Goal: Transaction & Acquisition: Purchase product/service

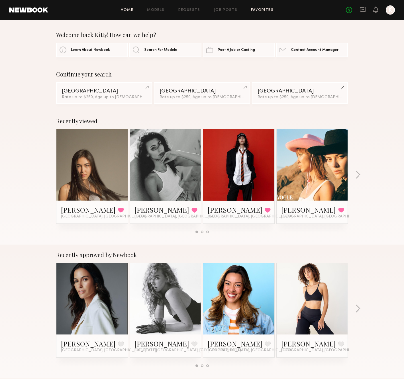
click at [264, 11] on link "Favorites" at bounding box center [262, 10] width 23 height 4
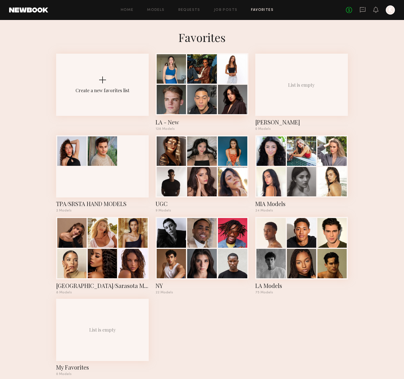
click at [182, 100] on div at bounding box center [171, 99] width 29 height 29
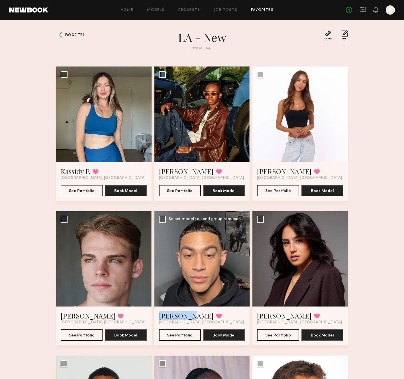
drag, startPoint x: 158, startPoint y: 312, endPoint x: 186, endPoint y: 313, distance: 28.5
click at [186, 313] on div "Xavier E. Favorited Los Angeles, CA See Portfolio Book Model" at bounding box center [203, 325] width 96 height 39
copy link "Xavier E."
click at [196, 258] on div at bounding box center [203, 259] width 96 height 96
click at [173, 312] on link "Xavier E." at bounding box center [186, 315] width 55 height 9
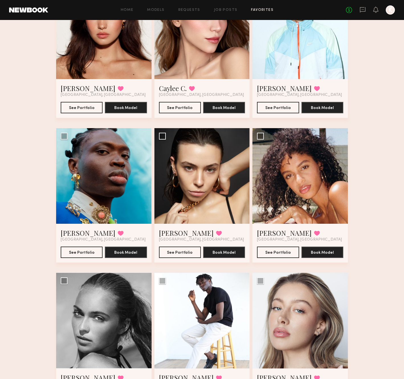
scroll to position [3199, 0]
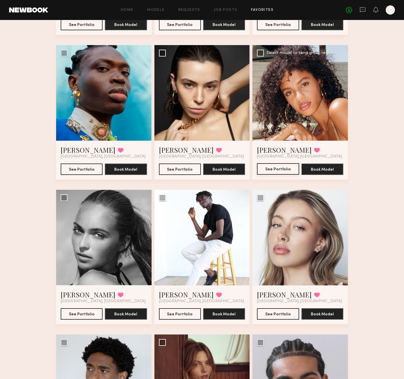
click at [280, 169] on button "See Portfolio" at bounding box center [278, 168] width 42 height 11
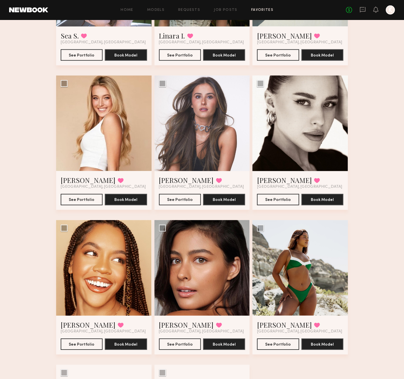
scroll to position [5908, 0]
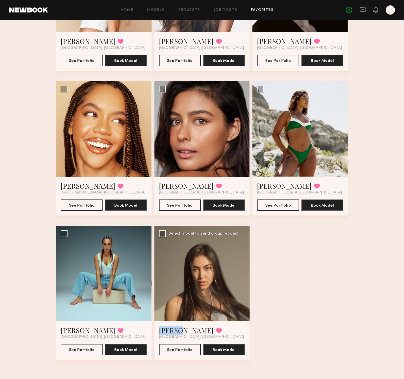
drag, startPoint x: 156, startPoint y: 330, endPoint x: 177, endPoint y: 331, distance: 21.1
click at [177, 331] on div "Assiya M. Favorited Los Angeles, CA See Portfolio Book Model" at bounding box center [203, 340] width 96 height 39
copy link "Assiya"
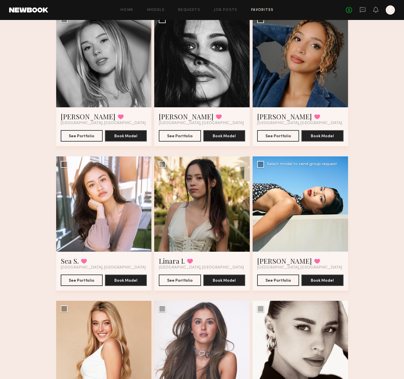
scroll to position [5382, 0]
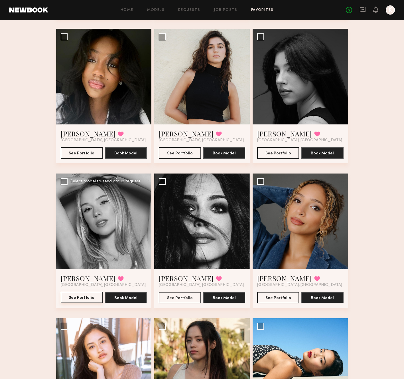
click at [76, 296] on button "See Portfolio" at bounding box center [82, 296] width 42 height 11
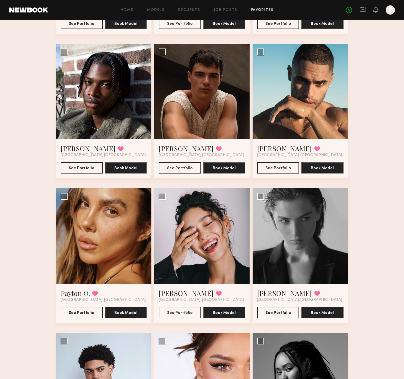
scroll to position [4789, 0]
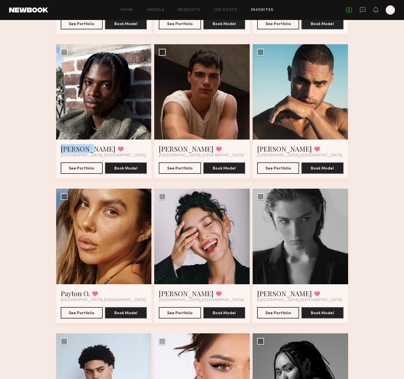
drag, startPoint x: 54, startPoint y: 145, endPoint x: 85, endPoint y: 149, distance: 30.8
copy link "Tyler R."
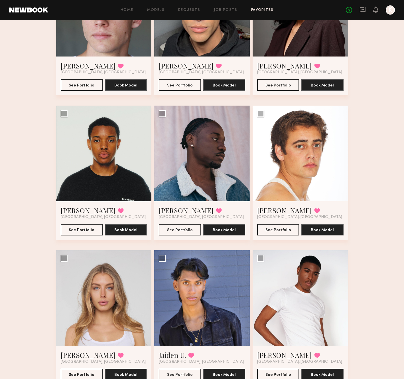
scroll to position [0, 0]
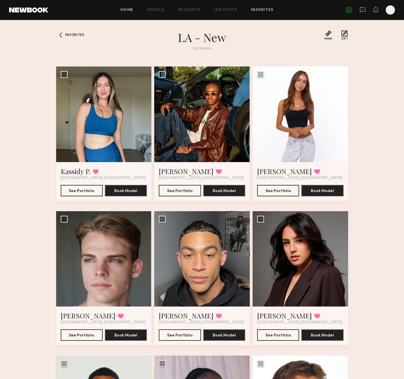
click at [130, 11] on link "Home" at bounding box center [127, 10] width 13 height 4
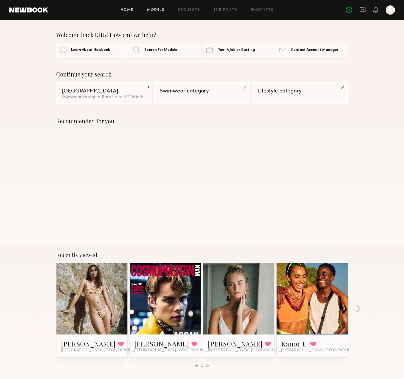
click at [157, 9] on link "Models" at bounding box center [155, 10] width 17 height 4
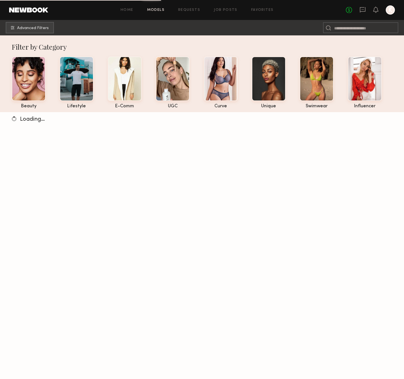
click at [29, 34] on nb-browse-subheader "Advanced Filters" at bounding box center [202, 27] width 404 height 15
click at [28, 32] on button "Advanced Filters" at bounding box center [30, 27] width 48 height 11
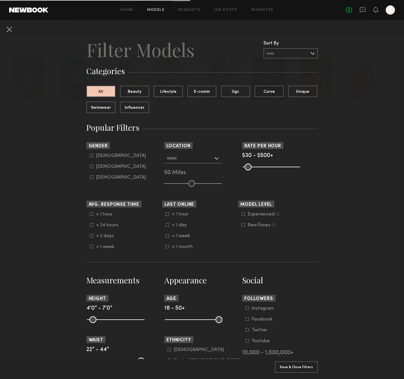
click at [182, 161] on input "text" at bounding box center [189, 158] width 47 height 10
click at [181, 170] on div "Sarasota, FL" at bounding box center [193, 170] width 56 height 15
type input "**********"
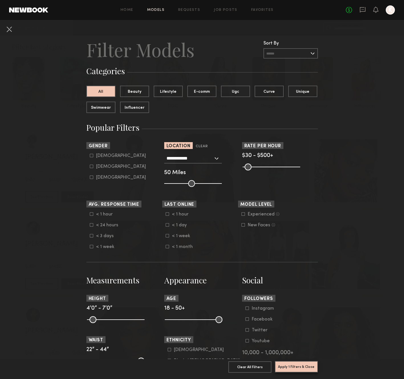
click at [282, 369] on button "Apply 1 Filters & Close" at bounding box center [296, 366] width 43 height 11
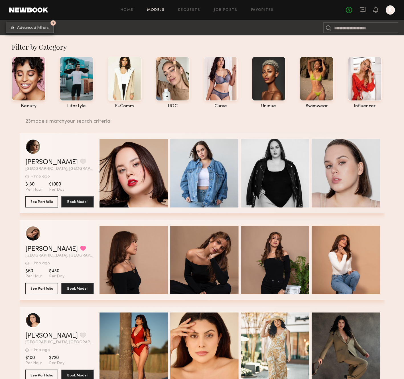
click at [38, 26] on span "Advanced Filters" at bounding box center [33, 28] width 32 height 4
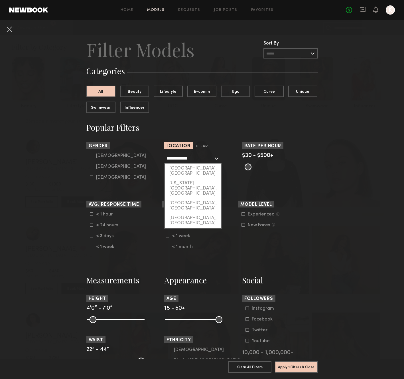
click at [181, 159] on input "**********" at bounding box center [189, 158] width 47 height 10
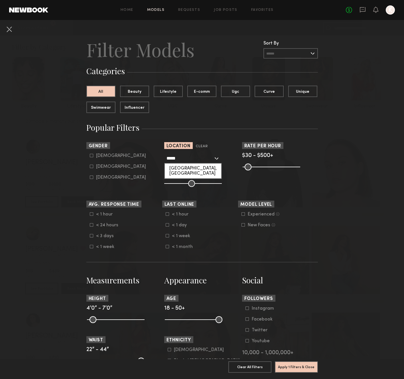
click at [182, 168] on div "Tampa, FL" at bounding box center [193, 170] width 56 height 15
type input "*********"
drag, startPoint x: 192, startPoint y: 182, endPoint x: 198, endPoint y: 182, distance: 5.7
type input "**"
click at [198, 182] on input "range" at bounding box center [193, 183] width 58 height 7
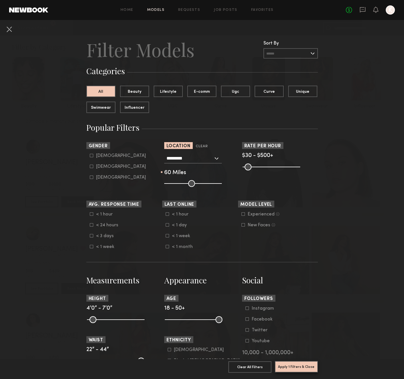
click at [311, 369] on button "Apply 1 Filters & Close" at bounding box center [296, 366] width 43 height 11
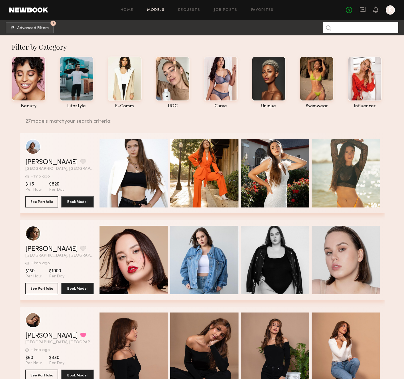
click at [346, 33] on input at bounding box center [360, 27] width 75 height 11
click at [346, 29] on input at bounding box center [360, 27] width 75 height 11
type input "**********"
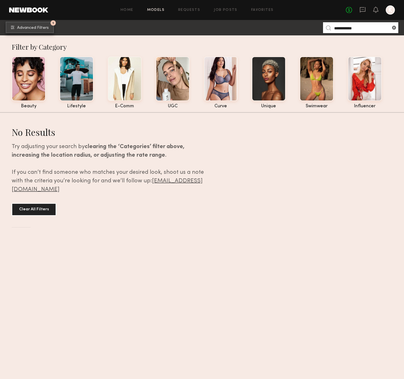
click at [50, 32] on button "1 Advanced Filters" at bounding box center [30, 27] width 48 height 11
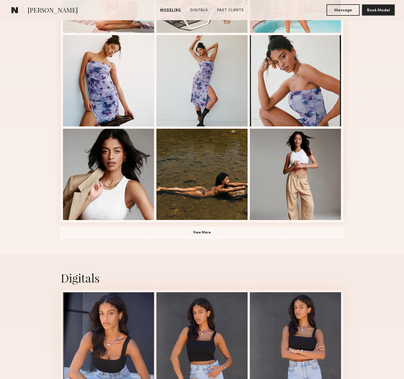
scroll to position [459, 0]
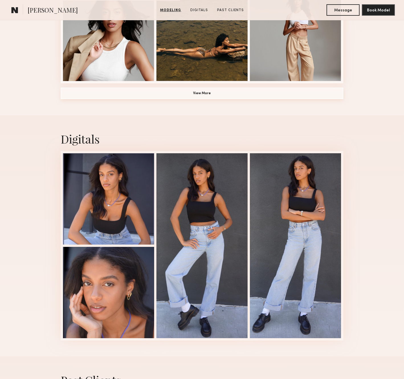
click at [223, 88] on button "View More" at bounding box center [202, 93] width 283 height 11
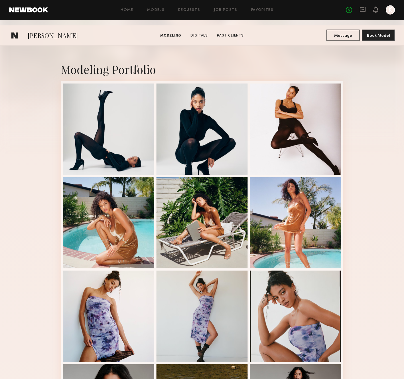
scroll to position [0, 0]
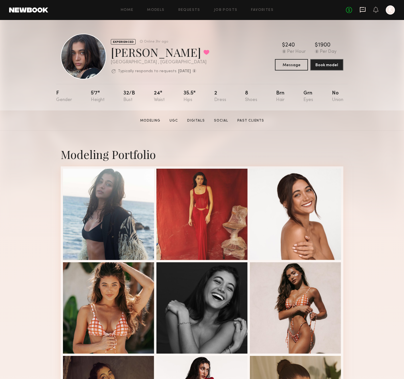
click at [365, 11] on icon at bounding box center [363, 9] width 6 height 5
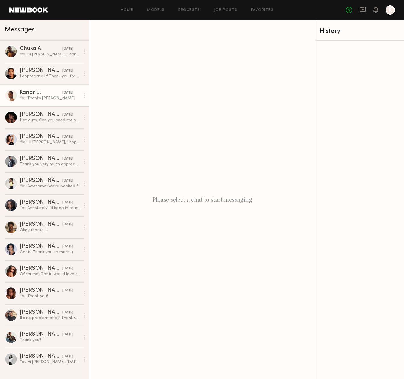
click at [28, 96] on div "You: Thanks Kanor!" at bounding box center [50, 98] width 61 height 5
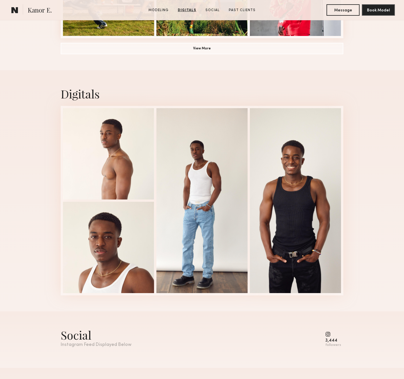
scroll to position [339, 0]
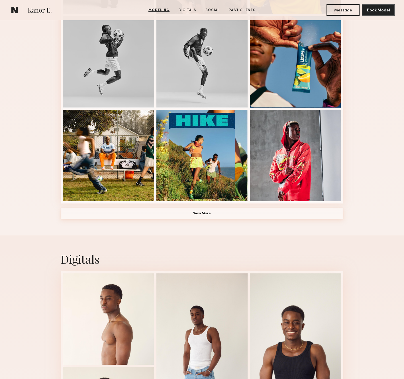
click at [201, 210] on button "View More" at bounding box center [202, 213] width 283 height 11
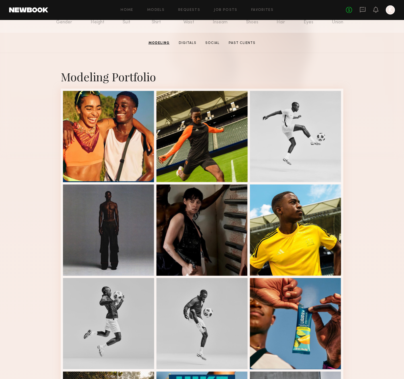
scroll to position [0, 0]
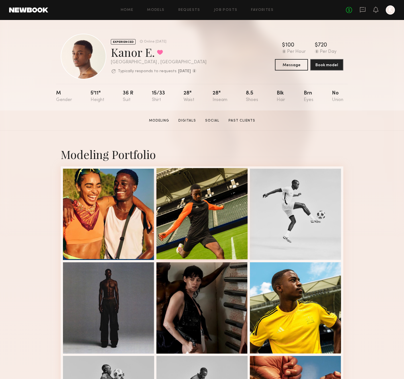
click at [220, 226] on div at bounding box center [202, 213] width 91 height 91
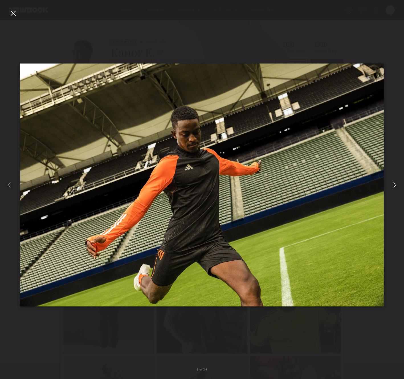
click at [393, 185] on common-icon at bounding box center [395, 184] width 9 height 9
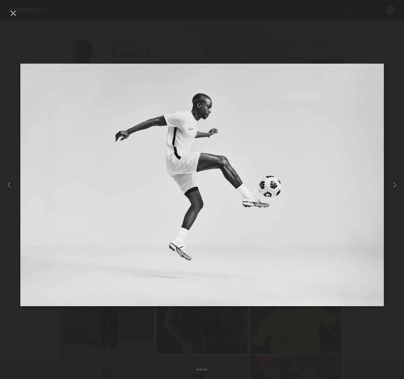
click at [15, 17] on div at bounding box center [13, 13] width 9 height 9
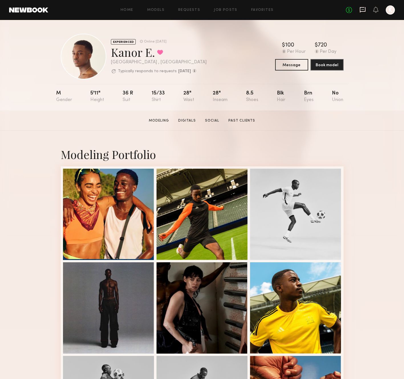
click at [360, 10] on icon at bounding box center [363, 9] width 6 height 5
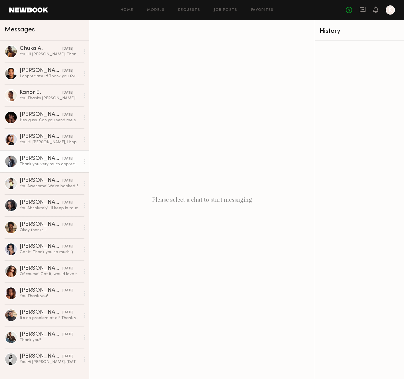
click at [26, 160] on div "Christopher M." at bounding box center [41, 159] width 43 height 6
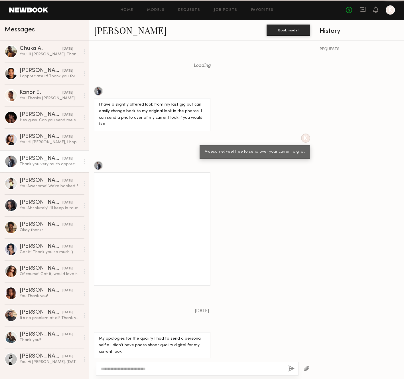
scroll to position [493, 0]
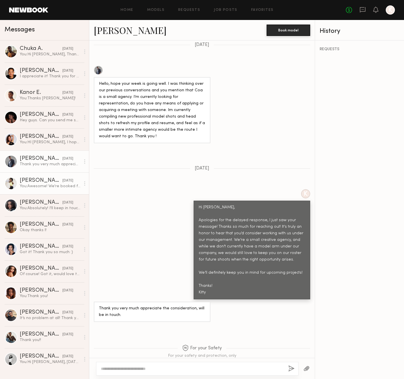
click at [27, 188] on div "You: Awesome! We're booked for this one but we have a few more mini shoots in t…" at bounding box center [50, 185] width 61 height 5
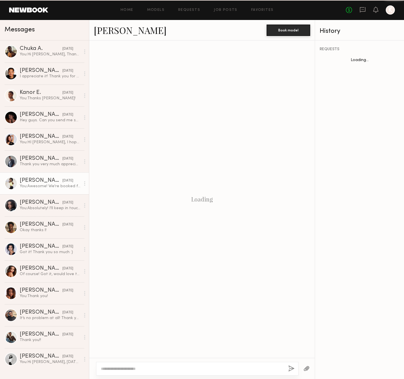
scroll to position [386, 0]
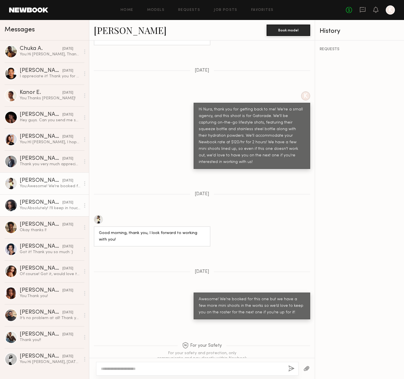
click at [24, 208] on div "You: Absolutely! I'll keep in touch, thank you!" at bounding box center [50, 207] width 61 height 5
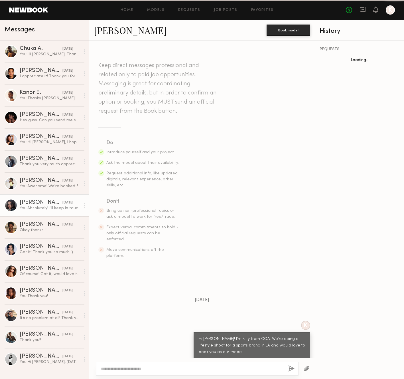
scroll to position [398, 0]
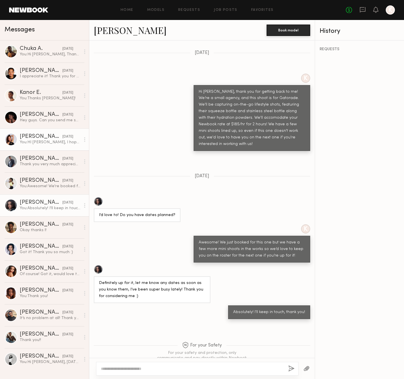
click at [43, 139] on div "[PERSON_NAME]" at bounding box center [41, 137] width 43 height 6
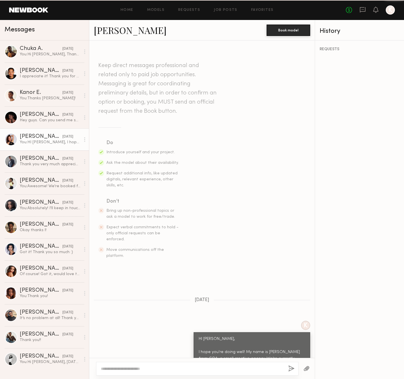
scroll to position [132, 0]
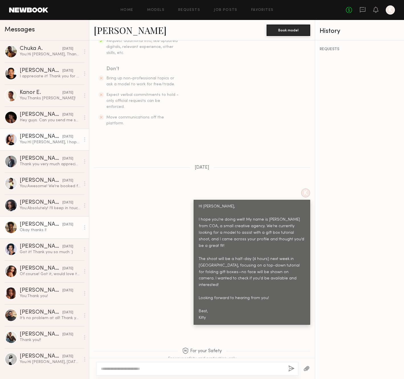
click at [42, 228] on div "Okay thanks l!" at bounding box center [50, 229] width 61 height 5
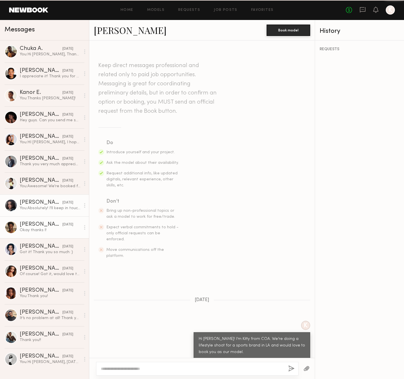
scroll to position [329, 0]
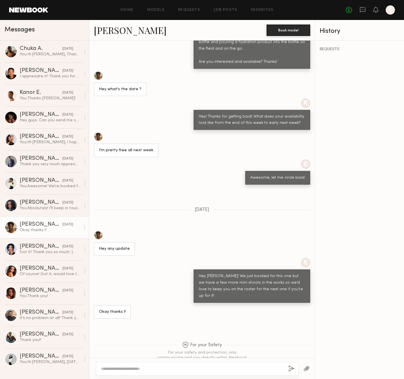
click at [100, 132] on div at bounding box center [98, 136] width 9 height 9
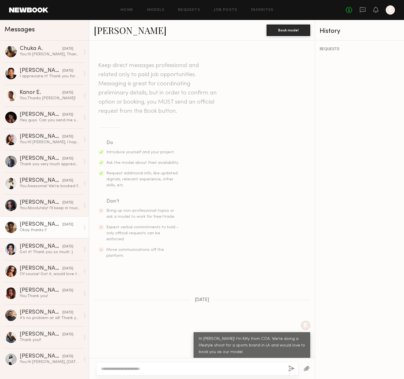
scroll to position [36, 0]
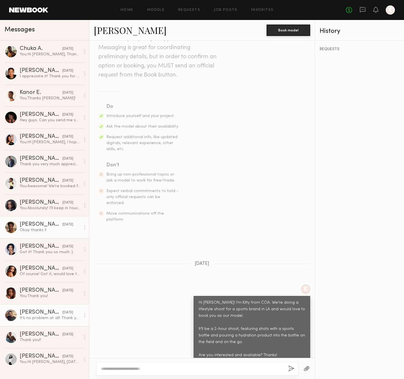
click at [48, 311] on div "[PERSON_NAME]" at bounding box center [41, 312] width 43 height 6
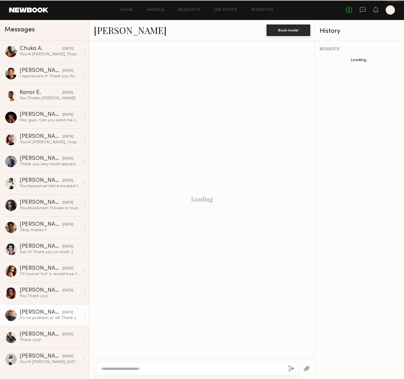
scroll to position [342, 0]
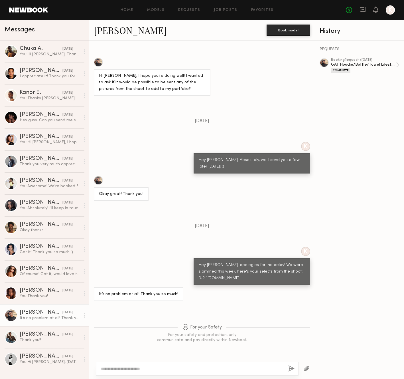
click at [117, 28] on link "[PERSON_NAME]" at bounding box center [130, 30] width 73 height 12
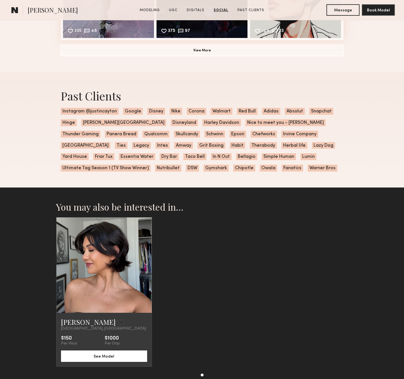
scroll to position [1511, 0]
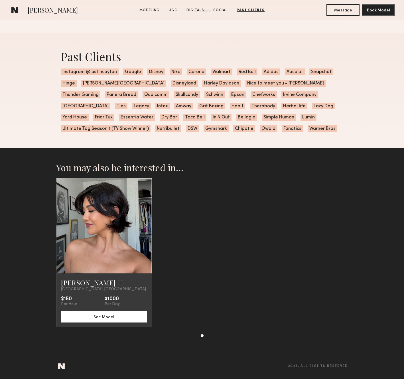
click at [97, 219] on link at bounding box center [104, 225] width 33 height 95
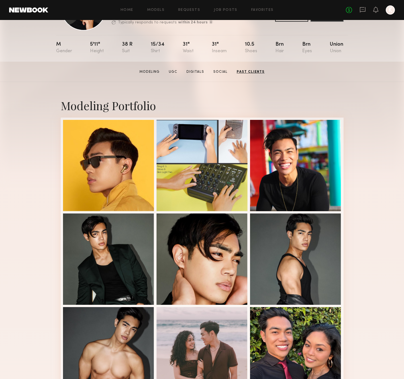
scroll to position [0, 0]
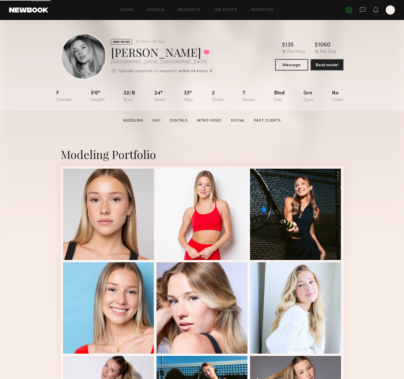
click at [129, 58] on div "[PERSON_NAME] Favorited" at bounding box center [162, 51] width 102 height 15
copy div "[PERSON_NAME] Favorited"
click at [359, 8] on div "No fees up to $5,000 K" at bounding box center [370, 9] width 49 height 9
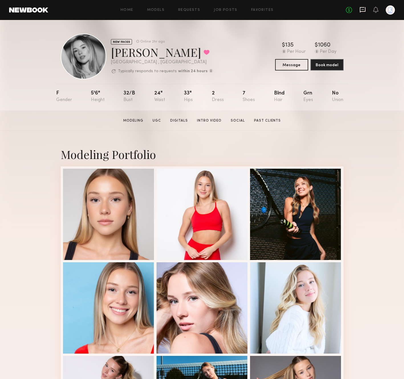
click at [359, 8] on div "No fees up to $5,000 K" at bounding box center [370, 9] width 49 height 9
click at [361, 8] on icon at bounding box center [362, 10] width 6 height 6
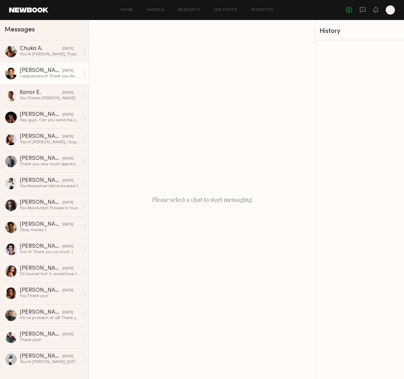
click at [54, 74] on div "I appreciate it! Thank you for having me!" at bounding box center [50, 76] width 61 height 5
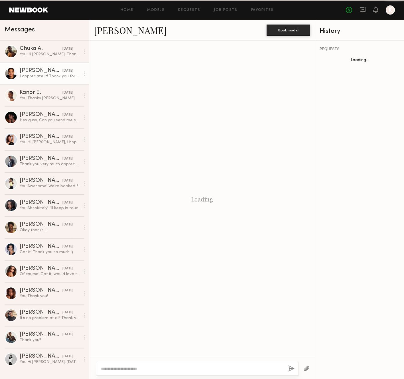
scroll to position [367, 0]
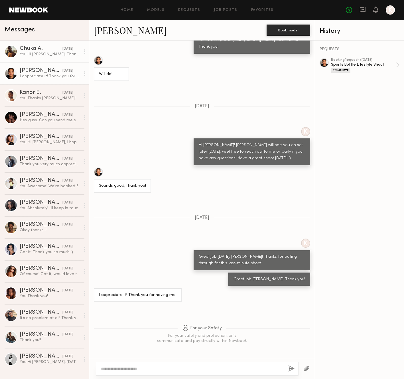
click at [29, 52] on div "You: Hi [PERSON_NAME], Thank you for getting back to me! We had a shoot last mo…" at bounding box center [50, 54] width 61 height 5
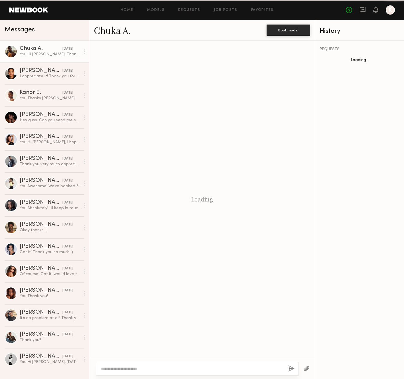
scroll to position [400, 0]
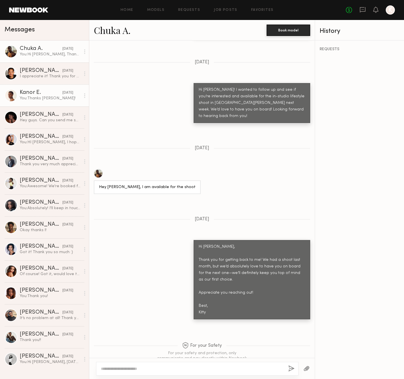
click at [44, 101] on link "Kanor E. [DATE] You: Thanks [PERSON_NAME]!" at bounding box center [44, 95] width 89 height 22
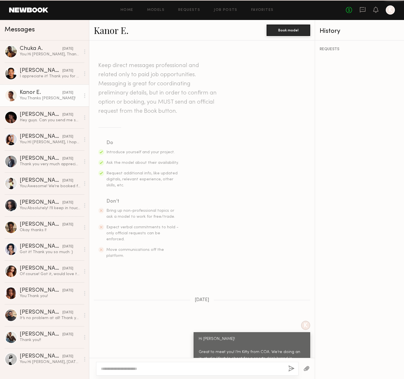
scroll to position [472, 0]
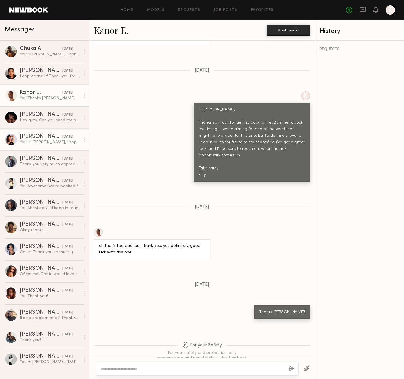
click at [36, 132] on link "[PERSON_NAME] [DATE] You: HI [PERSON_NAME], I hope you're doing well! My name i…" at bounding box center [44, 139] width 89 height 22
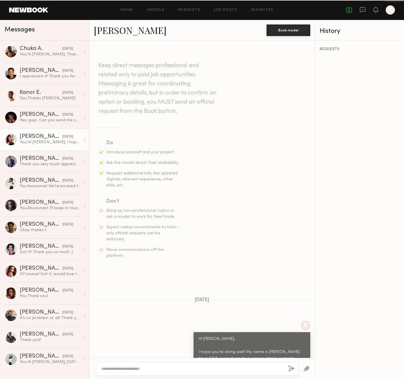
scroll to position [132, 0]
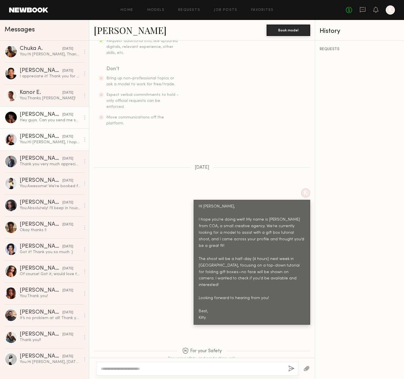
click at [40, 123] on div "Hey guys. Can you send me some of the photos from the Gatorade shoot? Do you kn…" at bounding box center [50, 119] width 61 height 5
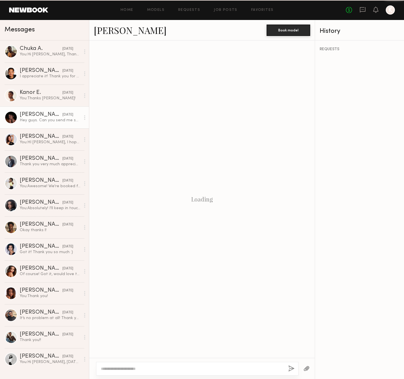
scroll to position [290, 0]
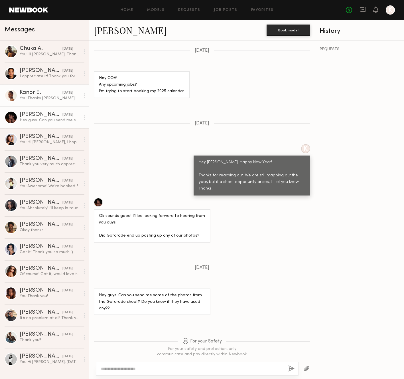
click at [34, 91] on div "Kanor E." at bounding box center [41, 93] width 43 height 6
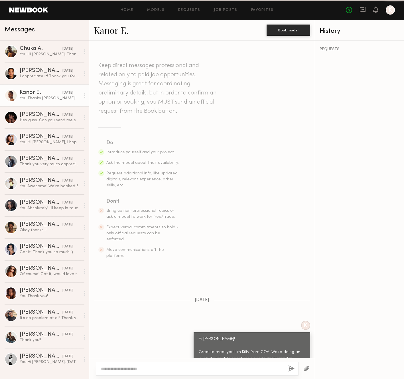
scroll to position [472, 0]
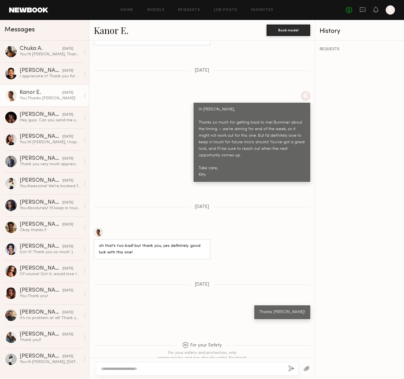
click at [251, 6] on div "Home Models Requests Job Posts Favorites Sign Out No fees up to $5,000 K" at bounding box center [221, 9] width 347 height 9
click at [253, 8] on link "Favorites" at bounding box center [262, 10] width 23 height 4
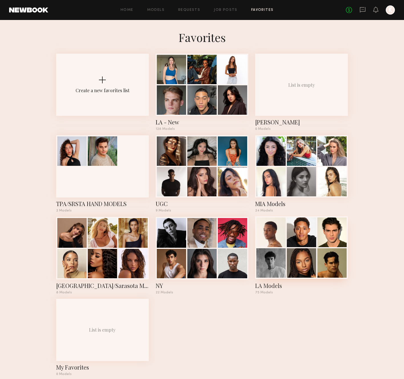
click at [320, 259] on div at bounding box center [331, 262] width 29 height 29
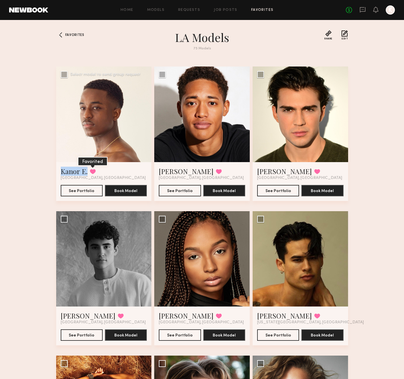
copy div "Kanor E. Favorited"
drag, startPoint x: 58, startPoint y: 170, endPoint x: 88, endPoint y: 170, distance: 30.5
click at [88, 170] on div "Kanor E. Favorited [GEOGRAPHIC_DATA], [GEOGRAPHIC_DATA] See Portfolio Book Model" at bounding box center [104, 181] width 96 height 39
click at [74, 190] on button "See Portfolio" at bounding box center [82, 189] width 42 height 11
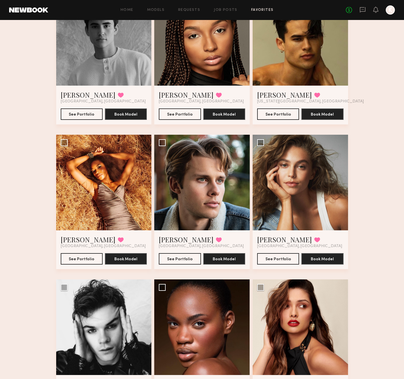
scroll to position [234, 0]
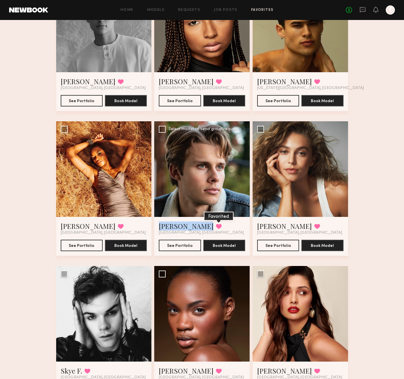
drag, startPoint x: 156, startPoint y: 225, endPoint x: 186, endPoint y: 226, distance: 30.3
click at [186, 226] on div "[PERSON_NAME] Favorited [GEOGRAPHIC_DATA], [GEOGRAPHIC_DATA] See Portfolio Book…" at bounding box center [202, 236] width 96 height 39
copy div "[PERSON_NAME] Favorited"
click at [188, 246] on button "See Portfolio" at bounding box center [180, 244] width 42 height 11
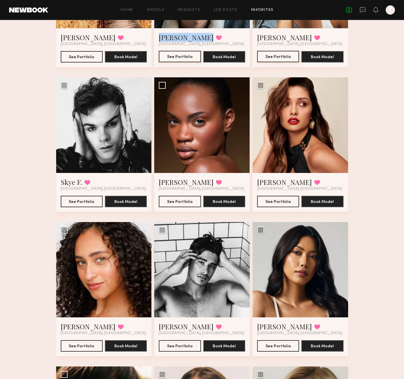
scroll to position [483, 0]
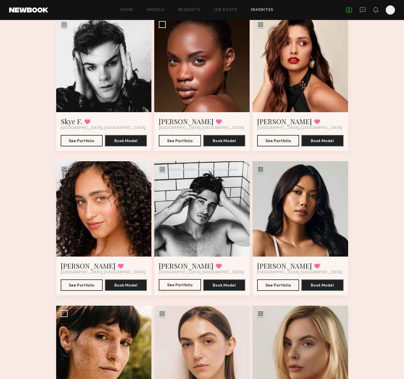
click at [171, 281] on button "See Portfolio" at bounding box center [180, 284] width 42 height 11
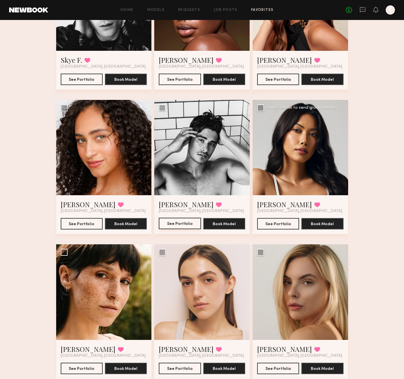
scroll to position [665, 0]
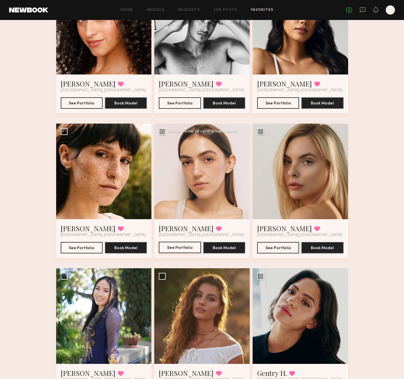
click at [178, 250] on button "See Portfolio" at bounding box center [180, 246] width 42 height 11
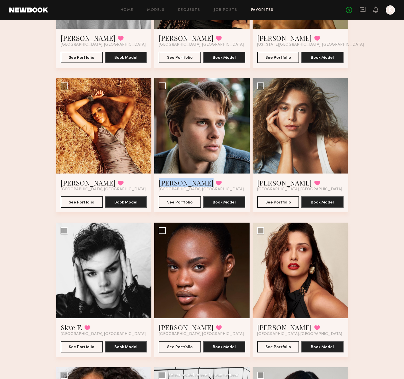
scroll to position [244, 0]
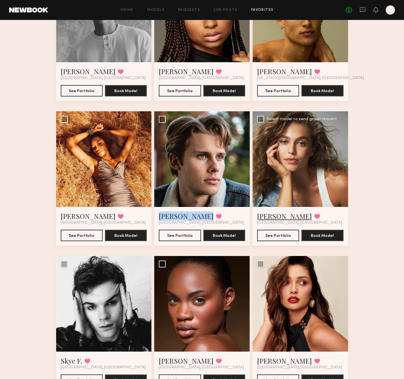
click at [268, 217] on link "Mariana P." at bounding box center [284, 215] width 55 height 9
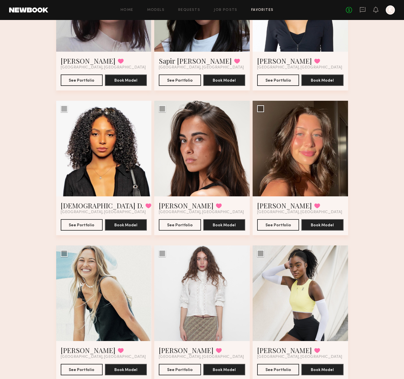
scroll to position [1629, 0]
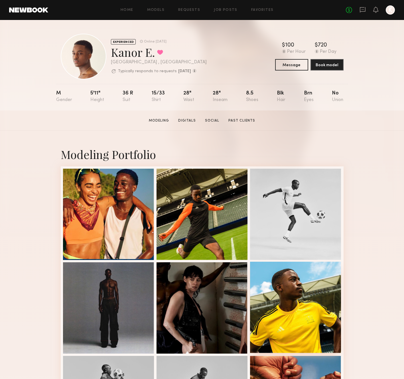
click at [276, 311] on div at bounding box center [295, 306] width 91 height 91
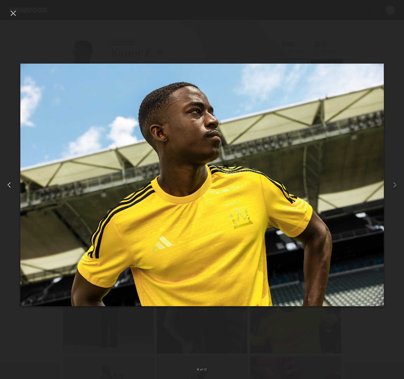
click at [8, 14] on div at bounding box center [8, 184] width 16 height 351
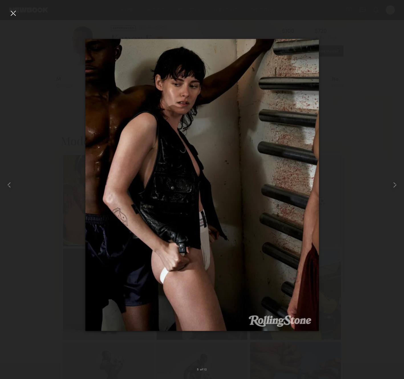
scroll to position [13, 0]
click at [13, 13] on div at bounding box center [13, 13] width 9 height 9
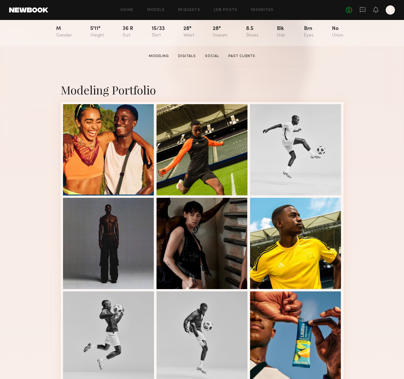
scroll to position [65, 0]
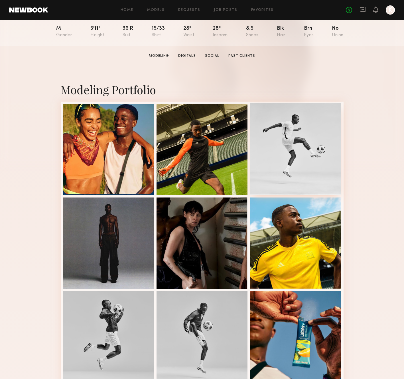
click at [312, 169] on div at bounding box center [295, 148] width 91 height 91
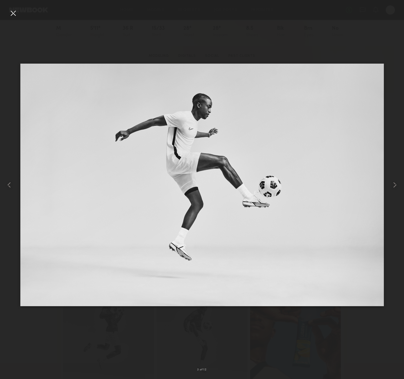
click at [13, 14] on div at bounding box center [13, 13] width 9 height 9
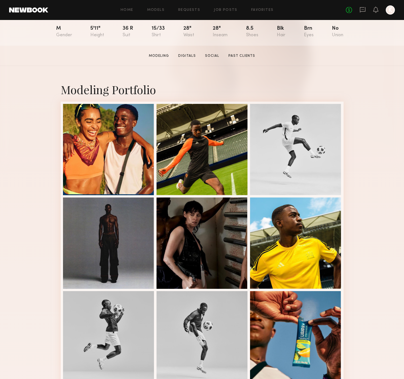
click at [155, 12] on div "Home Models Requests Job Posts Favorites Sign Out No fees up to $5,000 K" at bounding box center [221, 9] width 347 height 9
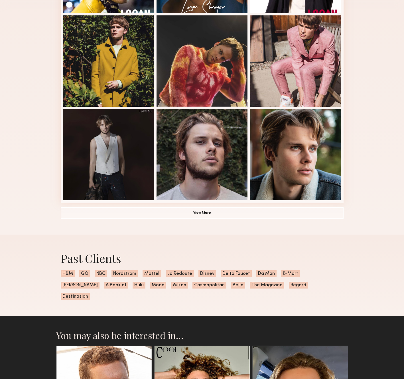
scroll to position [382, 0]
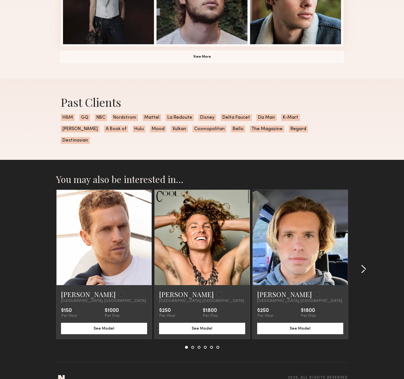
click at [367, 254] on div at bounding box center [361, 268] width 27 height 159
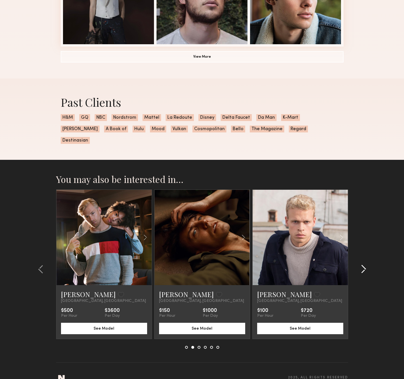
click at [367, 254] on div at bounding box center [361, 268] width 27 height 159
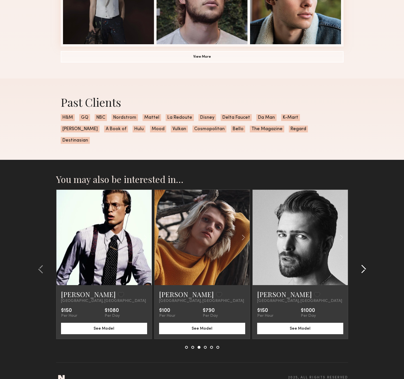
click at [367, 254] on div at bounding box center [361, 268] width 27 height 159
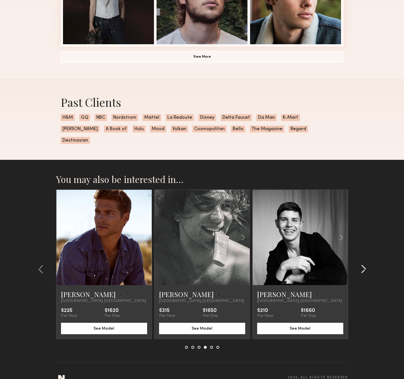
click at [367, 254] on div at bounding box center [361, 268] width 27 height 159
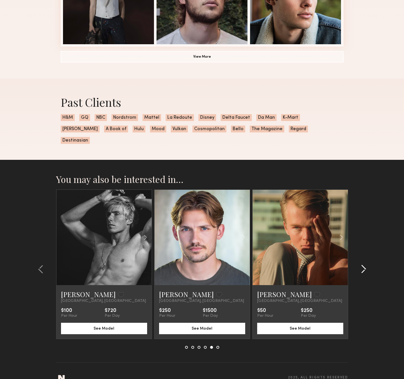
click at [367, 254] on div at bounding box center [361, 268] width 27 height 159
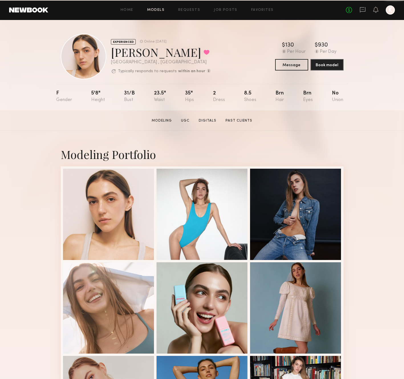
click at [154, 9] on link "Models" at bounding box center [155, 10] width 17 height 4
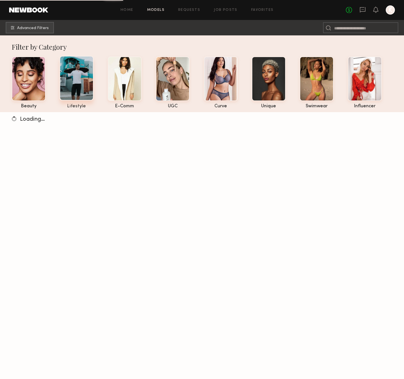
click at [84, 62] on div at bounding box center [77, 78] width 34 height 44
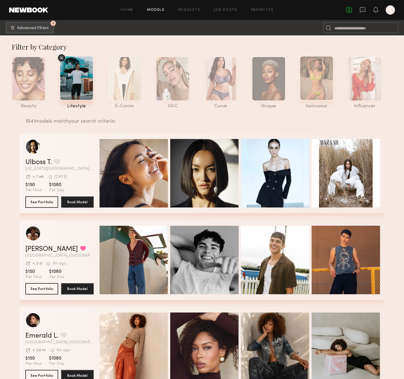
click at [309, 79] on div at bounding box center [317, 78] width 34 height 44
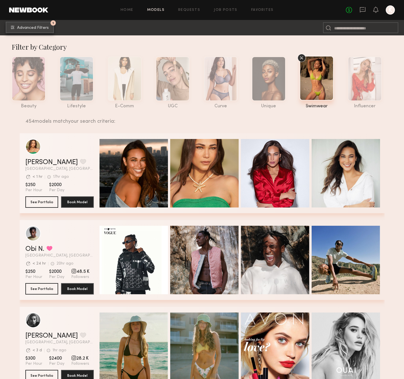
click at [33, 26] on span "Advanced Filters" at bounding box center [33, 28] width 32 height 4
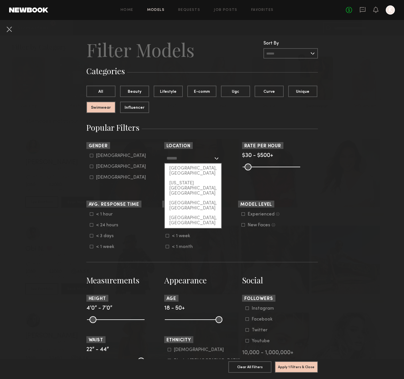
click at [210, 156] on input "text" at bounding box center [189, 158] width 47 height 10
click at [195, 166] on div "[GEOGRAPHIC_DATA], [GEOGRAPHIC_DATA]" at bounding box center [193, 170] width 56 height 15
type input "**********"
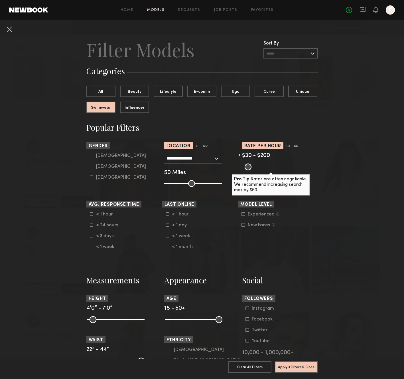
drag, startPoint x: 296, startPoint y: 168, endPoint x: 264, endPoint y: 166, distance: 32.3
type input "***"
click at [264, 166] on input "range" at bounding box center [272, 166] width 58 height 7
click at [109, 226] on div "< 24 hours" at bounding box center [107, 224] width 22 height 3
click at [183, 237] on div "< 1 week" at bounding box center [183, 235] width 22 height 3
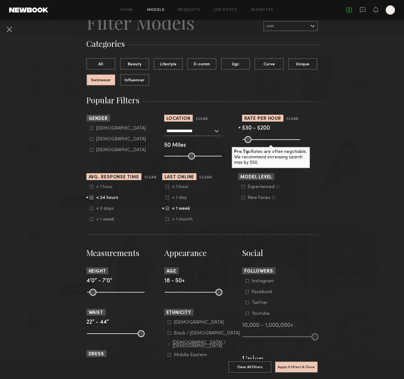
scroll to position [28, 0]
drag, startPoint x: 219, startPoint y: 293, endPoint x: 183, endPoint y: 293, distance: 36.2
type input "**"
click at [183, 293] on input "range" at bounding box center [194, 291] width 58 height 7
click at [311, 365] on button "Apply 6 Filters & Close" at bounding box center [296, 366] width 43 height 11
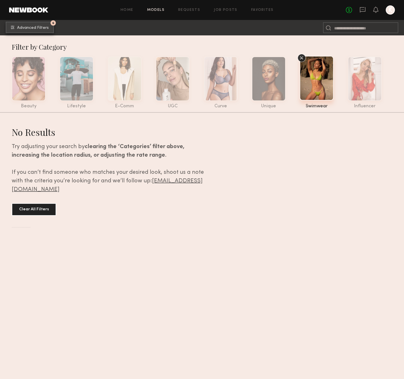
click at [42, 26] on span "Advanced Filters" at bounding box center [33, 28] width 32 height 4
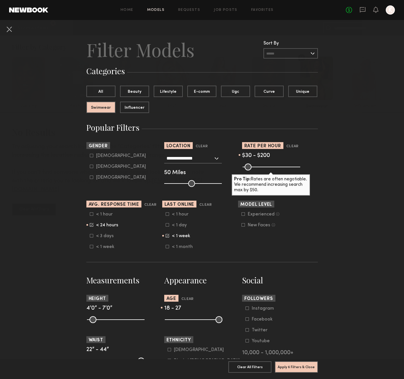
click at [172, 237] on div "< 1 week" at bounding box center [183, 235] width 22 height 3
click at [100, 222] on form "< 1 hour < 24 hours < 3 days < 1 week" at bounding box center [126, 231] width 72 height 38
click at [99, 224] on div "< 24 hours" at bounding box center [107, 224] width 22 height 3
click at [299, 369] on button "Apply 4 Filters & Close" at bounding box center [296, 366] width 43 height 11
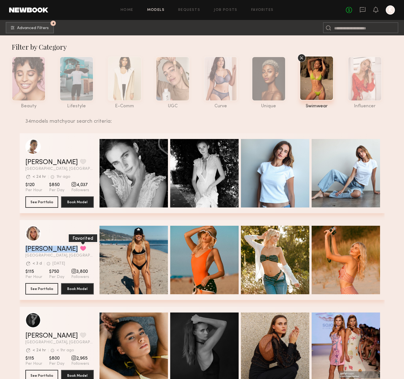
drag, startPoint x: 22, startPoint y: 247, endPoint x: 49, endPoint y: 251, distance: 27.1
click at [49, 251] on div "Allea S. Favorited Los Angeles, CA Avg. request response time < 3 d 1d ago Last…" at bounding box center [202, 260] width 365 height 80
copy div "Allea S. Favorited"
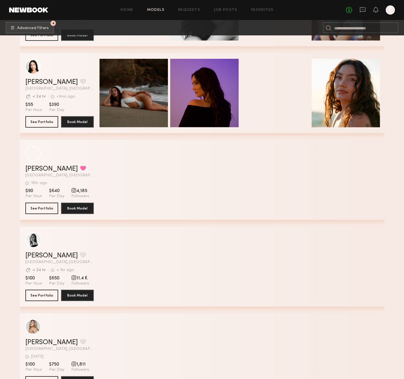
scroll to position [2646, 0]
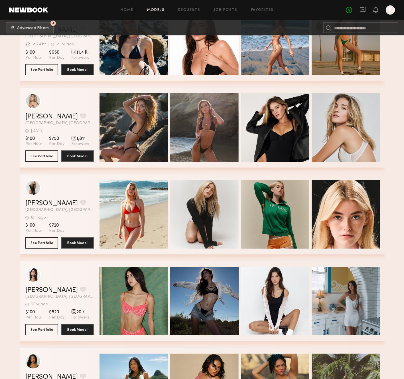
click at [202, 222] on div "Quick Preview" at bounding box center [204, 214] width 68 height 68
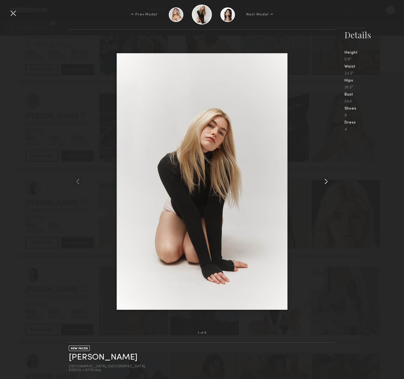
click at [330, 179] on common-icon at bounding box center [326, 181] width 9 height 9
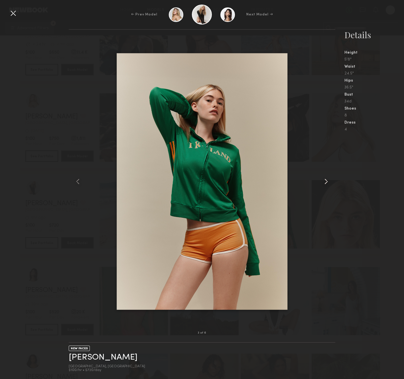
click at [330, 179] on common-icon at bounding box center [326, 181] width 9 height 9
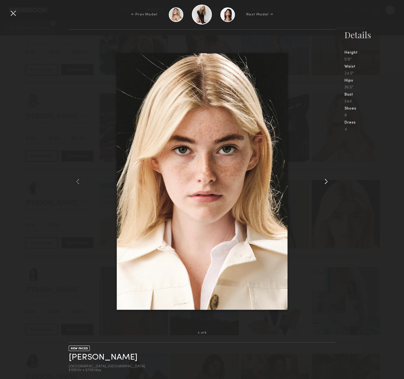
click at [330, 179] on common-icon at bounding box center [326, 181] width 9 height 9
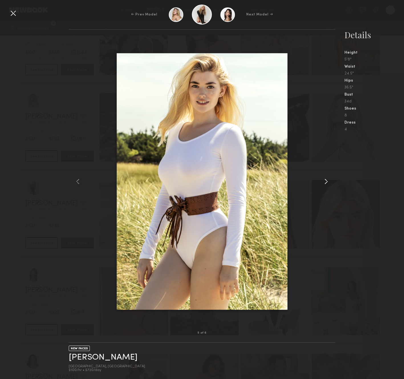
click at [330, 179] on common-icon at bounding box center [326, 181] width 9 height 9
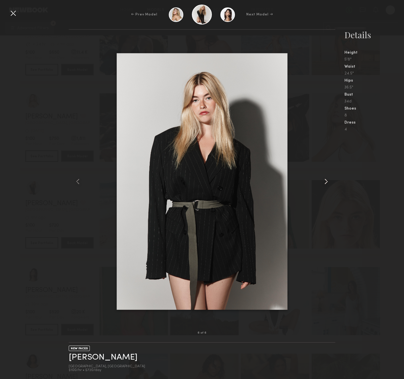
click at [330, 179] on common-icon at bounding box center [326, 181] width 9 height 9
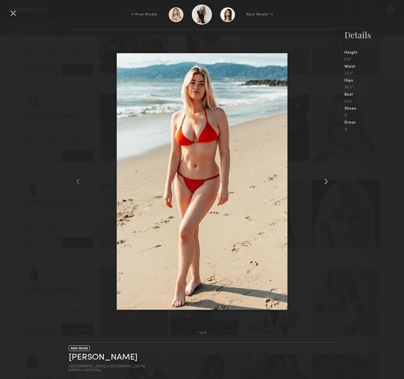
click at [330, 179] on common-icon at bounding box center [326, 181] width 9 height 9
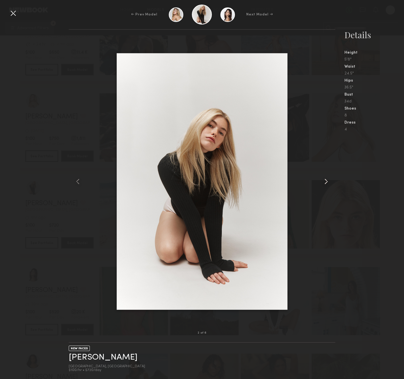
click at [330, 179] on common-icon at bounding box center [326, 181] width 9 height 9
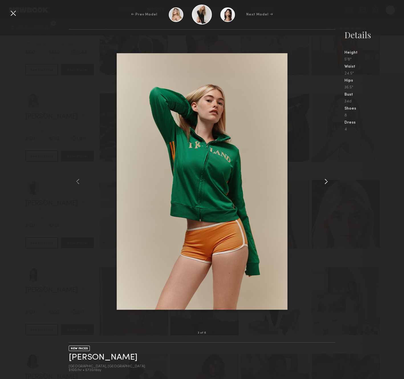
click at [330, 179] on common-icon at bounding box center [326, 181] width 9 height 9
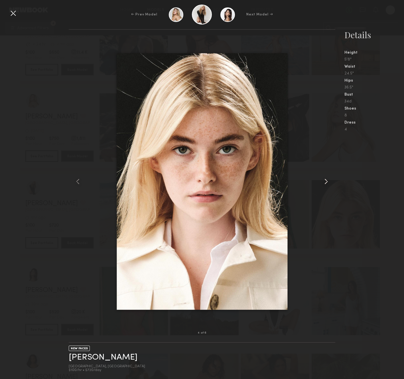
click at [330, 179] on common-icon at bounding box center [326, 181] width 9 height 9
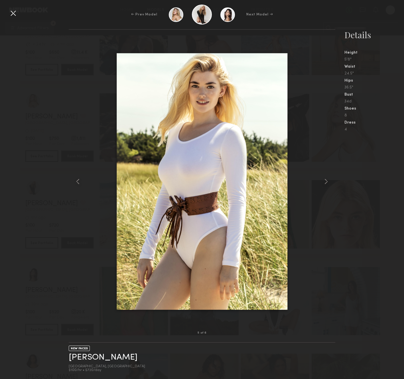
click at [7, 14] on div "← Prev Model Next Model →" at bounding box center [202, 15] width 404 height 20
click at [13, 13] on div at bounding box center [13, 13] width 9 height 9
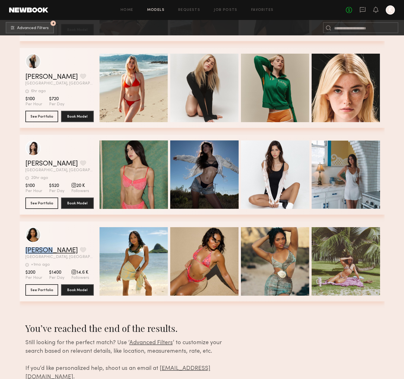
scroll to position [2772, 0]
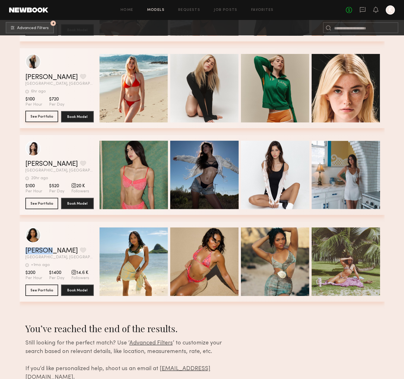
click at [52, 113] on button "See Portfolio" at bounding box center [41, 116] width 33 height 11
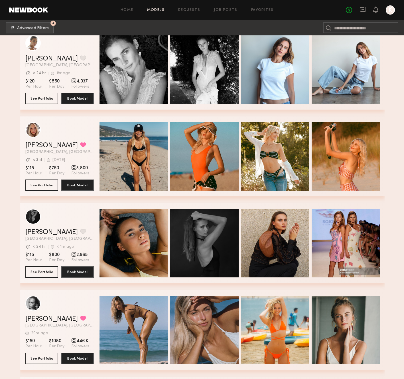
scroll to position [294, 0]
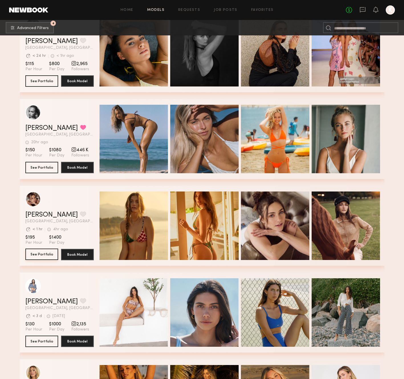
click at [56, 255] on button "See Portfolio" at bounding box center [41, 253] width 33 height 11
click at [46, 340] on button "See Portfolio" at bounding box center [41, 340] width 33 height 11
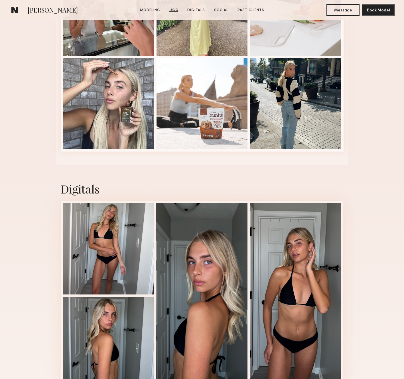
scroll to position [1425, 0]
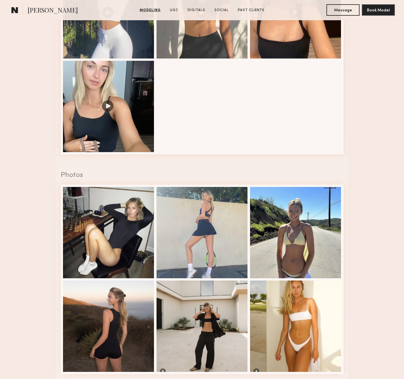
scroll to position [770, 0]
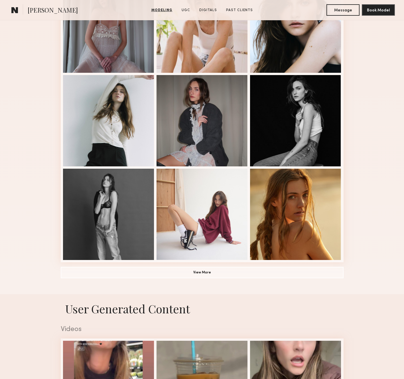
scroll to position [285, 0]
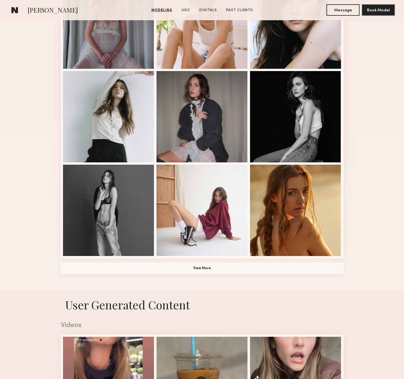
click at [220, 269] on button "View More" at bounding box center [202, 267] width 283 height 11
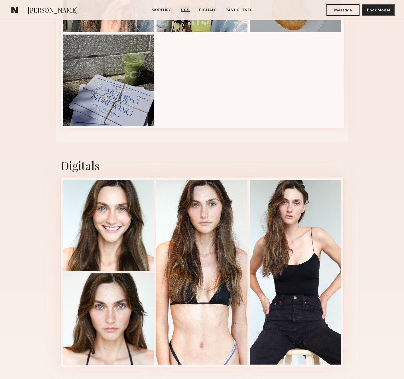
scroll to position [1437, 0]
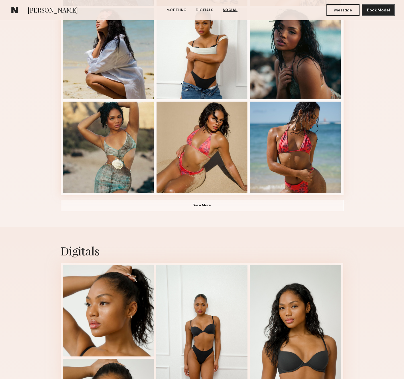
scroll to position [236, 0]
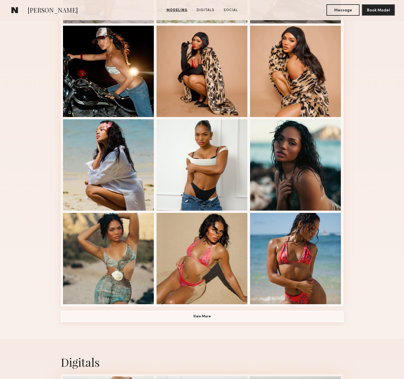
click at [186, 315] on button "View More" at bounding box center [202, 315] width 283 height 11
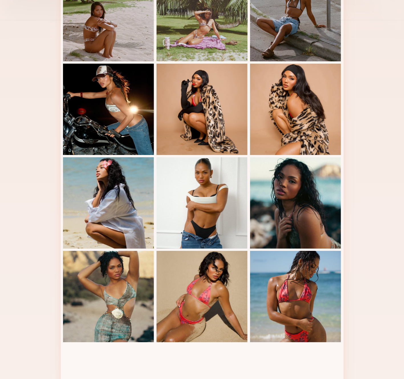
scroll to position [0, 0]
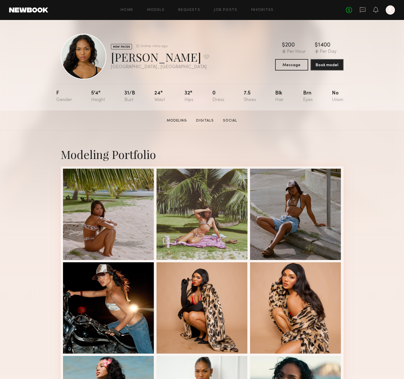
click at [83, 55] on div at bounding box center [84, 57] width 46 height 46
click at [119, 57] on div "[PERSON_NAME] Favorite" at bounding box center [160, 56] width 99 height 15
copy div "[PERSON_NAME] Favorite"
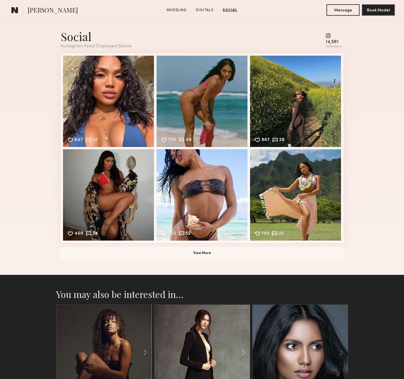
scroll to position [968, 0]
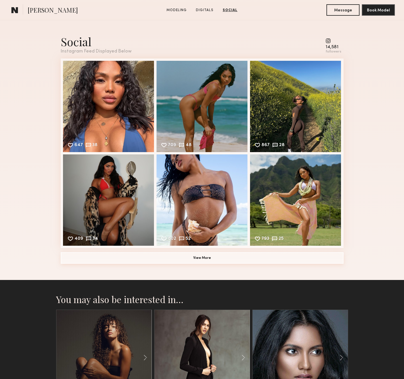
click at [225, 263] on button "View More" at bounding box center [202, 257] width 283 height 11
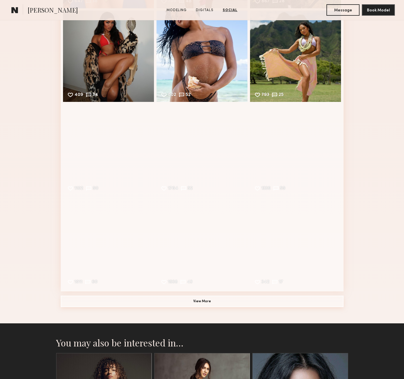
scroll to position [1175, 0]
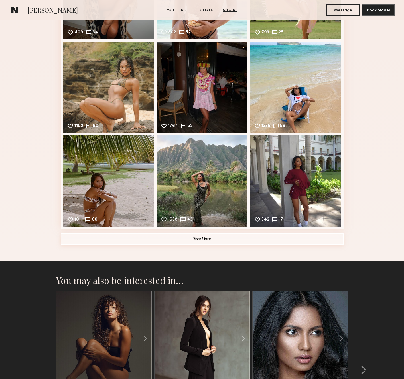
click at [201, 238] on button "View More" at bounding box center [202, 238] width 283 height 11
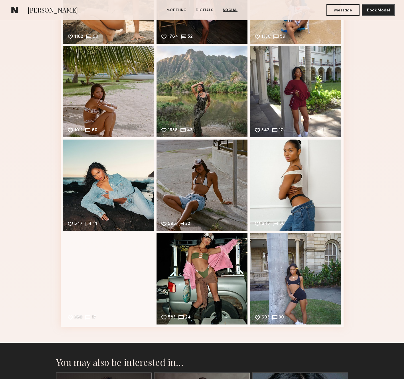
scroll to position [1265, 0]
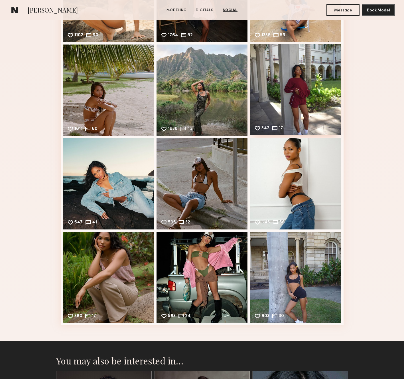
click at [287, 89] on div "342 17 Likes & comments displayed to show model’s engagement" at bounding box center [295, 89] width 91 height 91
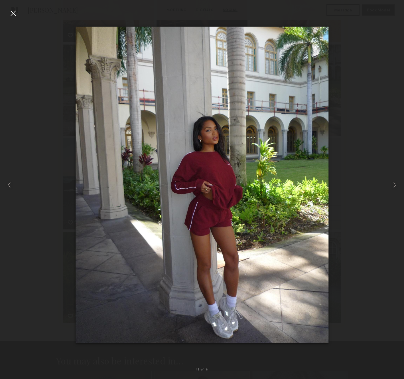
click at [12, 13] on div at bounding box center [13, 13] width 9 height 9
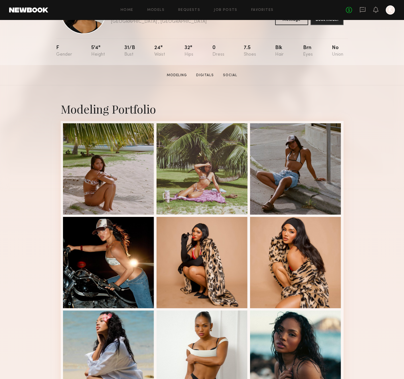
scroll to position [0, 0]
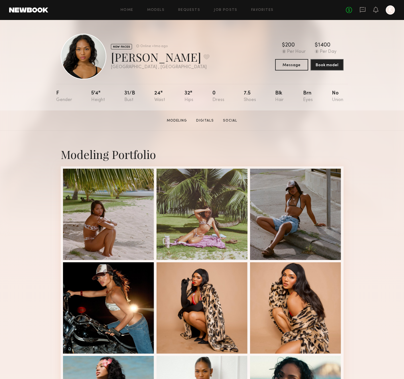
click at [121, 55] on div "[PERSON_NAME] Favorite" at bounding box center [160, 56] width 99 height 15
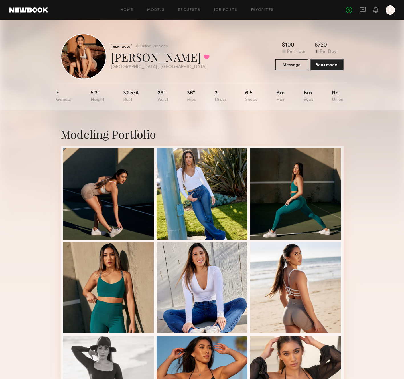
click at [125, 60] on div "[PERSON_NAME] Favorited" at bounding box center [160, 56] width 99 height 15
copy div "[PERSON_NAME] Favorited"
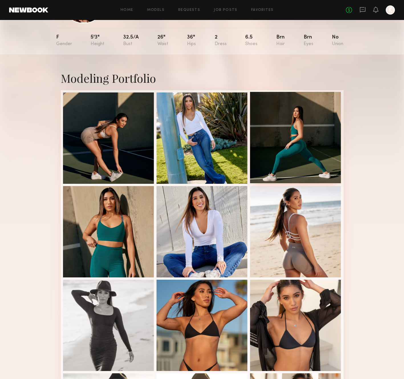
scroll to position [58, 0]
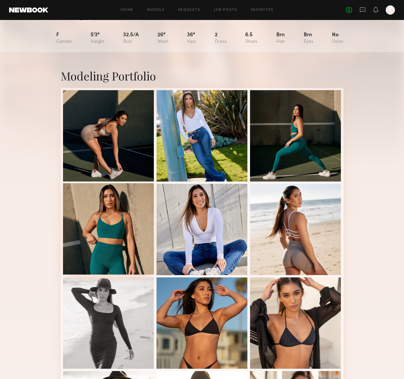
click at [117, 237] on div at bounding box center [108, 228] width 91 height 91
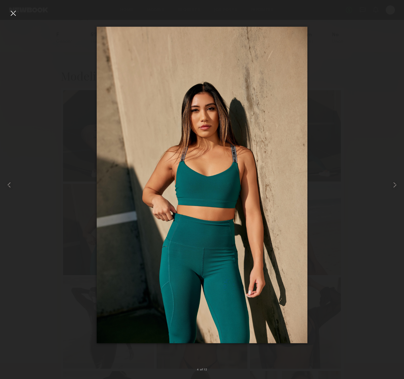
click at [38, 174] on div at bounding box center [202, 184] width 404 height 351
click at [15, 15] on div at bounding box center [13, 13] width 9 height 9
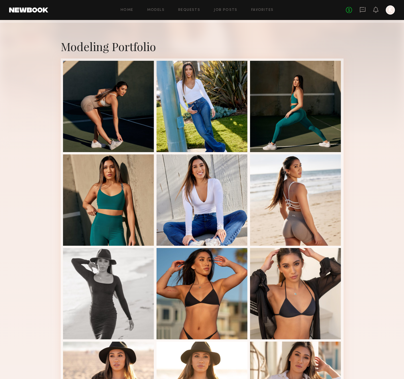
scroll to position [21, 0]
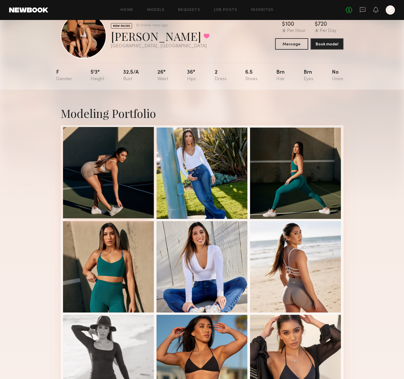
click at [138, 187] on div at bounding box center [108, 172] width 91 height 91
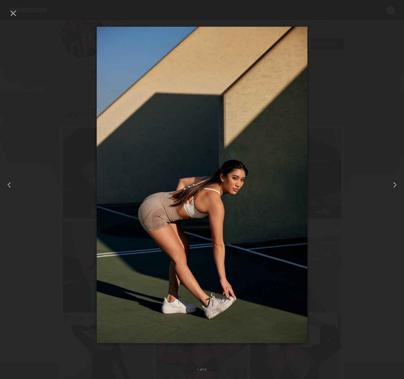
click at [395, 184] on common-icon at bounding box center [394, 184] width 9 height 9
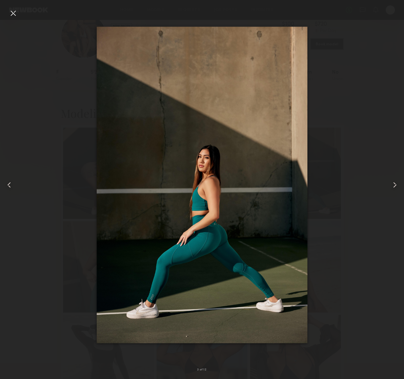
click at [5, 186] on common-icon at bounding box center [9, 184] width 9 height 9
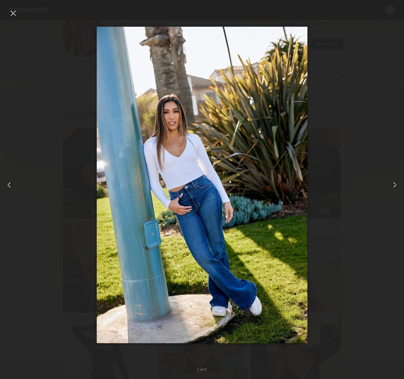
click at [5, 186] on common-icon at bounding box center [9, 184] width 9 height 9
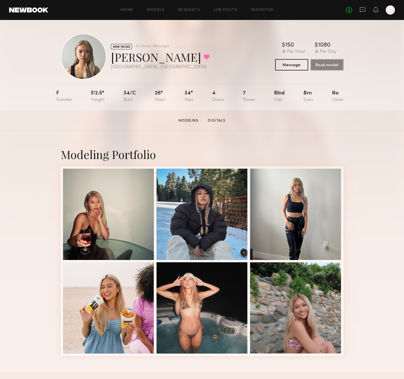
click at [125, 58] on div "[PERSON_NAME] Favorited" at bounding box center [160, 56] width 99 height 15
click at [150, 10] on link "Models" at bounding box center [155, 10] width 17 height 4
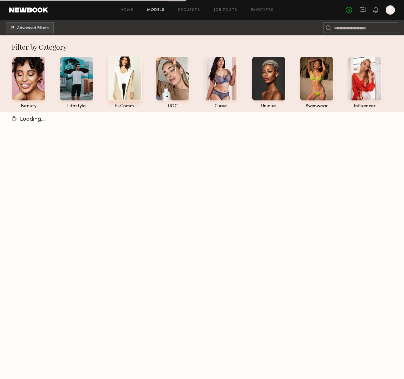
click at [125, 90] on div at bounding box center [125, 78] width 34 height 44
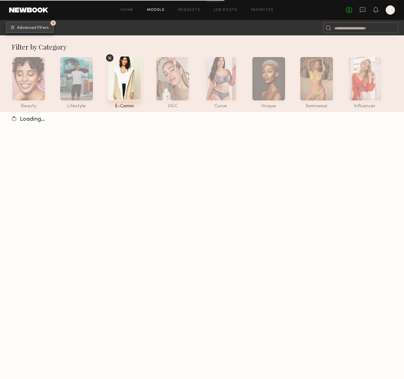
click at [15, 30] on button "1 Advanced Filters" at bounding box center [30, 27] width 48 height 11
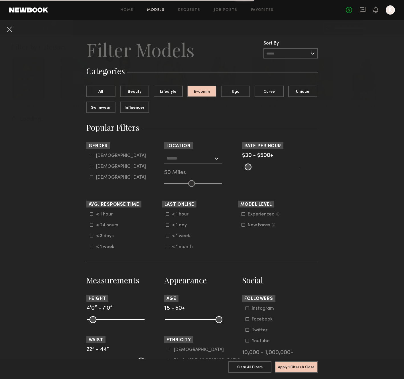
click at [183, 157] on input "text" at bounding box center [189, 158] width 47 height 10
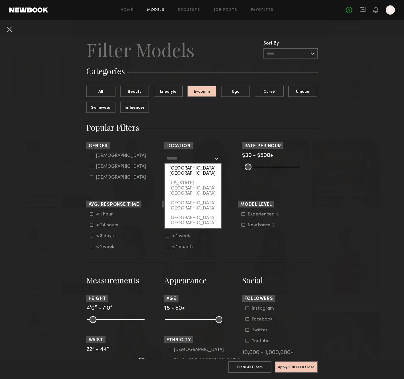
click at [186, 165] on div "Los Angeles, CA" at bounding box center [193, 170] width 56 height 15
type input "**********"
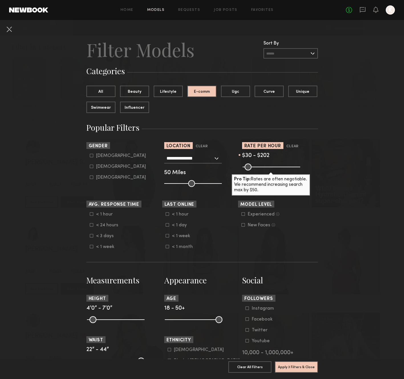
drag, startPoint x: 296, startPoint y: 166, endPoint x: 264, endPoint y: 167, distance: 32.2
type input "***"
click at [264, 167] on input "range" at bounding box center [272, 166] width 58 height 7
click at [294, 369] on button "Apply 3 Filters & Close" at bounding box center [296, 366] width 43 height 11
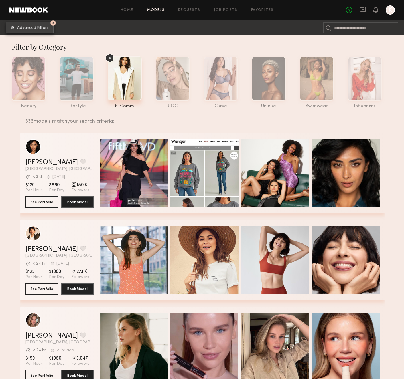
click at [36, 25] on button "3 Advanced Filters" at bounding box center [30, 27] width 48 height 11
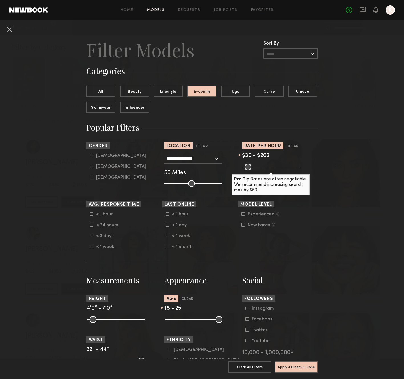
drag, startPoint x: 219, startPoint y: 320, endPoint x: 179, endPoint y: 324, distance: 40.1
type input "**"
click at [179, 323] on input "range" at bounding box center [194, 319] width 58 height 7
click at [299, 364] on button "Apply 4 Filters & Close" at bounding box center [296, 366] width 43 height 11
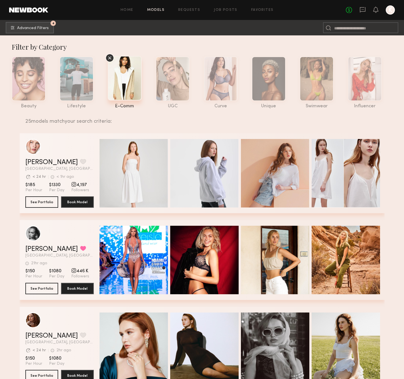
click at [111, 58] on icon at bounding box center [109, 58] width 9 height 9
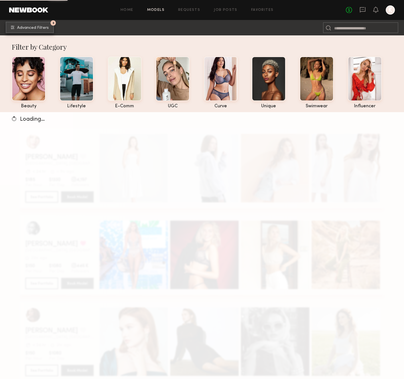
click at [36, 27] on span "Advanced Filters" at bounding box center [33, 28] width 32 height 4
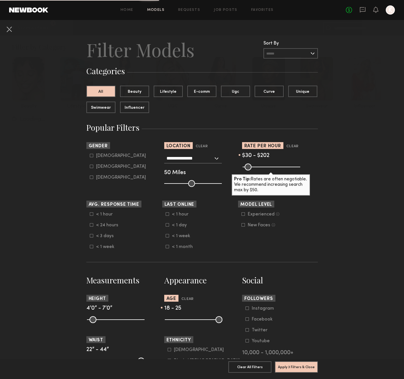
click at [177, 316] on common-range-minmax at bounding box center [193, 318] width 58 height 7
type input "**"
click at [175, 321] on input "range" at bounding box center [194, 319] width 58 height 7
click at [311, 367] on button "Apply 3 Filters & Close" at bounding box center [296, 366] width 43 height 11
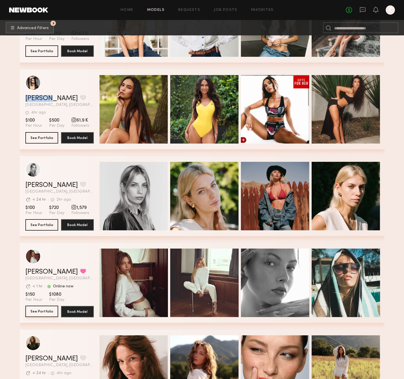
scroll to position [584, 0]
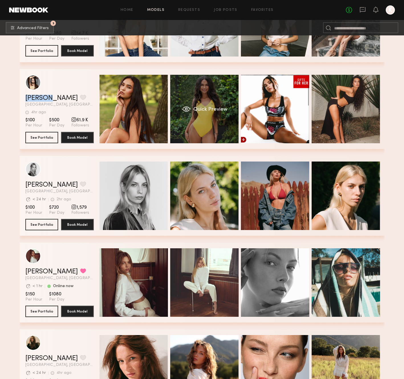
click at [205, 107] on span "Quick Preview" at bounding box center [210, 109] width 34 height 5
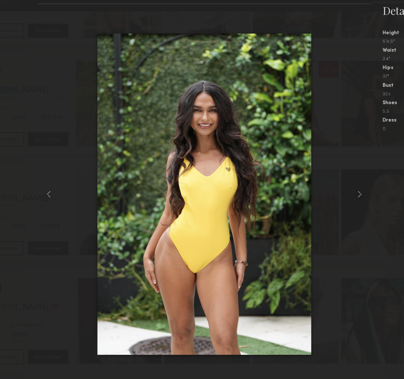
click at [192, 129] on img at bounding box center [202, 181] width 171 height 256
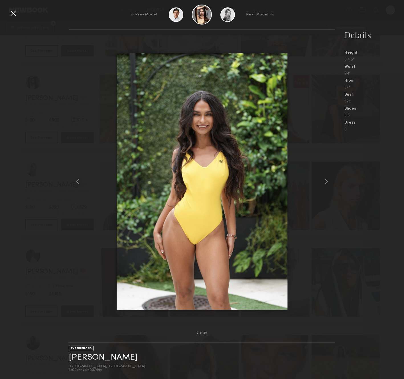
click at [13, 12] on div at bounding box center [13, 13] width 9 height 9
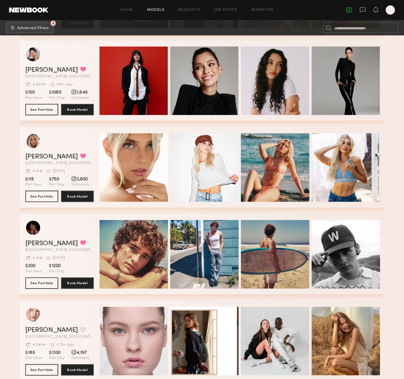
scroll to position [178, 0]
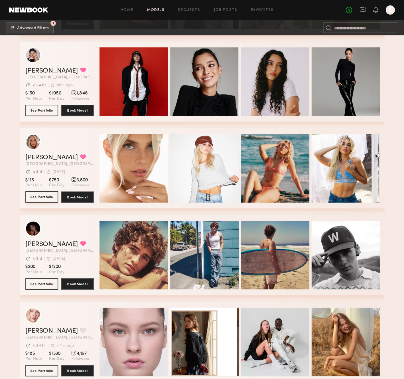
click at [39, 196] on button "See Portfolio" at bounding box center [41, 196] width 33 height 11
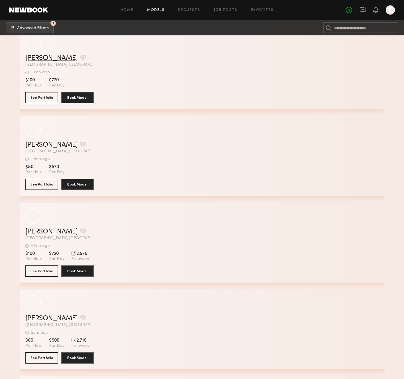
scroll to position [15530, 0]
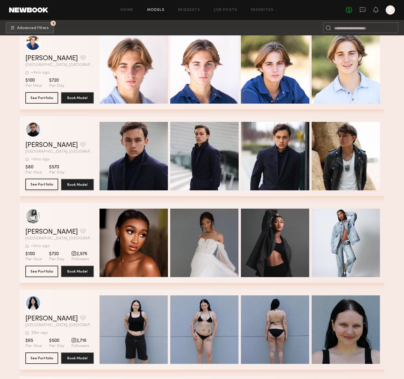
click at [46, 186] on button "See Portfolio" at bounding box center [41, 183] width 33 height 11
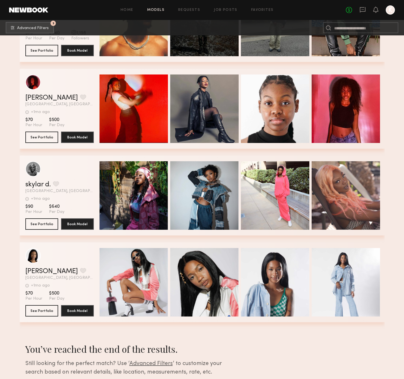
scroll to position [19584, 0]
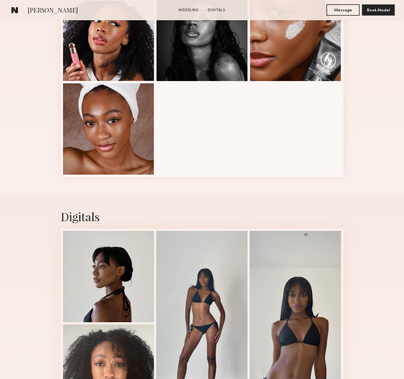
scroll to position [353, 0]
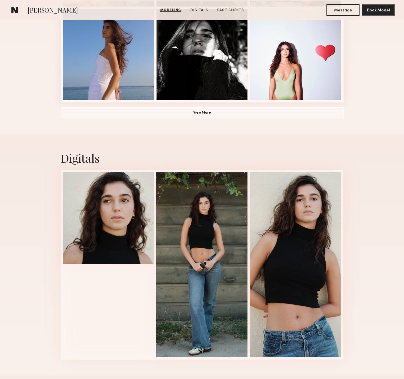
scroll to position [440, 0]
click at [210, 230] on div at bounding box center [201, 264] width 91 height 185
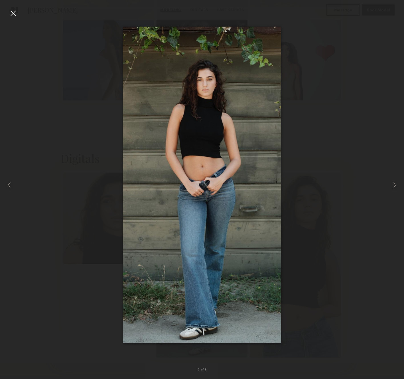
click at [14, 14] on div at bounding box center [13, 13] width 9 height 9
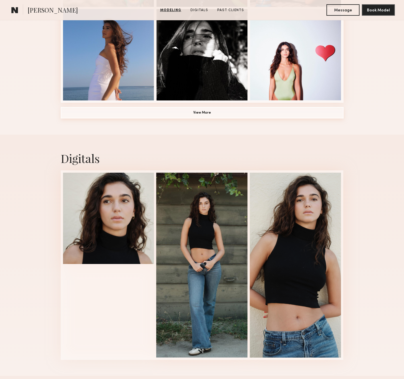
click at [167, 113] on button "View More" at bounding box center [202, 112] width 283 height 11
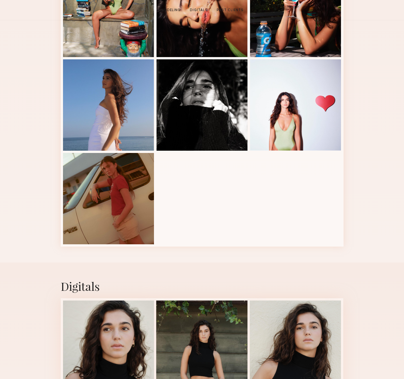
scroll to position [547, 0]
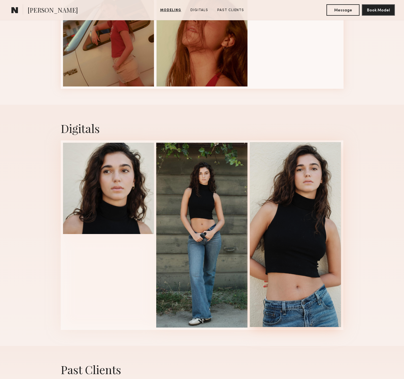
click at [293, 205] on div at bounding box center [295, 234] width 91 height 185
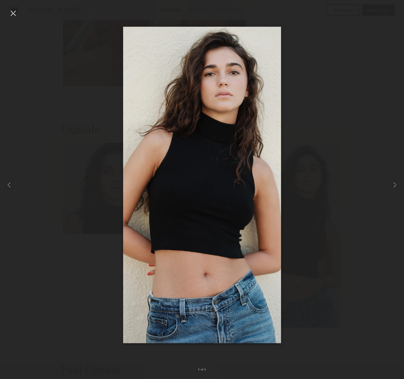
click at [11, 11] on div at bounding box center [13, 13] width 9 height 9
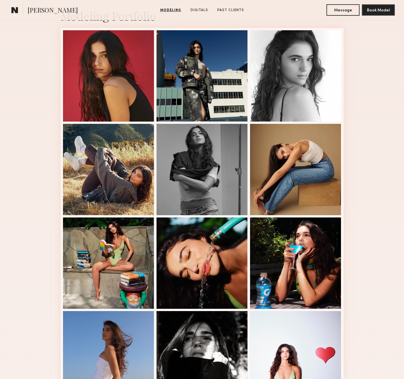
scroll to position [0, 0]
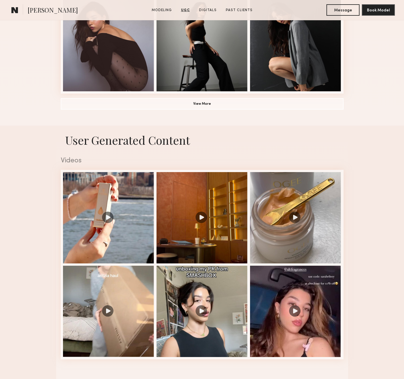
scroll to position [416, 0]
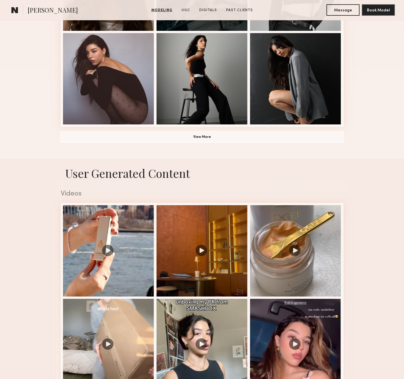
click at [190, 135] on button "View More" at bounding box center [202, 136] width 283 height 11
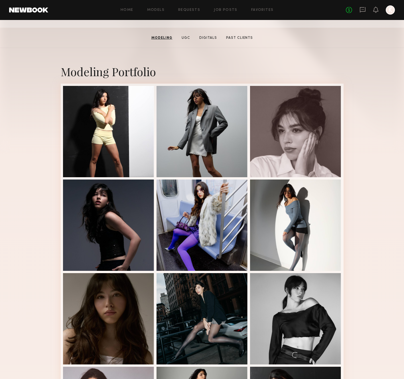
scroll to position [0, 0]
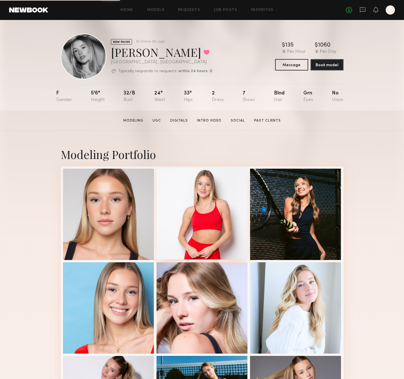
click at [225, 193] on div at bounding box center [202, 213] width 91 height 91
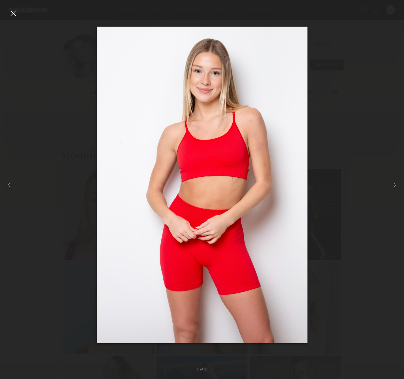
click at [13, 16] on div at bounding box center [13, 13] width 9 height 9
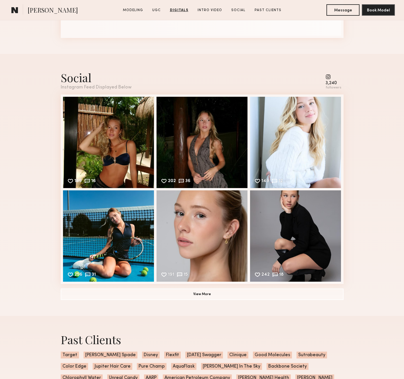
scroll to position [1590, 0]
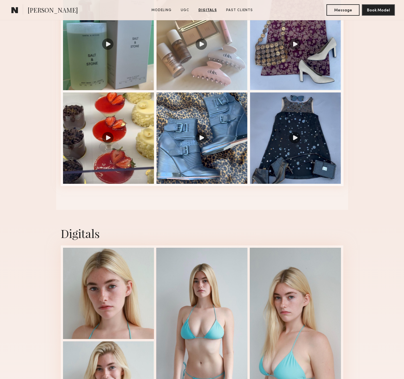
scroll to position [337, 0]
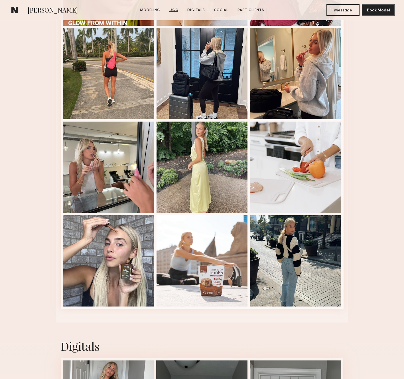
scroll to position [1148, 0]
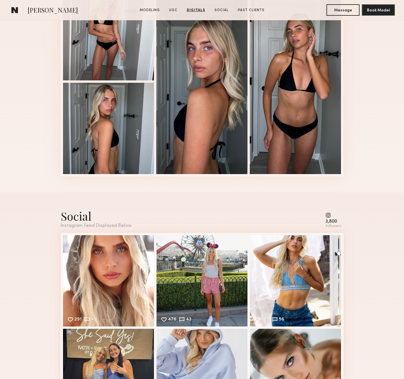
scroll to position [1559, 0]
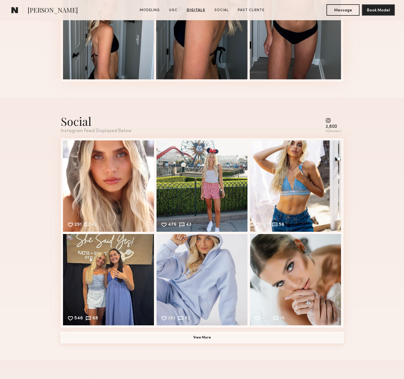
click at [204, 335] on button "View More" at bounding box center [202, 337] width 283 height 11
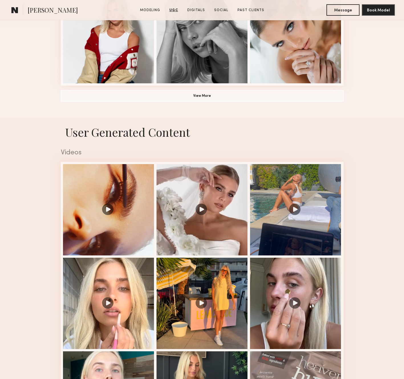
scroll to position [379, 0]
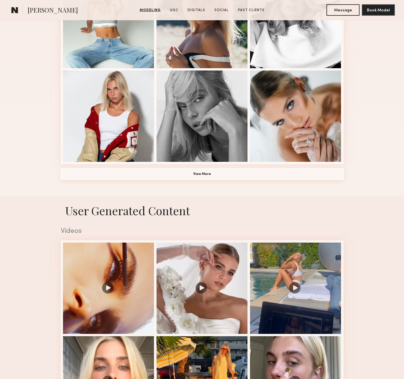
click at [192, 175] on button "View More" at bounding box center [202, 173] width 283 height 11
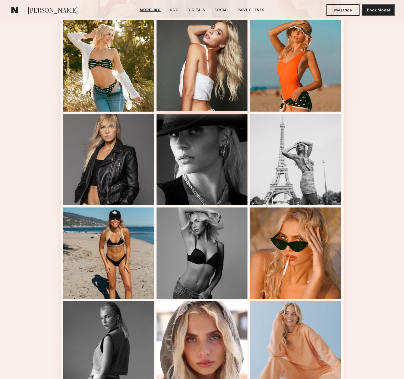
scroll to position [703, 0]
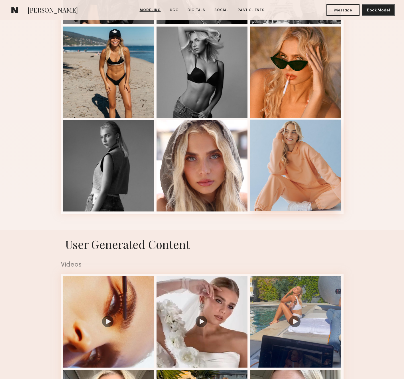
click at [253, 172] on div at bounding box center [295, 164] width 91 height 91
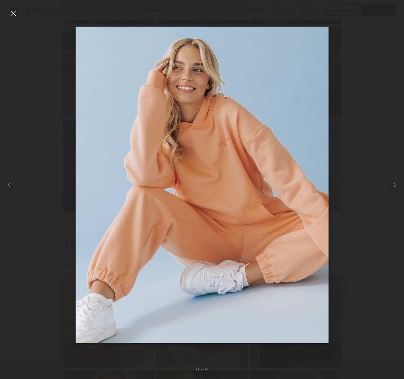
click at [16, 17] on div at bounding box center [13, 13] width 9 height 9
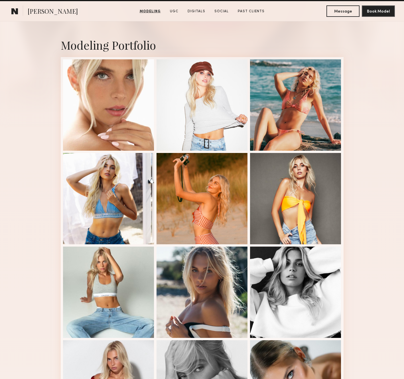
scroll to position [0, 0]
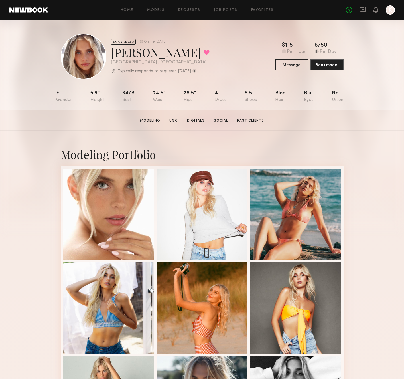
click at [122, 50] on div "[PERSON_NAME] Favorited" at bounding box center [160, 51] width 99 height 15
copy div "[PERSON_NAME] Favorited"
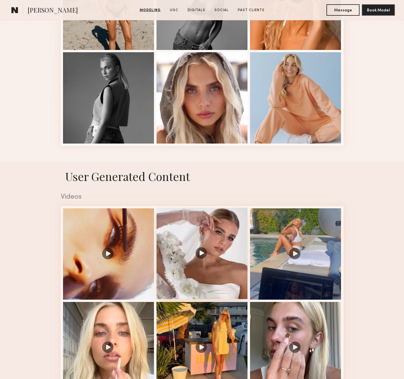
scroll to position [735, 0]
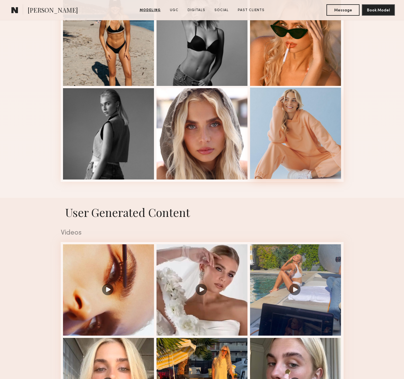
click at [298, 130] on div at bounding box center [295, 133] width 91 height 91
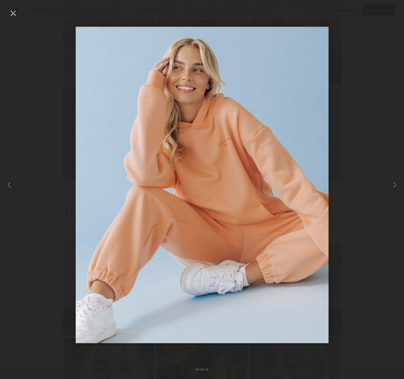
click at [13, 14] on div at bounding box center [13, 13] width 9 height 9
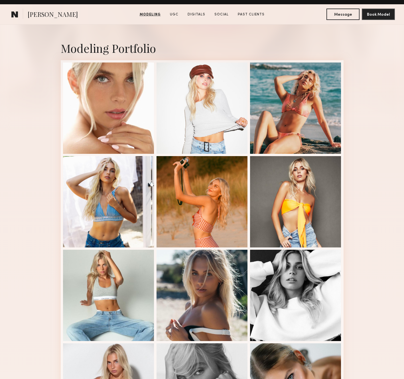
scroll to position [98, 0]
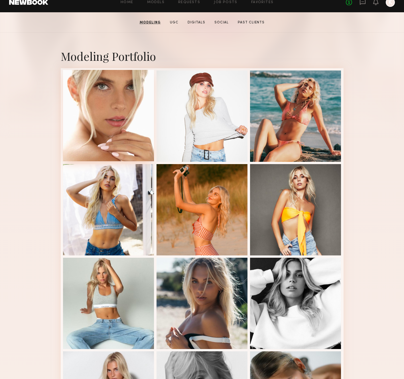
click at [95, 103] on div at bounding box center [108, 115] width 91 height 91
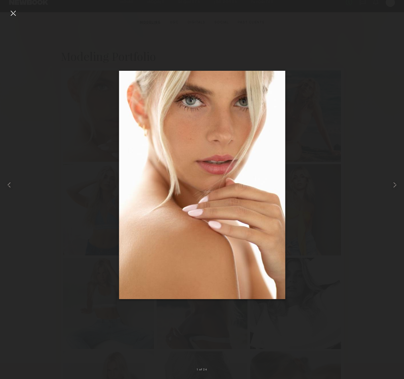
click at [10, 7] on nb-gallery-light "1 of 24" at bounding box center [202, 189] width 404 height 379
click at [11, 13] on div at bounding box center [13, 13] width 9 height 9
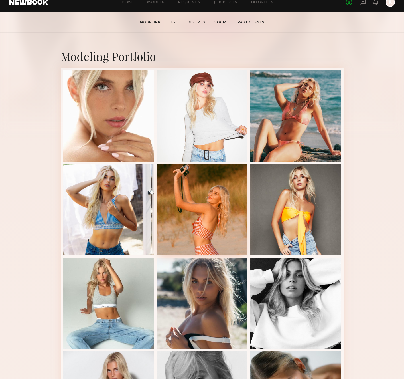
click at [218, 209] on div at bounding box center [202, 208] width 91 height 91
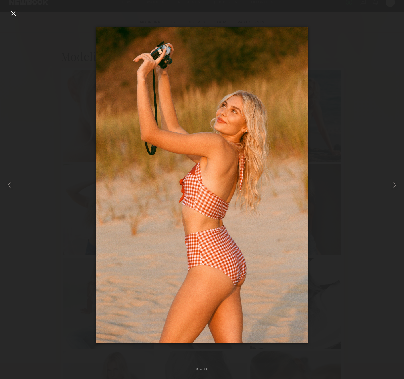
click at [15, 13] on div at bounding box center [13, 13] width 9 height 9
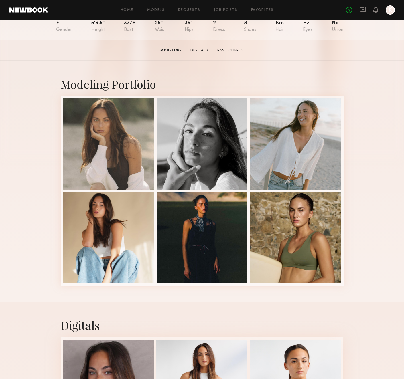
scroll to position [38, 0]
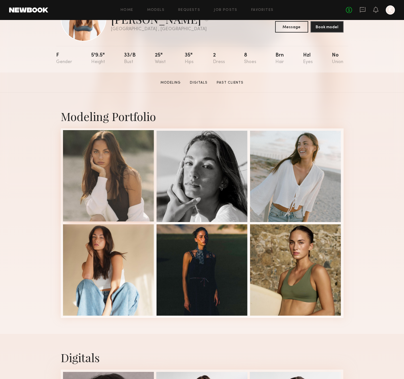
click at [140, 156] on div at bounding box center [108, 175] width 91 height 91
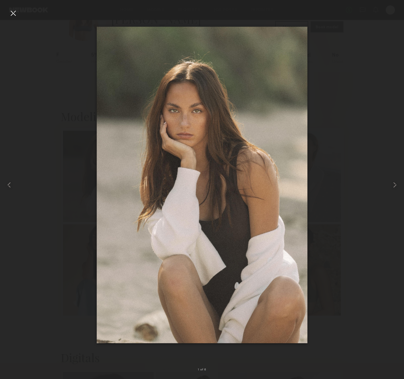
click at [14, 13] on div at bounding box center [13, 13] width 9 height 9
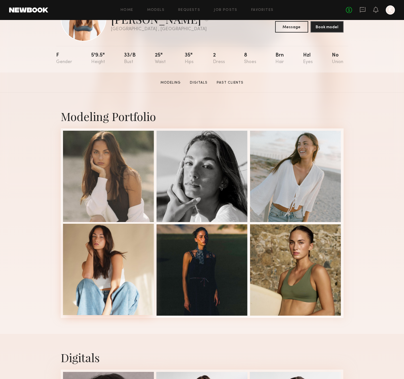
click at [101, 286] on div at bounding box center [108, 269] width 91 height 91
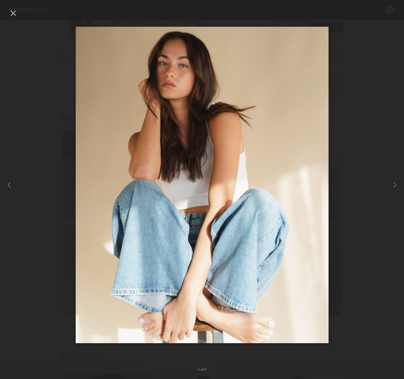
click at [15, 14] on div at bounding box center [13, 13] width 9 height 9
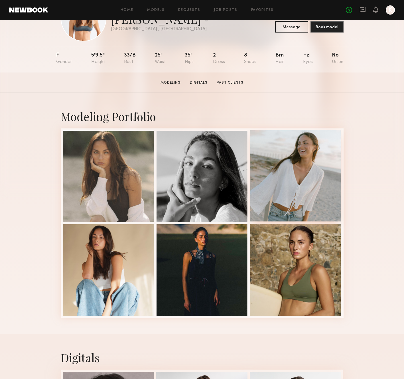
click at [262, 157] on div at bounding box center [295, 175] width 91 height 91
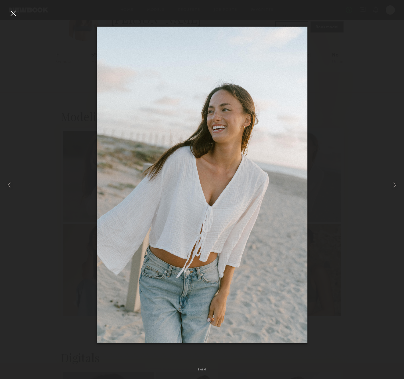
click at [12, 14] on div at bounding box center [13, 13] width 9 height 9
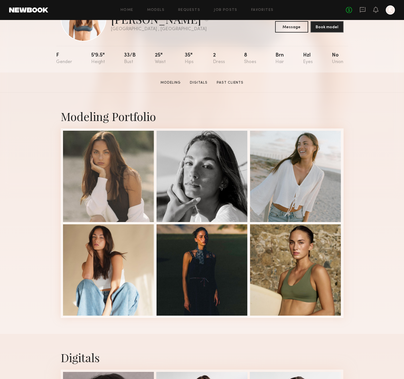
scroll to position [0, 0]
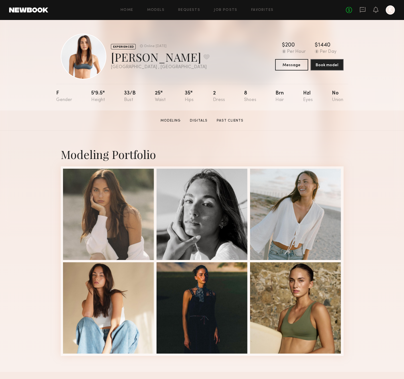
click at [137, 64] on div "[PERSON_NAME] Favorite" at bounding box center [160, 56] width 99 height 15
copy div "[PERSON_NAME] Favorite"
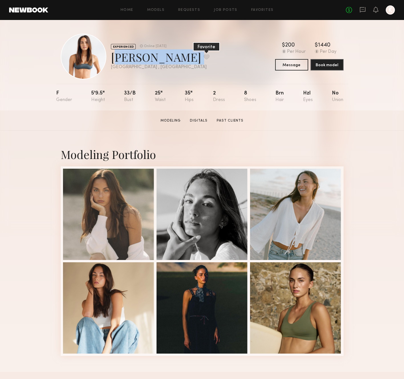
click at [204, 56] on button at bounding box center [207, 56] width 6 height 5
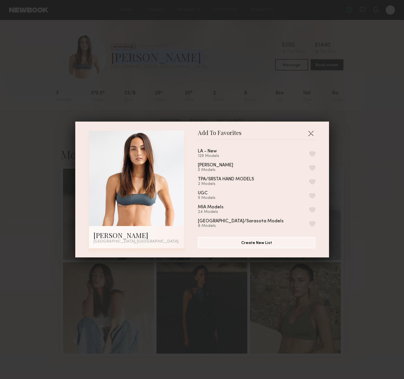
click at [313, 152] on button "button" at bounding box center [312, 153] width 6 height 5
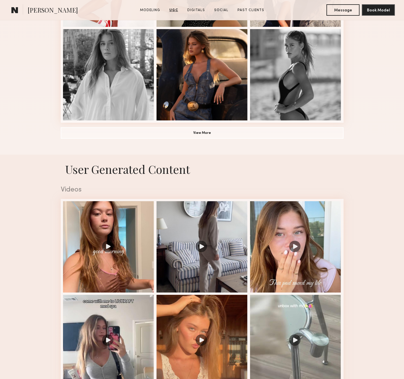
scroll to position [346, 0]
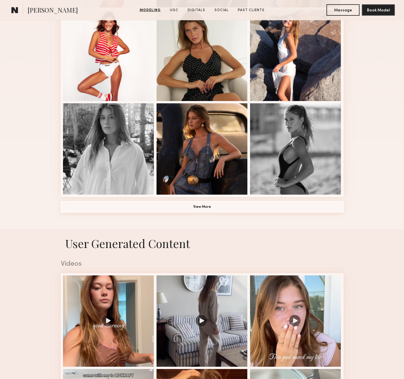
click at [183, 207] on button "View More" at bounding box center [202, 206] width 283 height 11
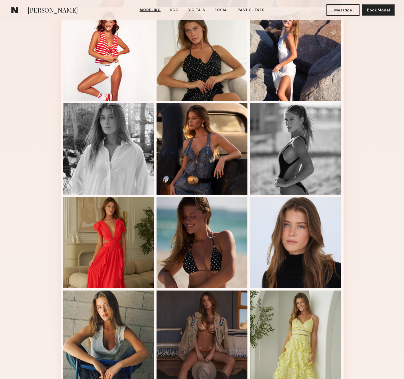
scroll to position [629, 0]
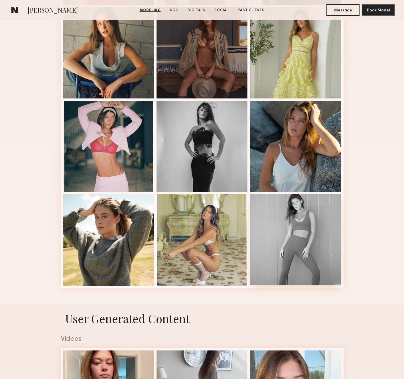
click at [315, 249] on div at bounding box center [295, 239] width 91 height 91
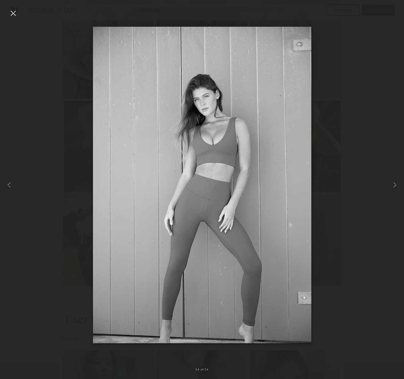
click at [13, 14] on div at bounding box center [13, 13] width 9 height 9
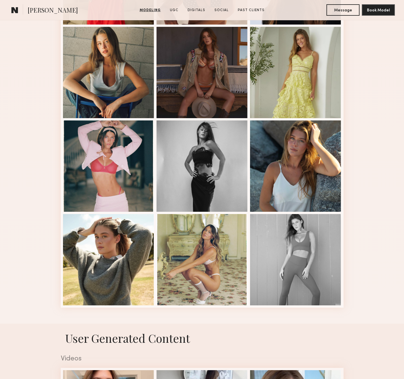
scroll to position [610, 0]
click at [319, 224] on div at bounding box center [295, 258] width 91 height 91
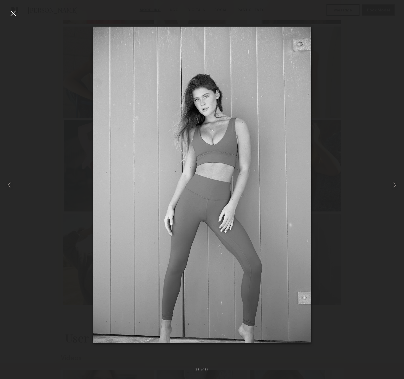
click at [15, 15] on div at bounding box center [13, 13] width 9 height 9
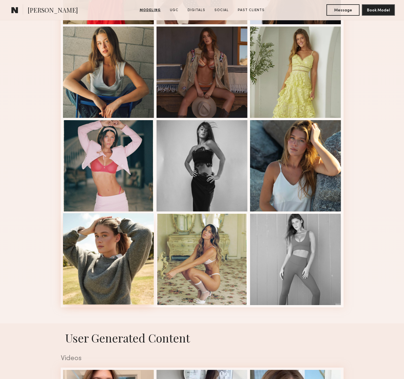
click at [132, 260] on div at bounding box center [108, 258] width 91 height 91
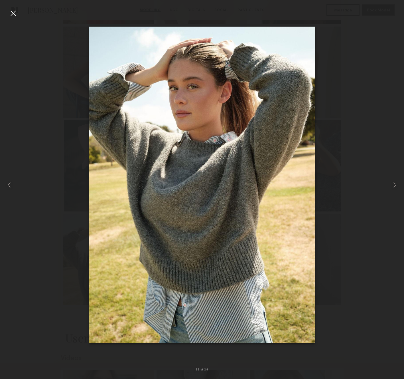
click at [16, 14] on div at bounding box center [13, 13] width 9 height 9
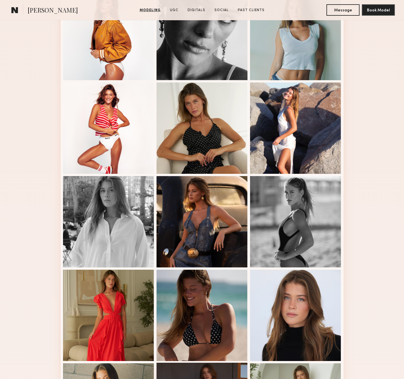
scroll to position [0, 0]
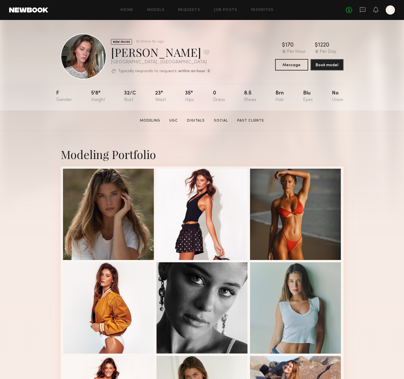
click at [139, 52] on div "Nicole B. Favorite" at bounding box center [161, 51] width 100 height 15
copy div "Nicole"
click at [121, 55] on div "Nicole B. Favorite" at bounding box center [161, 51] width 100 height 15
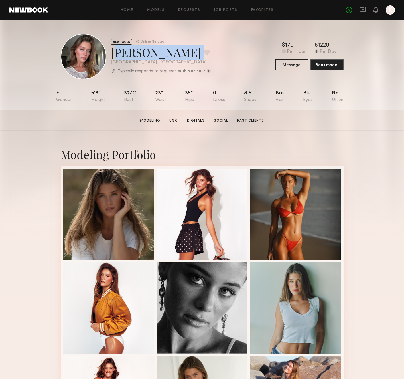
click at [121, 55] on div "Nicole B. Favorite" at bounding box center [161, 51] width 100 height 15
click at [204, 53] on button at bounding box center [207, 52] width 6 height 5
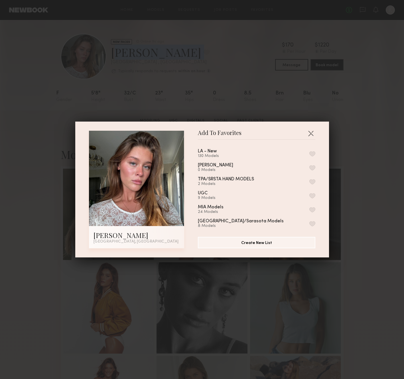
click at [314, 155] on button "button" at bounding box center [312, 153] width 6 height 5
click at [192, 51] on div "Add To Favorites Nicole B. Los Angeles, CA Add To Favorites LA - New 131 Models…" at bounding box center [202, 189] width 404 height 379
click at [192, 51] on div "Nicole B. Favorited" at bounding box center [161, 51] width 100 height 15
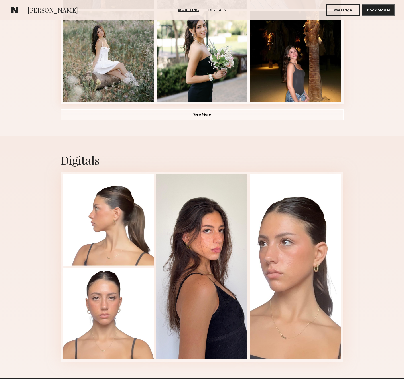
scroll to position [440, 0]
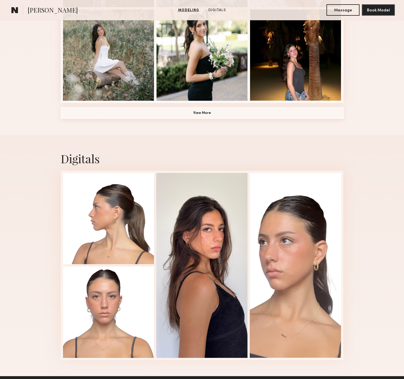
click at [196, 114] on button "View More" at bounding box center [202, 112] width 283 height 11
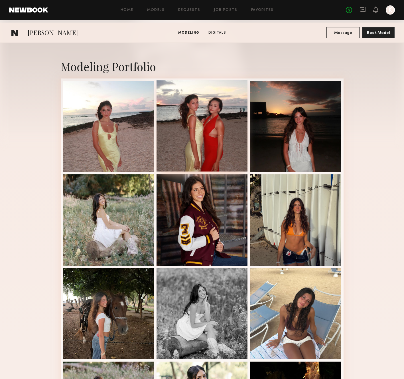
scroll to position [0, 0]
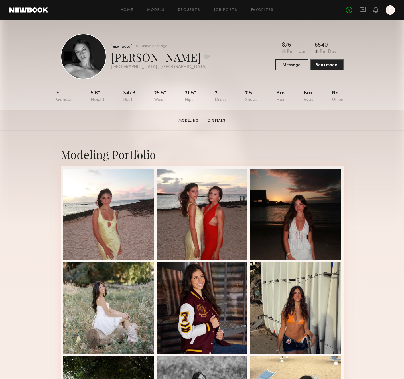
click at [123, 62] on div "Karyn T. Favorite" at bounding box center [160, 56] width 99 height 15
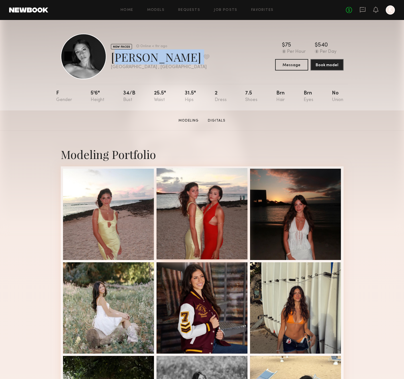
scroll to position [2, 0]
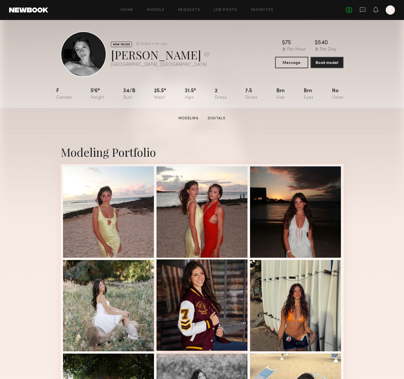
click at [184, 289] on div at bounding box center [202, 304] width 91 height 91
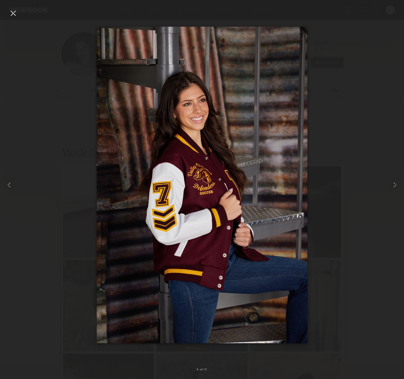
click at [16, 14] on div at bounding box center [13, 13] width 9 height 9
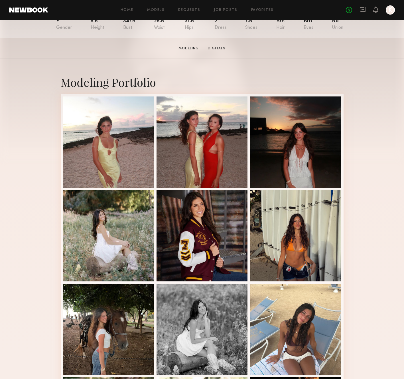
scroll to position [214, 0]
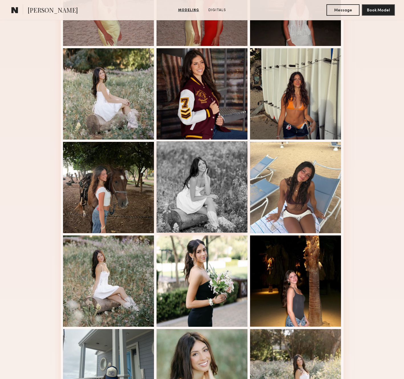
click at [216, 188] on div at bounding box center [202, 186] width 91 height 91
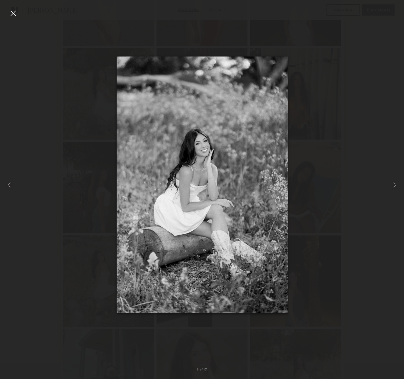
click at [16, 14] on div at bounding box center [13, 13] width 9 height 9
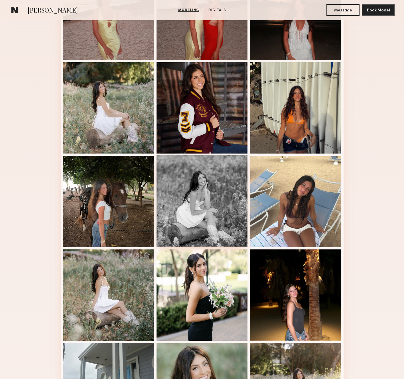
scroll to position [171, 0]
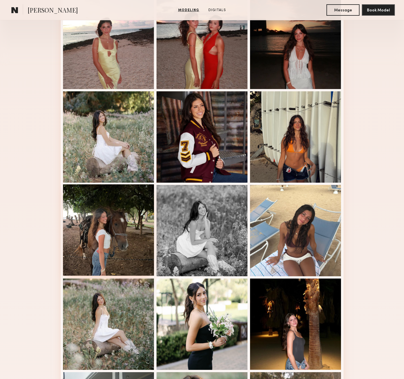
click at [131, 242] on div at bounding box center [108, 229] width 91 height 91
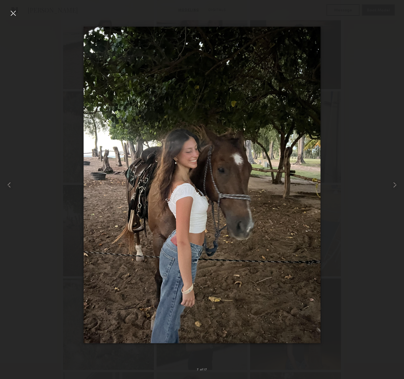
click at [15, 15] on div at bounding box center [13, 13] width 9 height 9
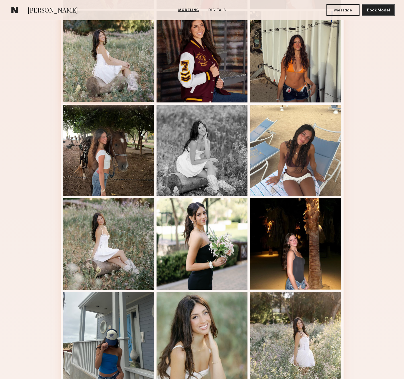
scroll to position [81, 0]
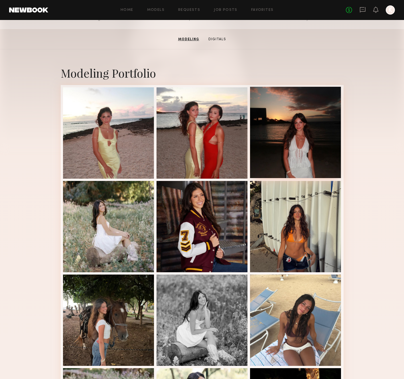
click at [319, 112] on div at bounding box center [295, 132] width 91 height 91
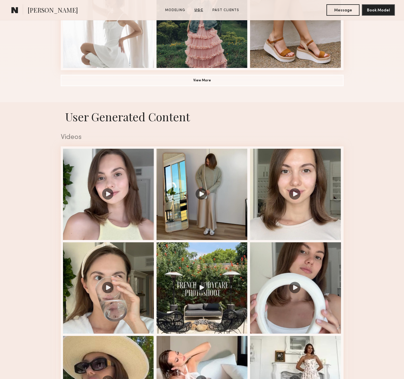
scroll to position [366, 0]
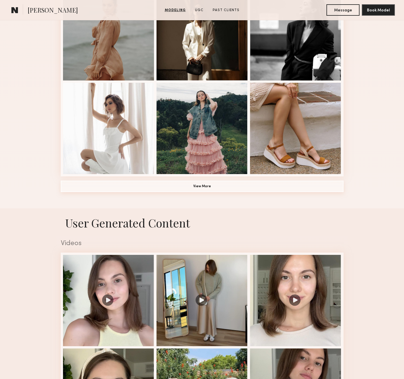
click at [225, 182] on button "View More" at bounding box center [202, 185] width 283 height 11
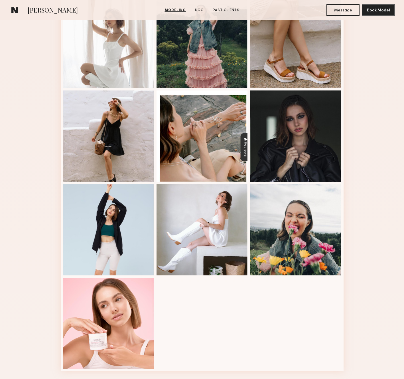
scroll to position [453, 0]
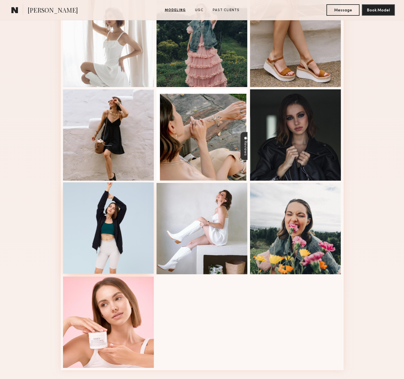
click at [117, 221] on div at bounding box center [108, 227] width 91 height 91
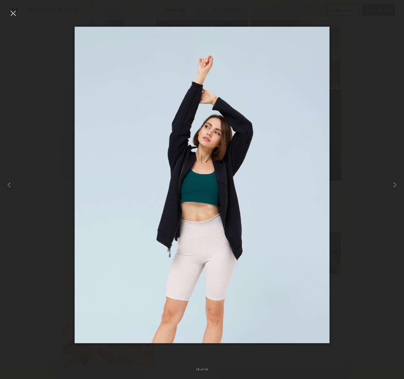
click at [10, 13] on div at bounding box center [13, 13] width 9 height 9
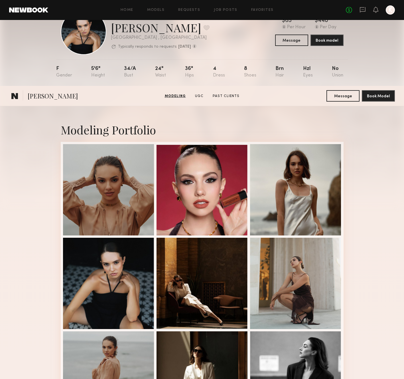
scroll to position [0, 0]
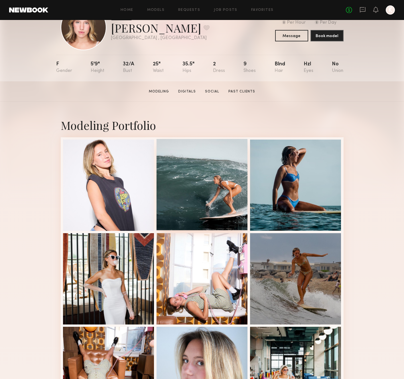
scroll to position [31, 0]
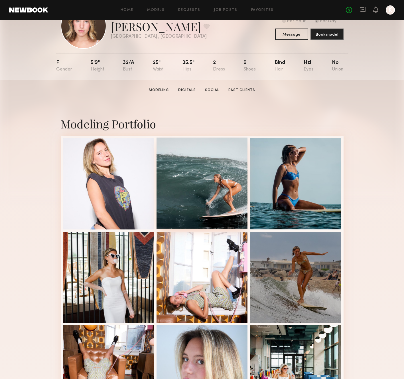
click at [162, 221] on div at bounding box center [202, 182] width 91 height 91
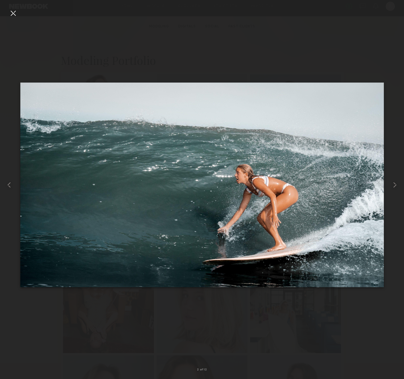
scroll to position [98, 0]
click at [17, 15] on div at bounding box center [13, 13] width 9 height 9
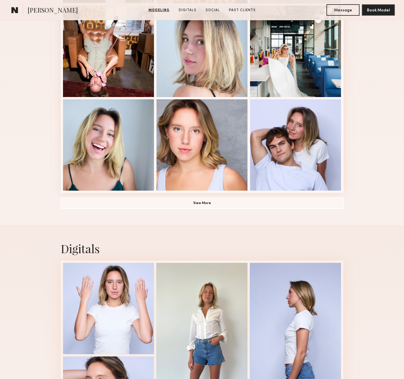
scroll to position [486, 0]
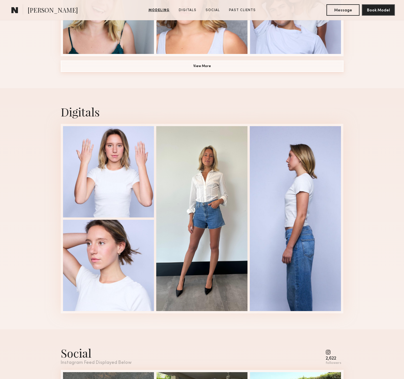
click at [223, 68] on button "View More" at bounding box center [202, 65] width 283 height 11
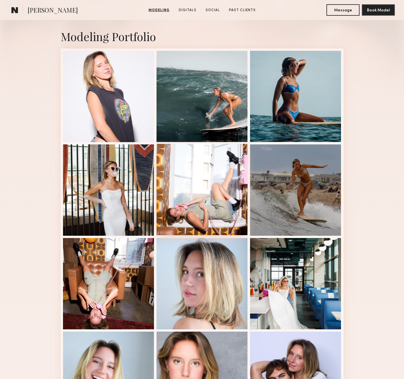
scroll to position [113, 0]
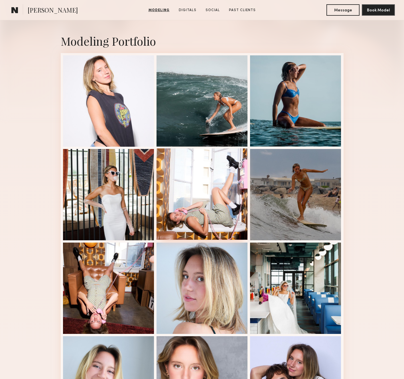
click at [203, 180] on div at bounding box center [202, 193] width 91 height 91
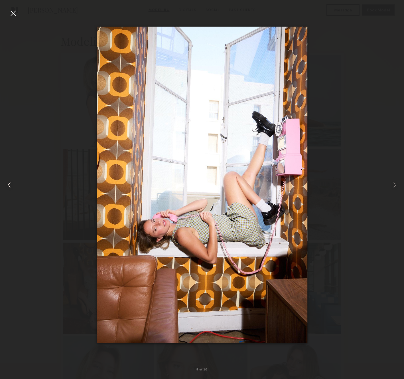
click at [14, 22] on div at bounding box center [8, 184] width 16 height 351
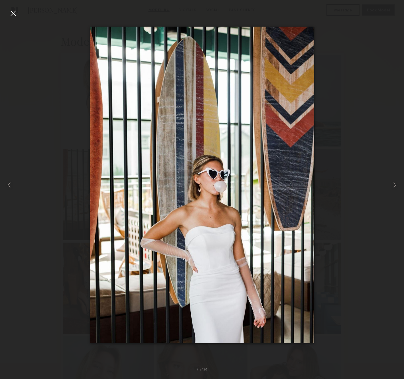
click at [15, 15] on div at bounding box center [13, 13] width 9 height 9
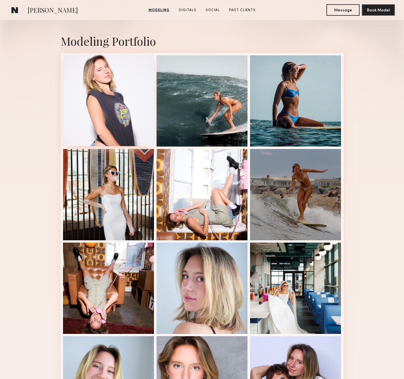
click at [99, 74] on div at bounding box center [108, 100] width 91 height 91
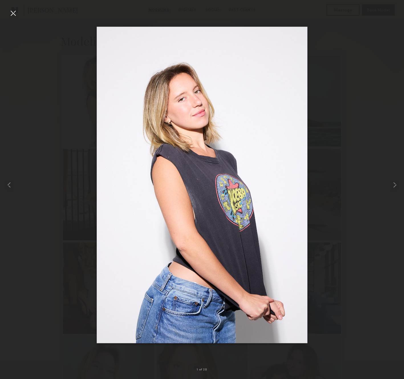
click at [12, 13] on div at bounding box center [13, 13] width 9 height 9
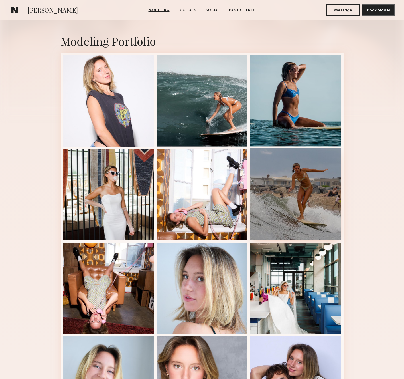
drag, startPoint x: 279, startPoint y: 136, endPoint x: 294, endPoint y: 186, distance: 52.0
click at [294, 186] on nb-model-profile-images-feed at bounding box center [202, 381] width 283 height 657
click at [294, 186] on div at bounding box center [295, 193] width 91 height 91
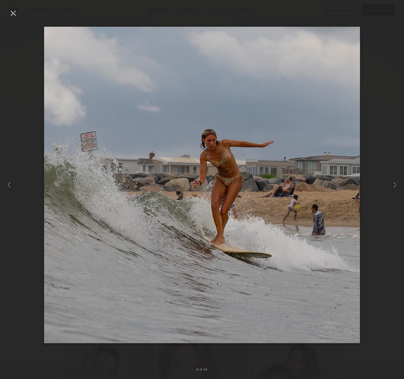
click at [9, 14] on div at bounding box center [13, 13] width 9 height 9
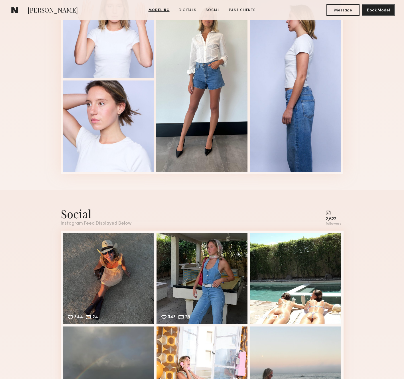
scroll to position [980, 0]
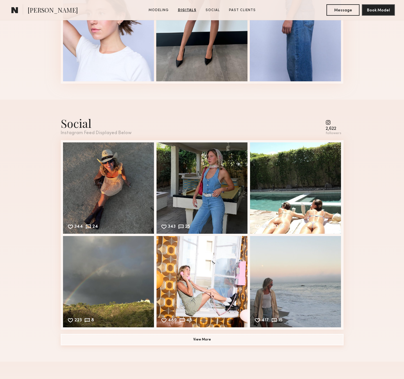
click at [212, 340] on button "View More" at bounding box center [202, 339] width 283 height 11
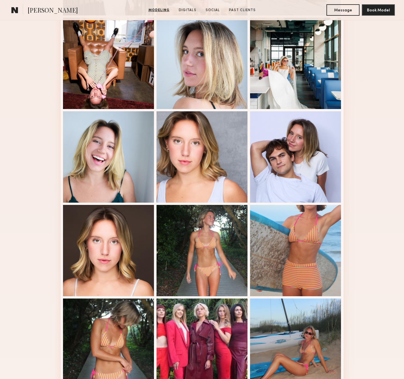
scroll to position [337, 0]
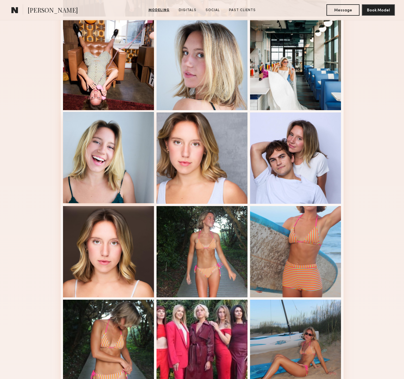
click at [97, 163] on div at bounding box center [108, 157] width 91 height 91
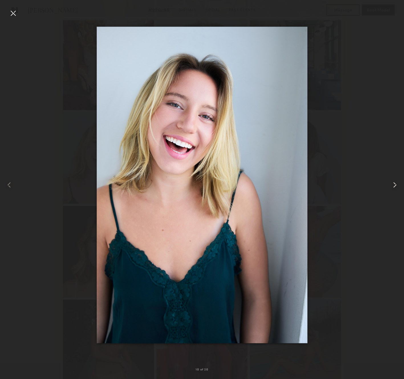
click at [399, 186] on common-icon at bounding box center [394, 184] width 9 height 9
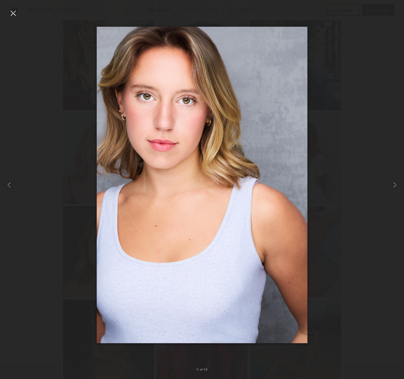
click at [12, 15] on div at bounding box center [13, 13] width 9 height 9
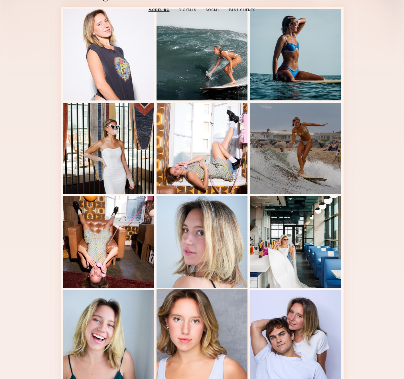
scroll to position [94, 0]
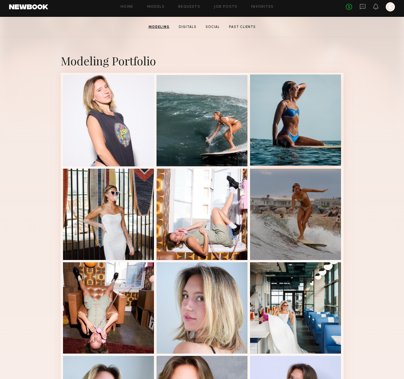
click at [321, 118] on div at bounding box center [295, 119] width 91 height 91
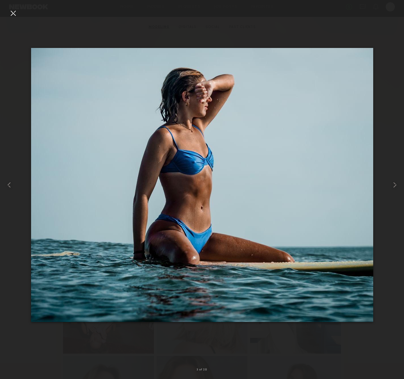
click at [13, 13] on div at bounding box center [13, 13] width 9 height 9
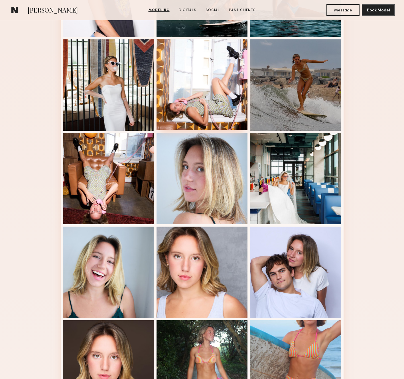
scroll to position [285, 0]
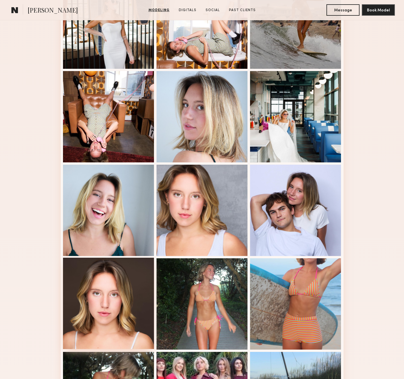
click at [126, 287] on div at bounding box center [108, 302] width 91 height 91
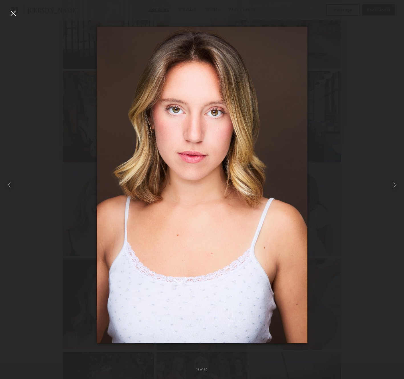
click at [18, 18] on div at bounding box center [202, 184] width 404 height 351
click at [15, 13] on div at bounding box center [13, 13] width 9 height 9
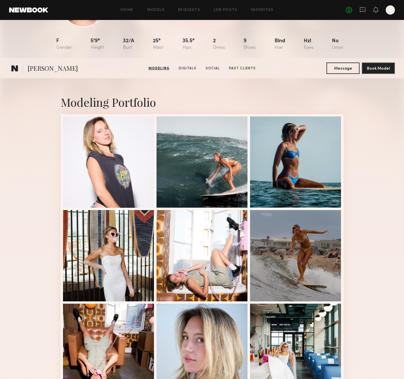
scroll to position [0, 0]
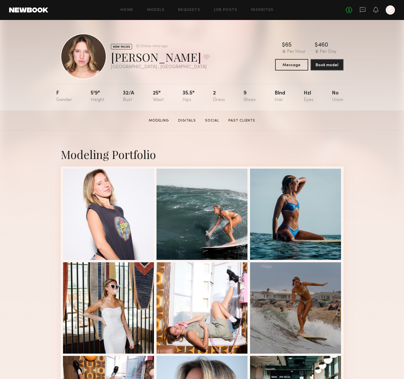
click at [139, 56] on div "Caroline H. Favorite" at bounding box center [160, 56] width 99 height 15
copy div "Caroline H. Favorite"
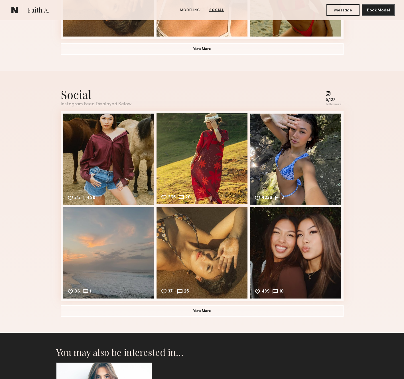
scroll to position [349, 0]
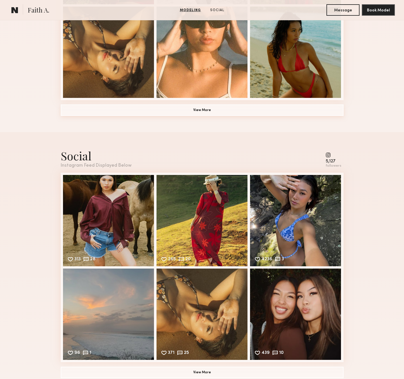
click at [218, 106] on button "View More" at bounding box center [202, 109] width 283 height 11
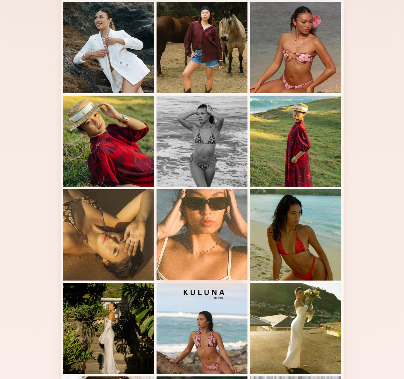
scroll to position [53, 0]
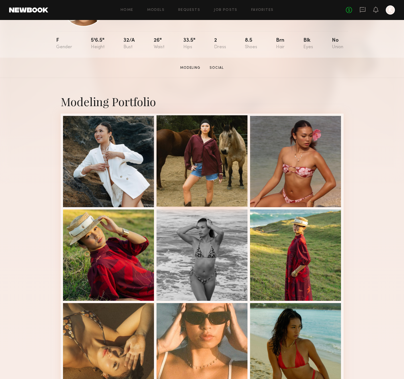
click at [209, 149] on div at bounding box center [202, 160] width 91 height 91
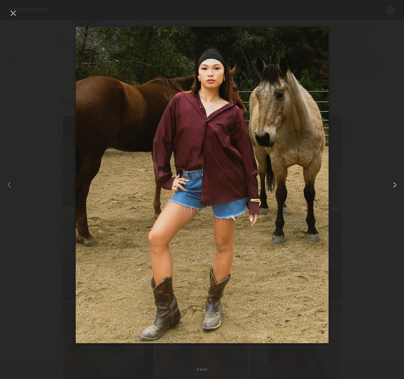
click at [392, 187] on common-icon at bounding box center [394, 184] width 9 height 9
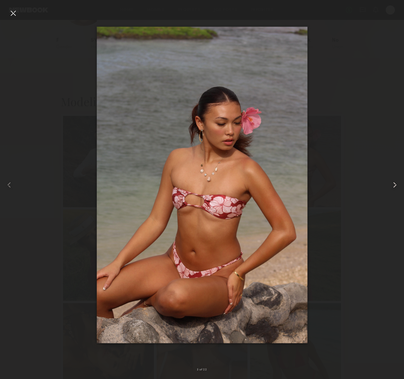
click at [392, 187] on common-icon at bounding box center [394, 184] width 9 height 9
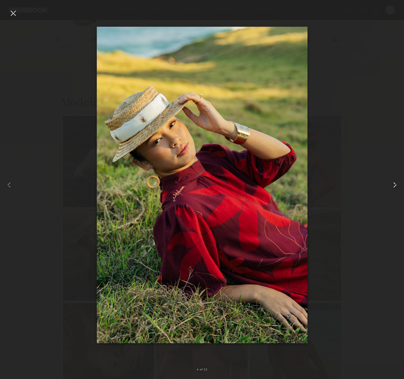
click at [392, 187] on common-icon at bounding box center [394, 184] width 9 height 9
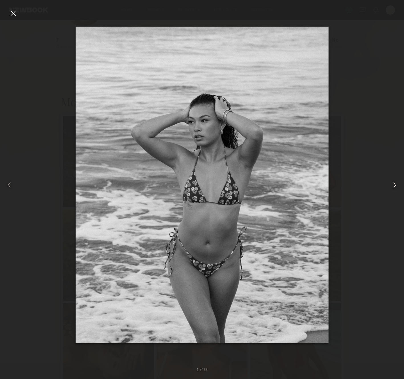
click at [392, 187] on common-icon at bounding box center [394, 184] width 9 height 9
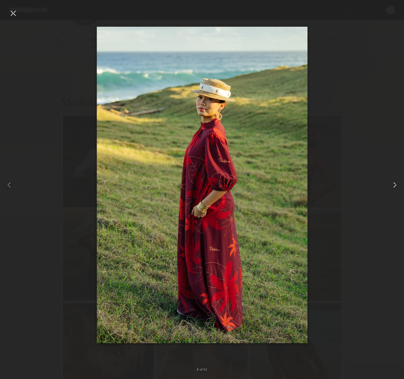
click at [392, 187] on common-icon at bounding box center [394, 184] width 9 height 9
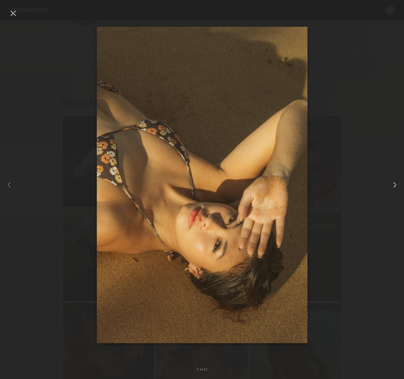
click at [392, 187] on common-icon at bounding box center [394, 184] width 9 height 9
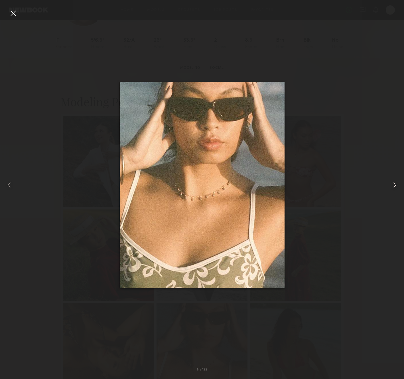
click at [392, 187] on common-icon at bounding box center [394, 184] width 9 height 9
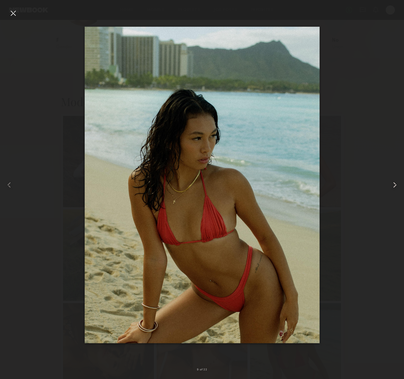
click at [392, 187] on common-icon at bounding box center [394, 184] width 9 height 9
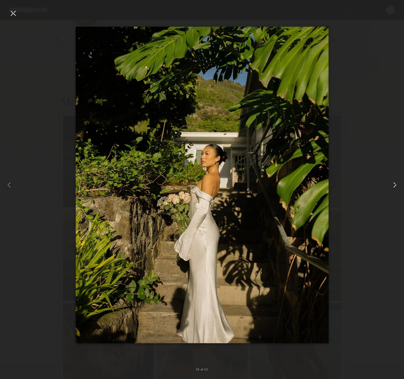
click at [392, 187] on common-icon at bounding box center [394, 184] width 9 height 9
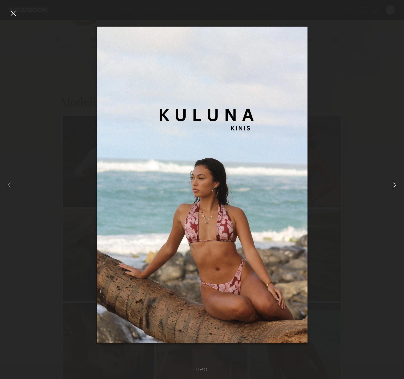
click at [392, 187] on common-icon at bounding box center [394, 184] width 9 height 9
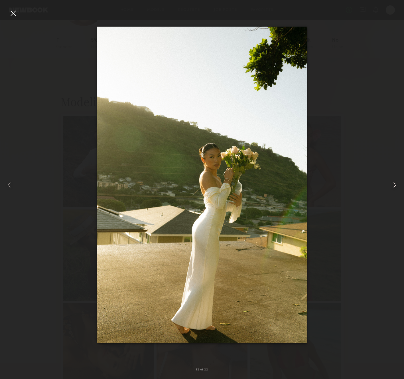
click at [392, 187] on common-icon at bounding box center [394, 184] width 9 height 9
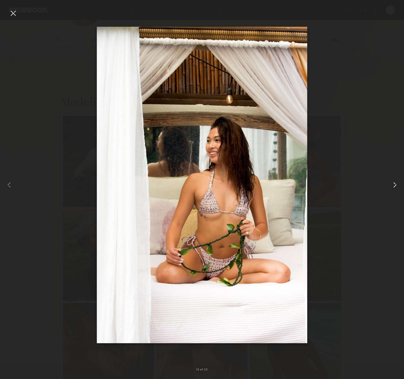
click at [392, 187] on common-icon at bounding box center [394, 184] width 9 height 9
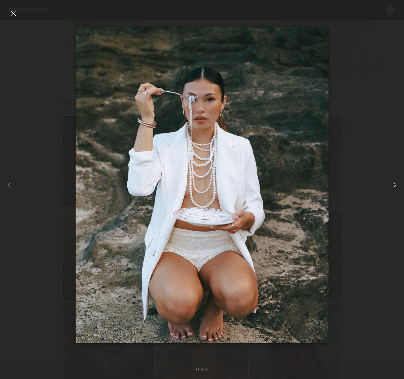
click at [392, 187] on common-icon at bounding box center [394, 184] width 9 height 9
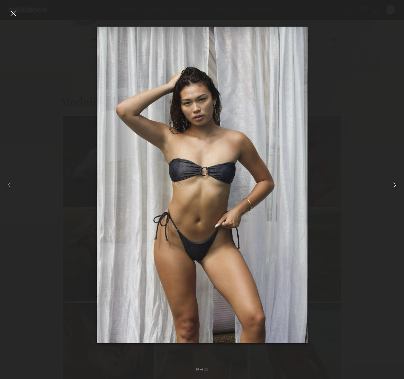
click at [392, 187] on common-icon at bounding box center [394, 184] width 9 height 9
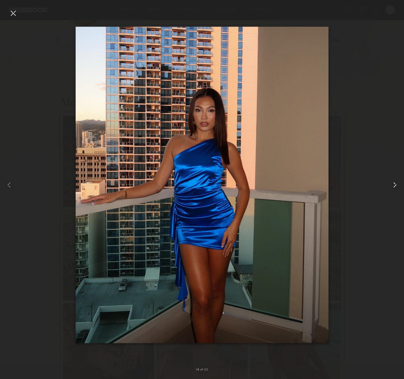
click at [392, 187] on common-icon at bounding box center [394, 184] width 9 height 9
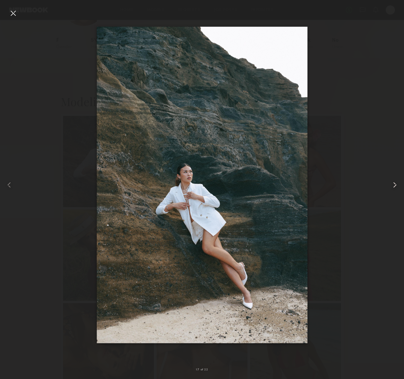
click at [392, 187] on common-icon at bounding box center [394, 184] width 9 height 9
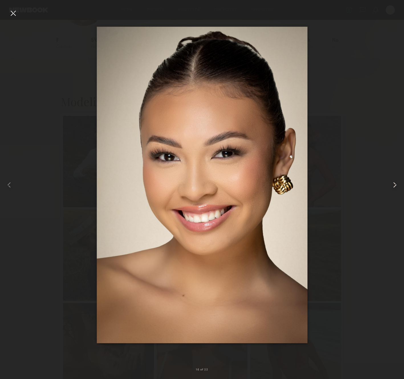
click at [392, 187] on common-icon at bounding box center [394, 184] width 9 height 9
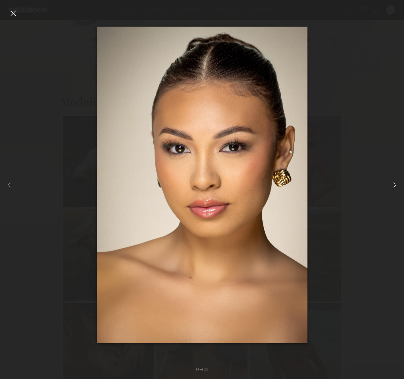
click at [392, 187] on common-icon at bounding box center [394, 184] width 9 height 9
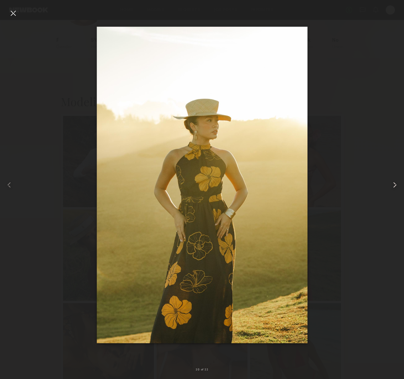
click at [392, 187] on common-icon at bounding box center [394, 184] width 9 height 9
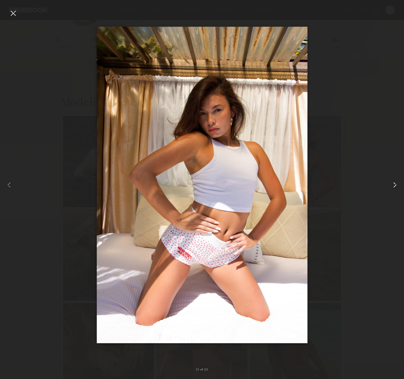
click at [392, 187] on common-icon at bounding box center [394, 184] width 9 height 9
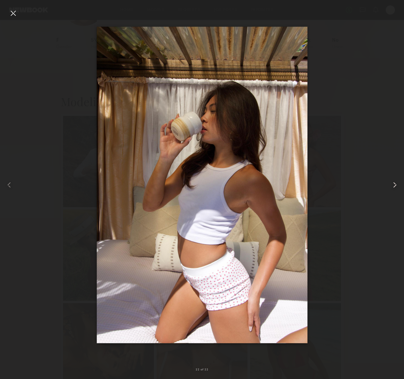
click at [392, 187] on common-icon at bounding box center [394, 184] width 9 height 9
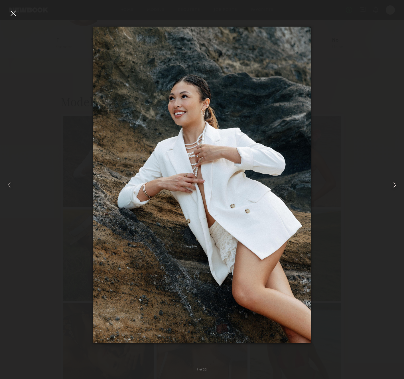
click at [392, 187] on common-icon at bounding box center [394, 184] width 9 height 9
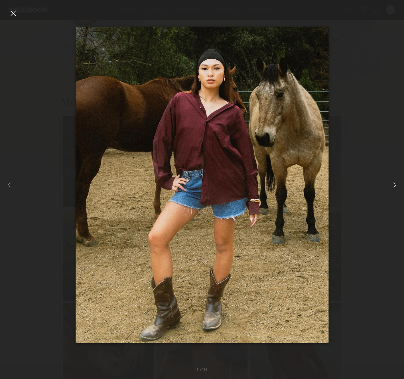
click at [392, 187] on common-icon at bounding box center [394, 184] width 9 height 9
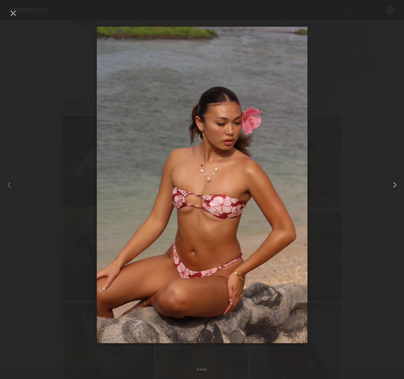
click at [392, 187] on common-icon at bounding box center [394, 184] width 9 height 9
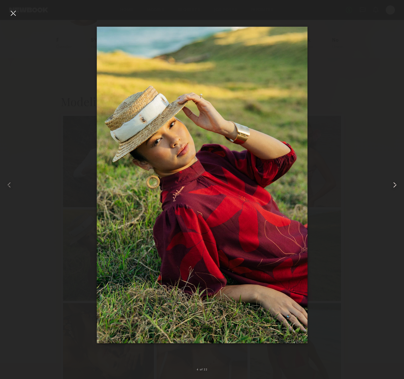
click at [392, 187] on common-icon at bounding box center [394, 184] width 9 height 9
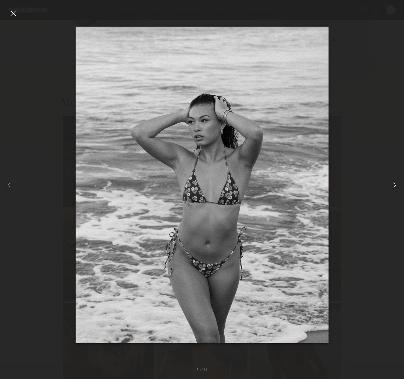
click at [396, 184] on common-icon at bounding box center [394, 184] width 9 height 9
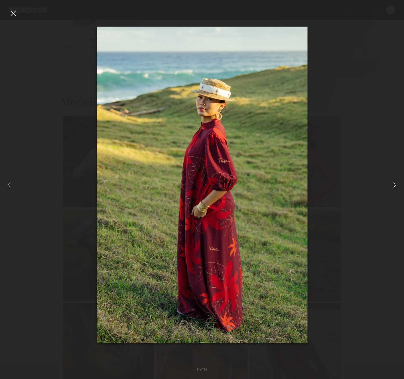
click at [396, 184] on common-icon at bounding box center [394, 184] width 9 height 9
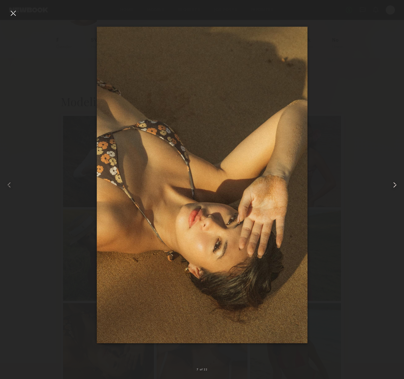
click at [396, 184] on common-icon at bounding box center [394, 184] width 9 height 9
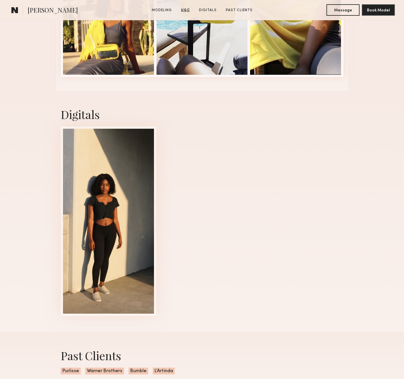
scroll to position [1083, 0]
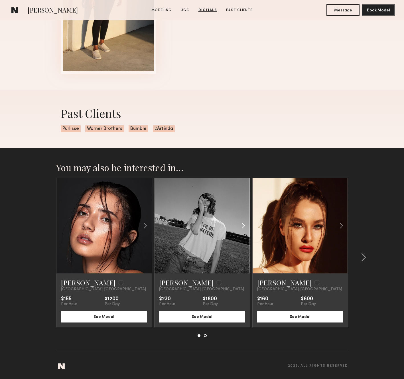
click at [243, 224] on common-icon at bounding box center [243, 225] width 8 height 11
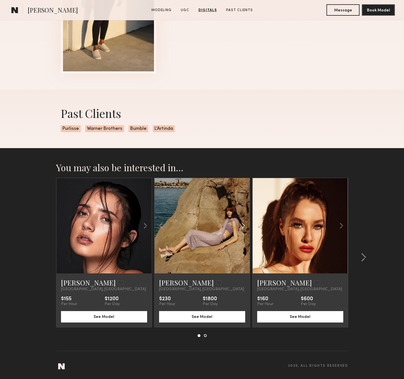
click at [243, 224] on common-icon at bounding box center [243, 225] width 8 height 11
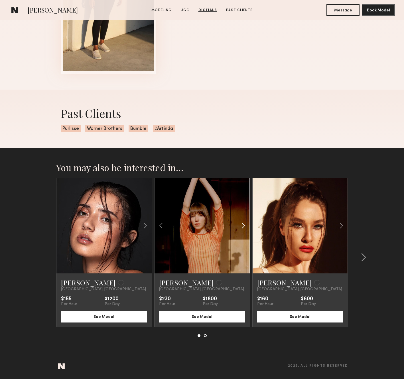
click at [243, 224] on common-icon at bounding box center [243, 225] width 8 height 11
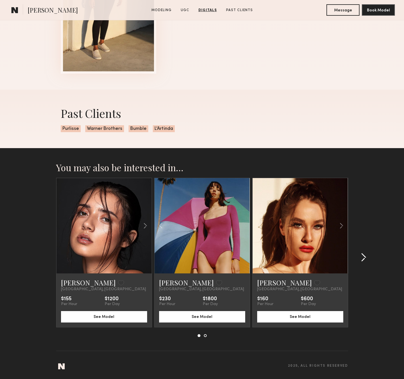
click at [365, 251] on div at bounding box center [361, 257] width 27 height 159
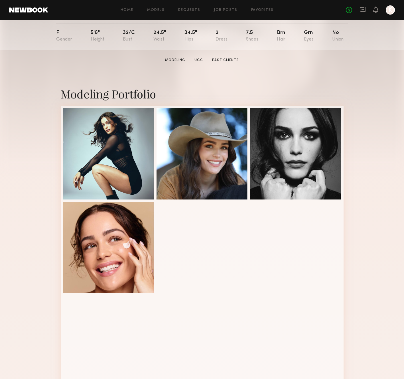
scroll to position [61, 0]
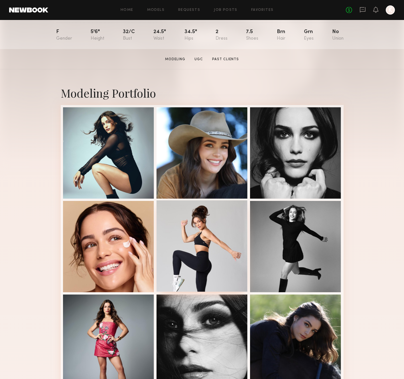
click at [196, 219] on div at bounding box center [202, 245] width 91 height 91
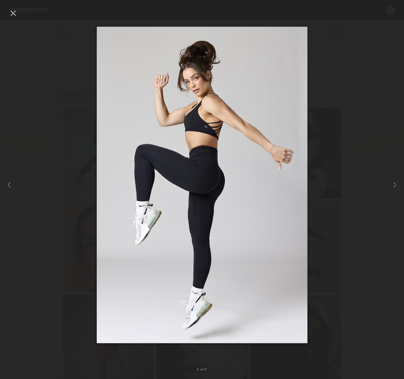
click at [12, 13] on div at bounding box center [13, 13] width 9 height 9
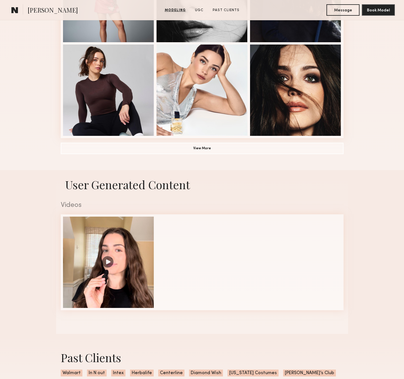
scroll to position [359, 0]
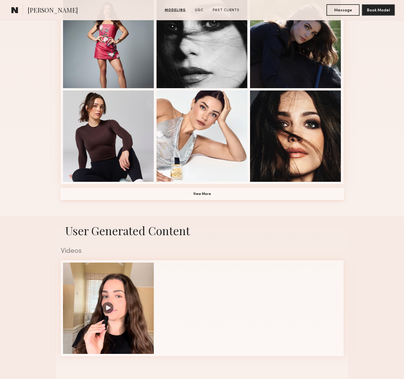
click at [156, 198] on button "View More" at bounding box center [202, 193] width 283 height 11
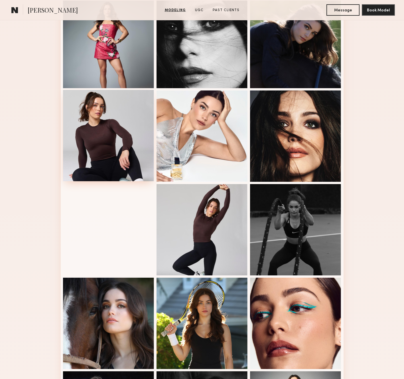
click at [107, 139] on div at bounding box center [108, 135] width 91 height 91
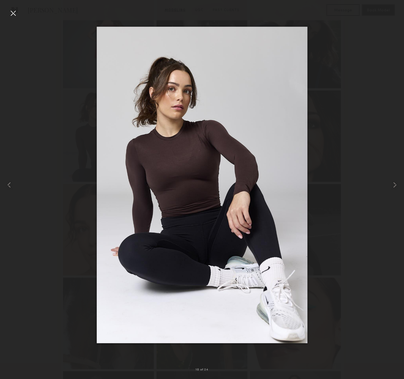
click at [11, 7] on nb-gallery-light "10 of 24" at bounding box center [202, 189] width 404 height 379
click at [11, 12] on div at bounding box center [13, 13] width 9 height 9
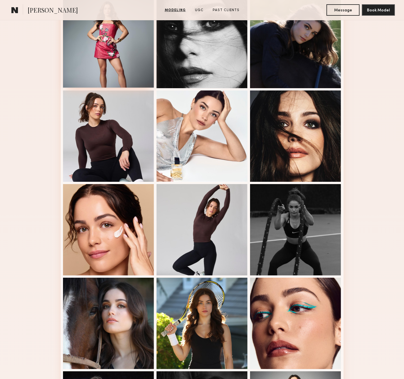
scroll to position [0, 0]
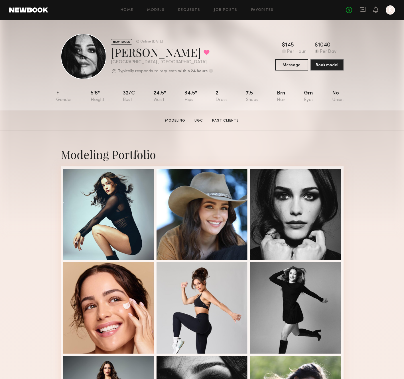
click at [121, 52] on div "Julia M. Favorited" at bounding box center [162, 51] width 102 height 15
copy div "Julia M. Favorited"
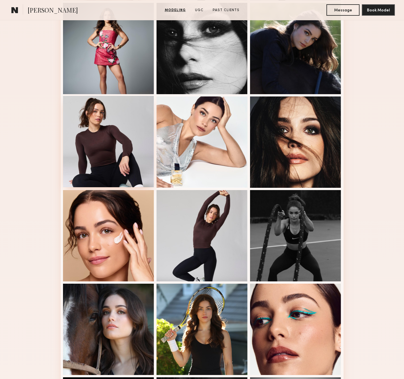
scroll to position [353, 0]
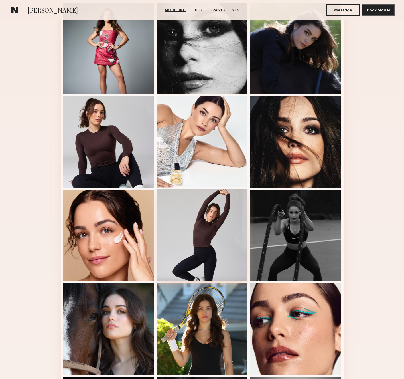
click at [222, 254] on div at bounding box center [202, 234] width 91 height 91
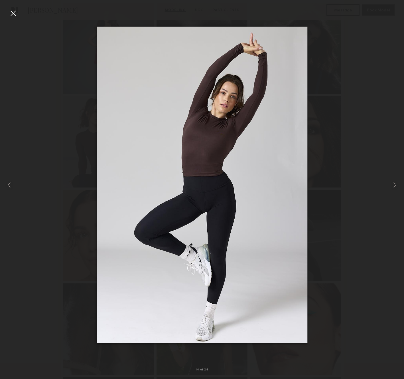
click at [9, 15] on div at bounding box center [13, 13] width 9 height 9
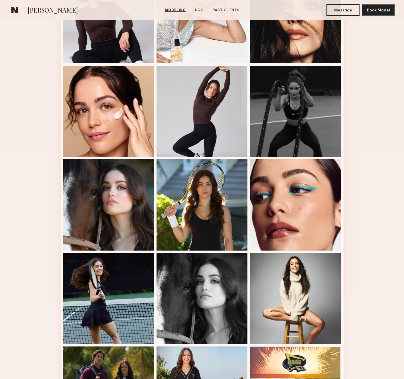
scroll to position [635, 0]
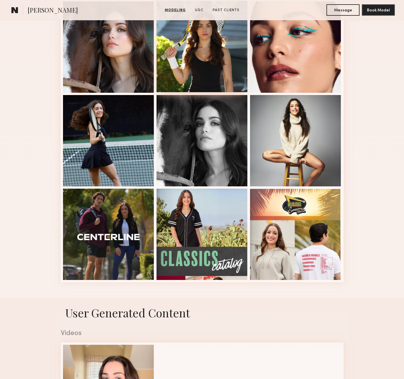
click at [178, 78] on div at bounding box center [202, 46] width 91 height 91
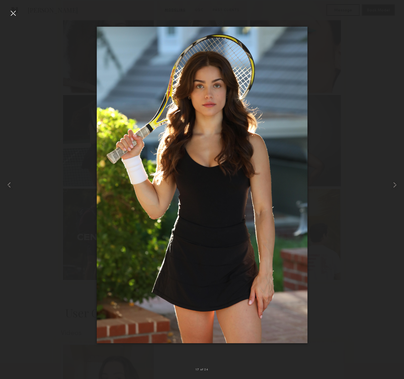
click at [12, 16] on div at bounding box center [13, 13] width 9 height 9
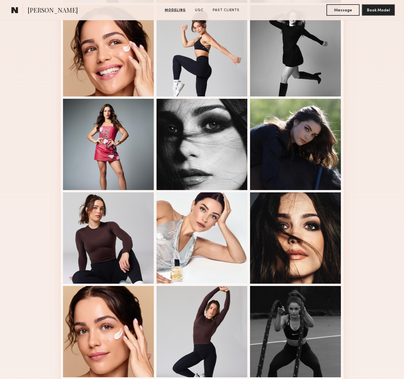
scroll to position [0, 0]
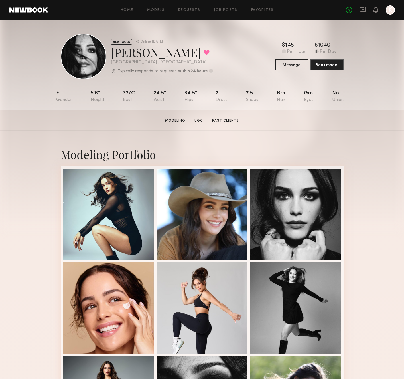
click at [138, 52] on div "Julia M. Favorited" at bounding box center [162, 51] width 102 height 15
copy div "Julia M. Favorited"
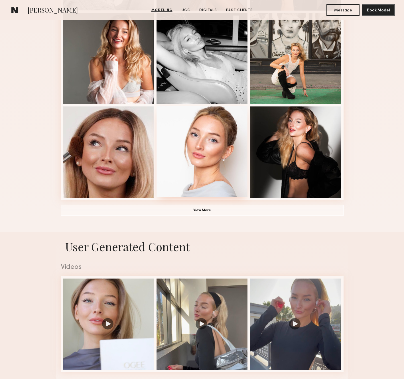
scroll to position [343, 0]
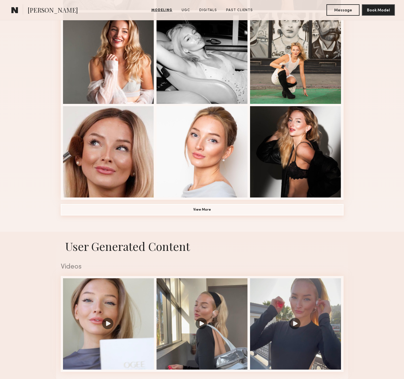
click at [216, 212] on button "View More" at bounding box center [202, 209] width 283 height 11
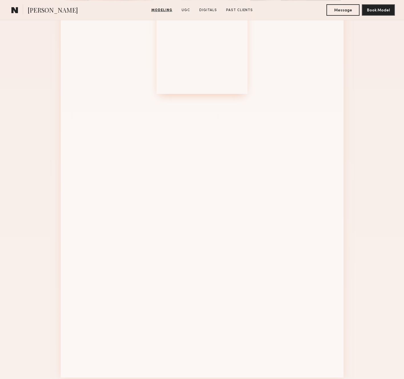
scroll to position [840, 0]
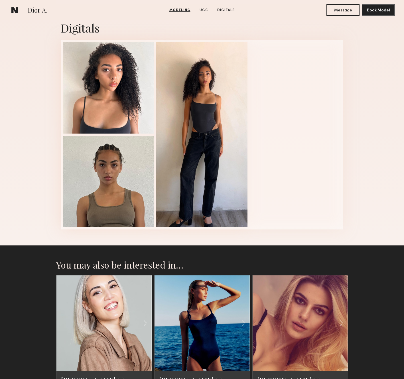
scroll to position [745, 0]
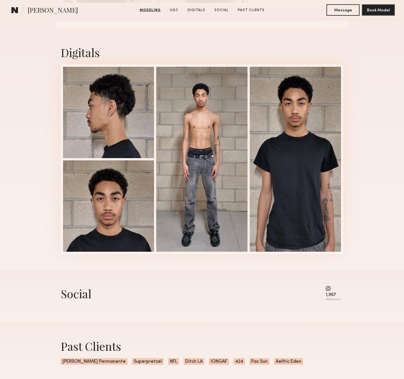
scroll to position [923, 0]
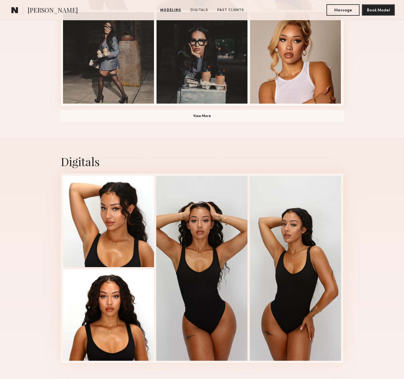
scroll to position [501, 0]
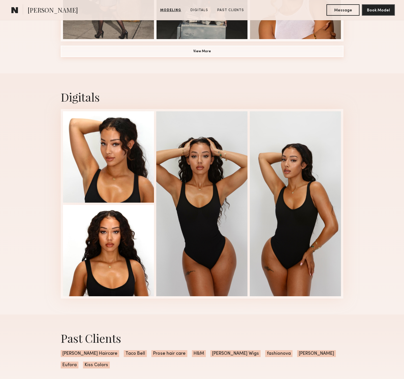
click at [220, 50] on button "View More" at bounding box center [202, 51] width 283 height 11
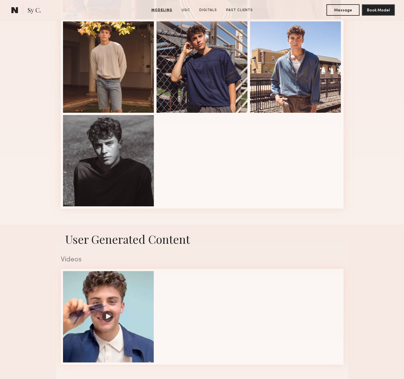
scroll to position [13, 0]
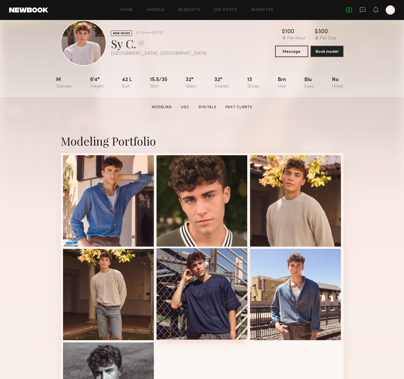
click at [201, 288] on div at bounding box center [202, 293] width 91 height 91
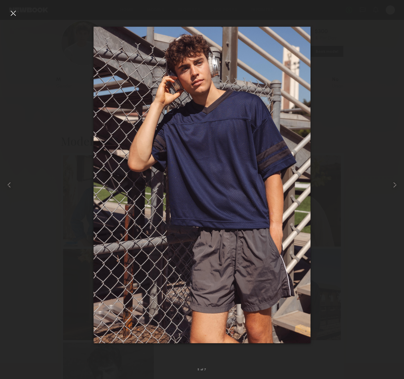
click at [13, 15] on div at bounding box center [13, 13] width 9 height 9
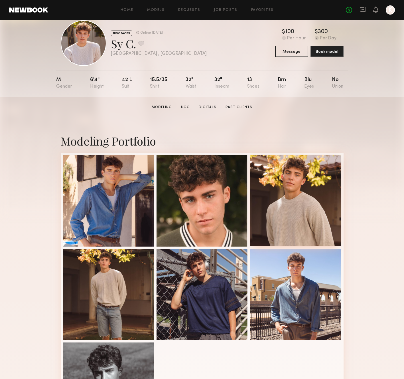
click at [299, 194] on div at bounding box center [295, 200] width 91 height 91
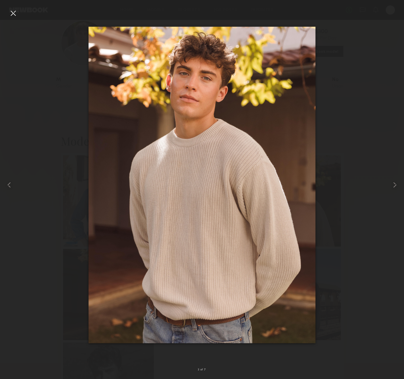
click at [15, 16] on div at bounding box center [13, 13] width 9 height 9
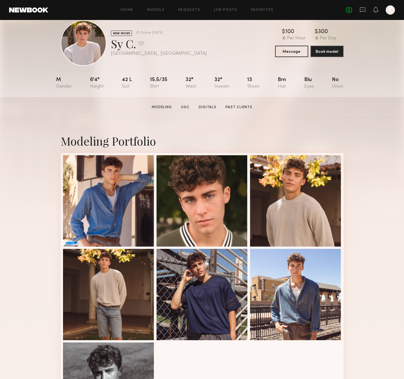
scroll to position [0, 0]
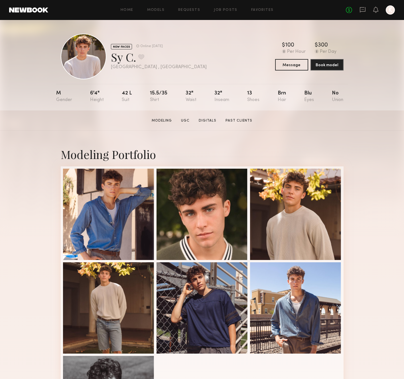
click at [131, 58] on div "Sy C. Favorite" at bounding box center [159, 56] width 96 height 15
copy div "Sy C. Favorite"
click at [294, 221] on div at bounding box center [295, 213] width 91 height 91
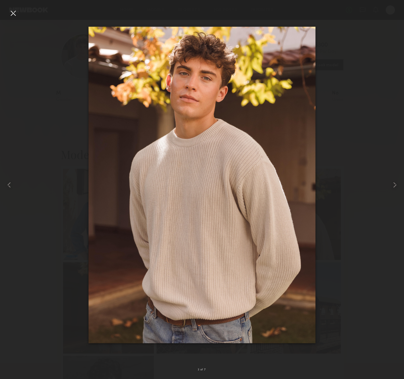
click at [14, 13] on div at bounding box center [13, 13] width 9 height 9
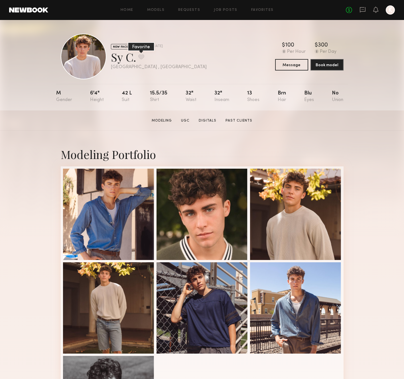
click at [140, 58] on button at bounding box center [141, 56] width 6 height 5
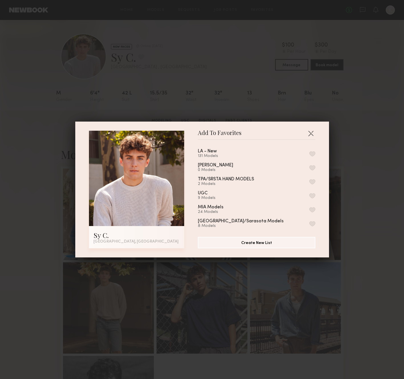
click at [313, 152] on button "button" at bounding box center [312, 153] width 6 height 5
click at [310, 131] on button "button" at bounding box center [310, 133] width 9 height 9
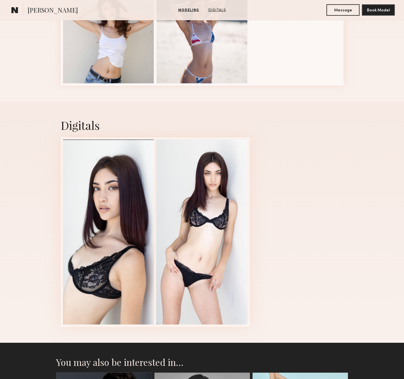
scroll to position [558, 0]
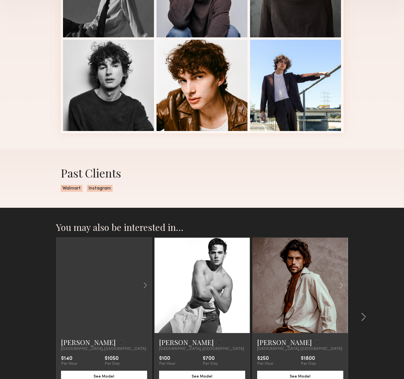
scroll to position [262, 0]
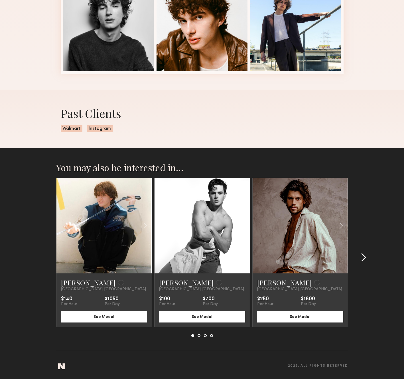
click at [361, 261] on common-icon at bounding box center [364, 257] width 6 height 9
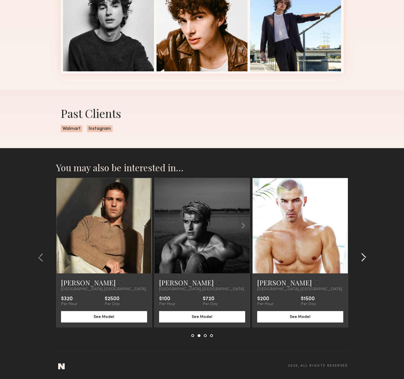
click at [361, 261] on common-icon at bounding box center [364, 257] width 6 height 9
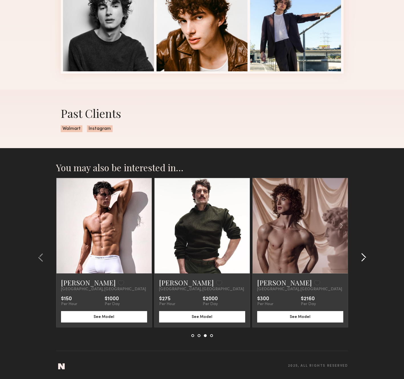
click at [361, 261] on common-icon at bounding box center [364, 257] width 6 height 9
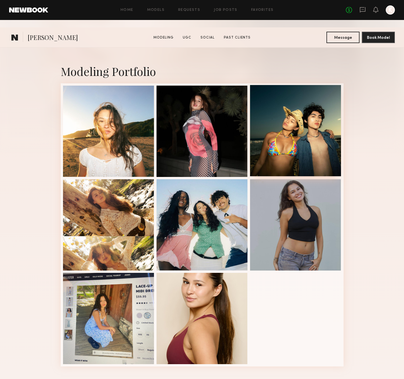
scroll to position [270, 0]
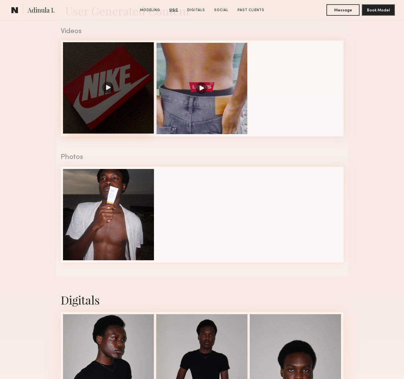
scroll to position [579, 0]
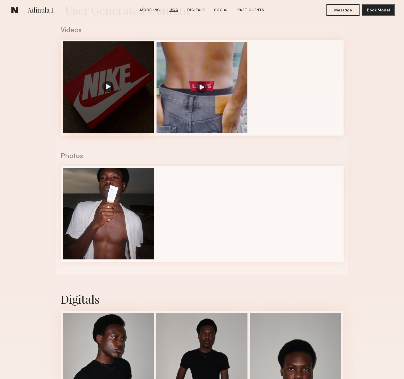
click at [107, 85] on div at bounding box center [108, 86] width 91 height 91
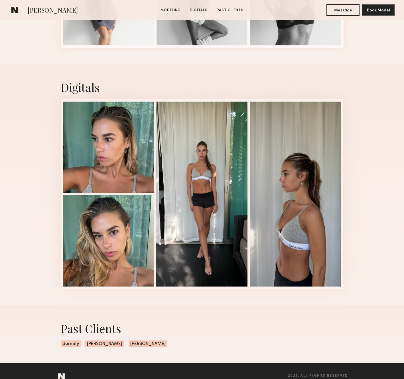
scroll to position [318, 0]
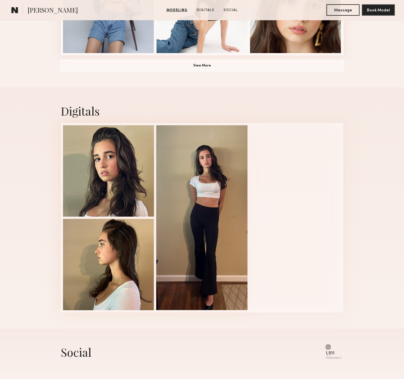
scroll to position [502, 0]
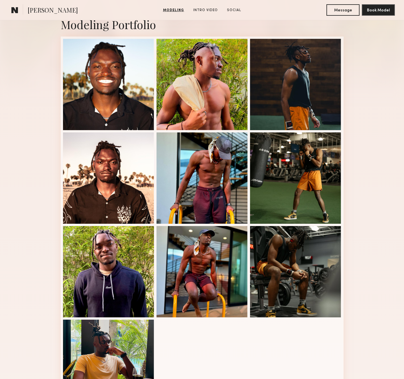
scroll to position [128, 0]
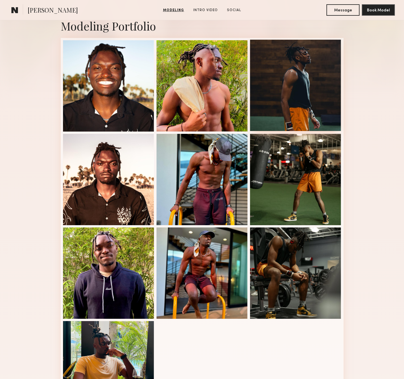
click at [304, 66] on div at bounding box center [295, 85] width 91 height 91
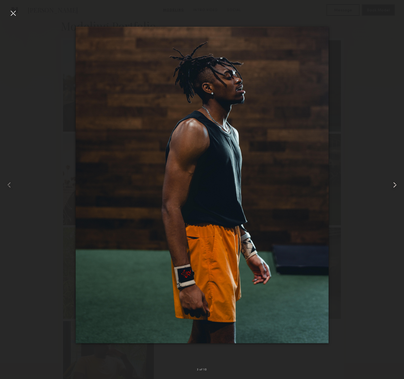
click at [391, 181] on common-icon at bounding box center [394, 184] width 9 height 9
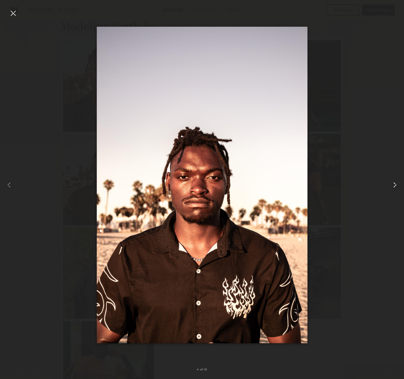
click at [391, 181] on common-icon at bounding box center [394, 184] width 9 height 9
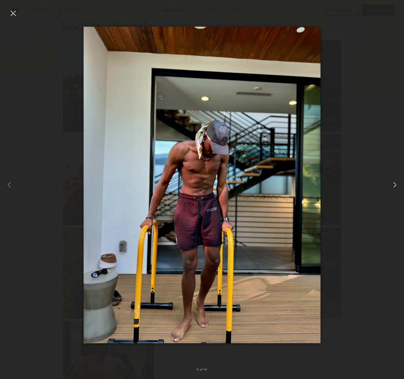
click at [391, 181] on common-icon at bounding box center [394, 184] width 9 height 9
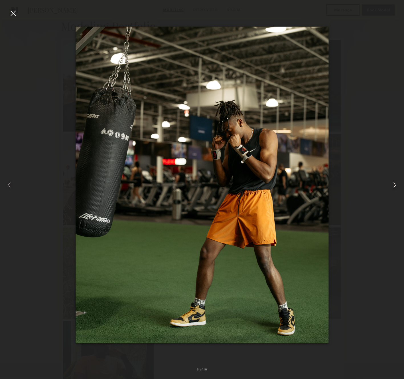
click at [391, 181] on common-icon at bounding box center [394, 184] width 9 height 9
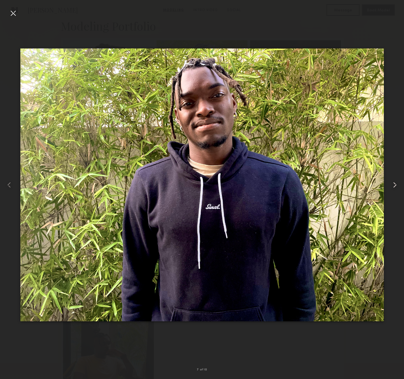
click at [391, 181] on common-icon at bounding box center [394, 184] width 9 height 9
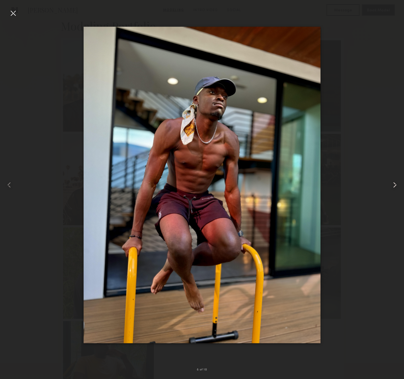
click at [391, 181] on common-icon at bounding box center [394, 184] width 9 height 9
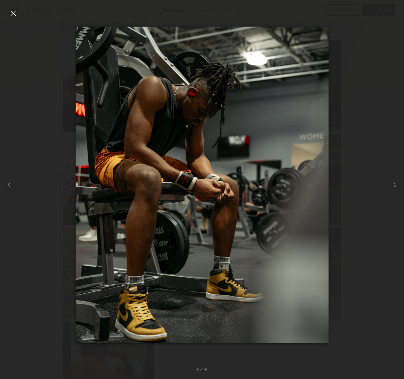
click at [15, 13] on div at bounding box center [13, 13] width 9 height 9
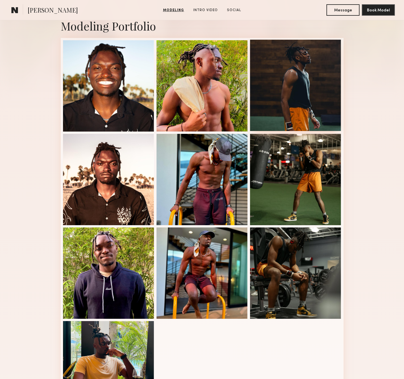
click at [286, 81] on div at bounding box center [295, 85] width 91 height 91
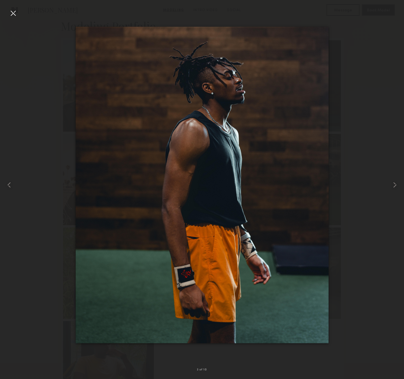
click at [12, 7] on nb-gallery-light "3 of 10" at bounding box center [202, 189] width 404 height 379
click at [12, 13] on div at bounding box center [13, 13] width 9 height 9
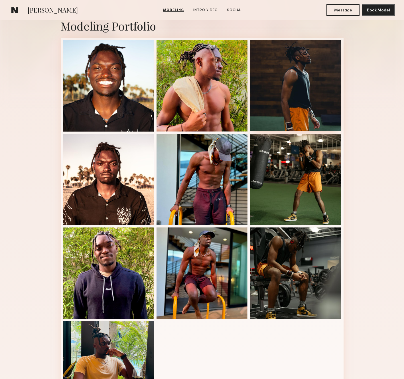
click at [271, 98] on div at bounding box center [295, 85] width 91 height 91
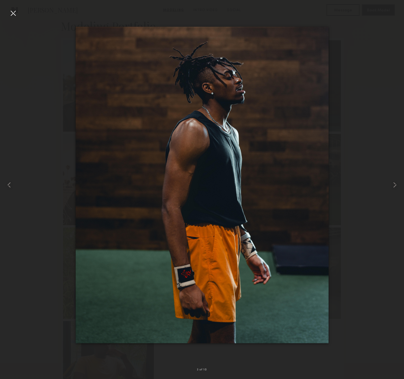
click at [12, 13] on div at bounding box center [13, 13] width 9 height 9
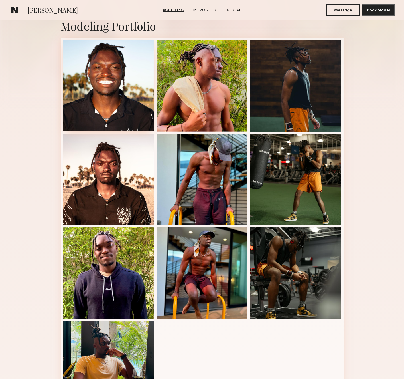
scroll to position [0, 0]
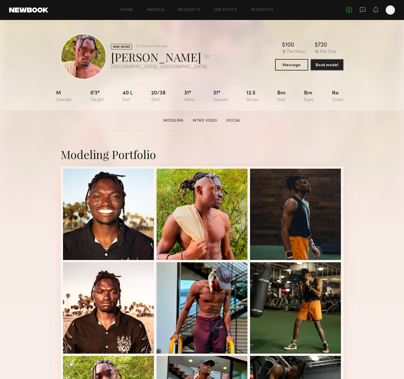
click at [131, 56] on div "Aaron W. Favorite" at bounding box center [160, 56] width 99 height 15
copy div "Aaron W. Favorite"
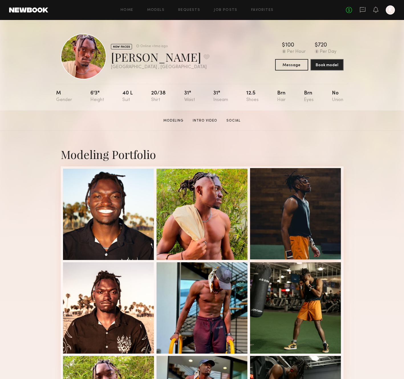
click at [287, 198] on div at bounding box center [295, 213] width 91 height 91
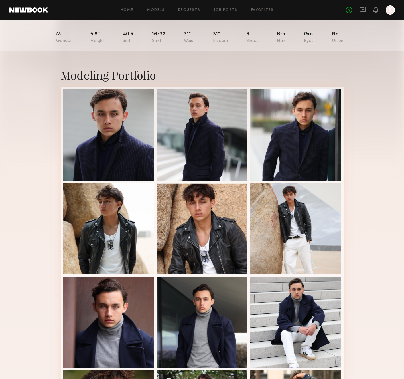
scroll to position [41, 0]
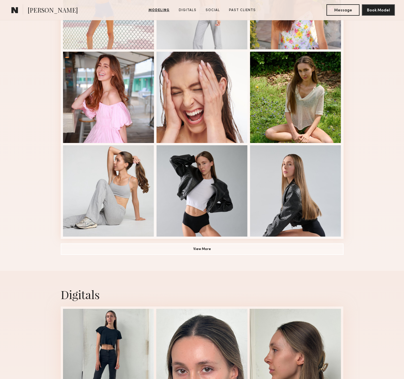
scroll to position [35, 0]
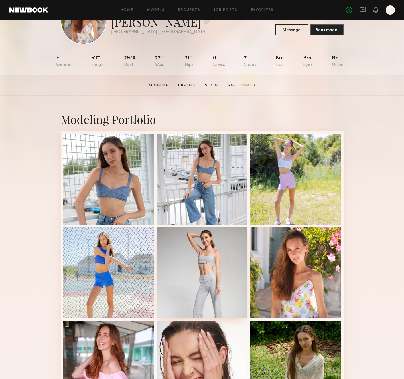
click at [230, 259] on div at bounding box center [202, 271] width 91 height 91
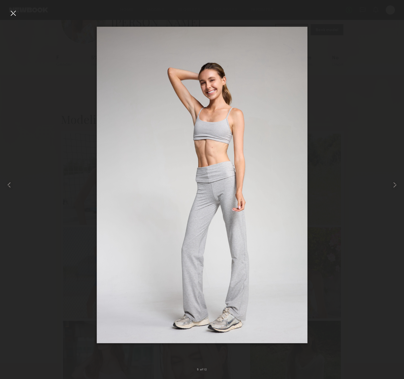
click at [9, 12] on div at bounding box center [13, 13] width 9 height 9
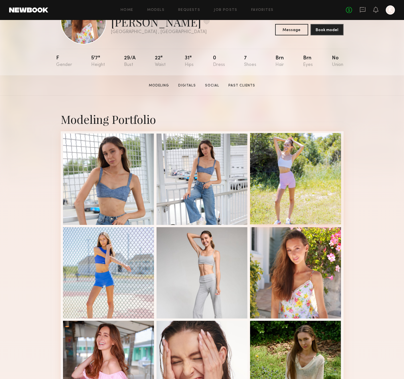
click at [285, 164] on div at bounding box center [295, 178] width 91 height 91
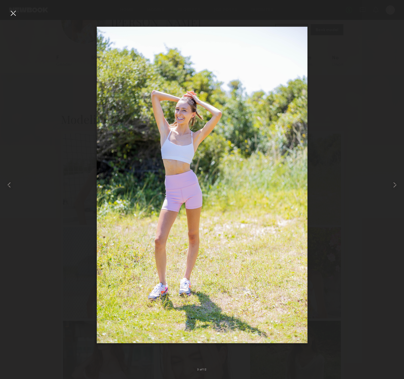
click at [16, 12] on div at bounding box center [13, 13] width 9 height 9
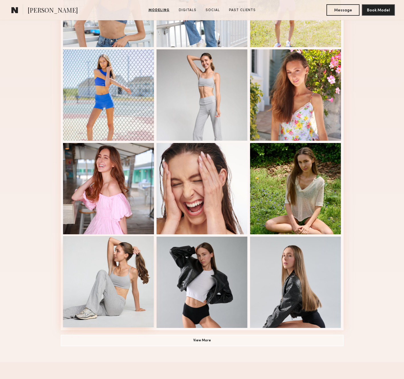
scroll to position [220, 0]
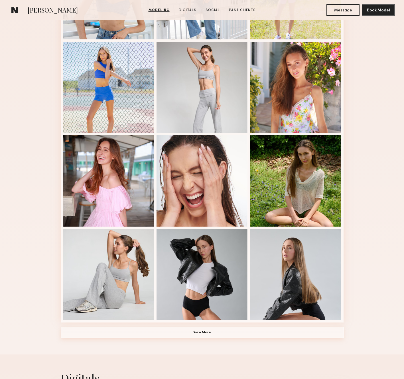
click at [202, 334] on button "View More" at bounding box center [202, 331] width 283 height 11
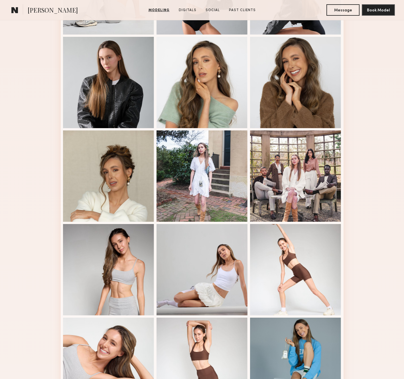
scroll to position [590, 0]
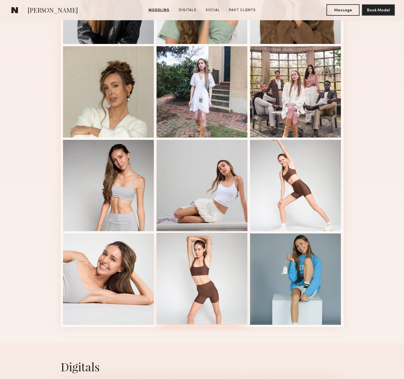
click at [223, 236] on div at bounding box center [202, 278] width 91 height 91
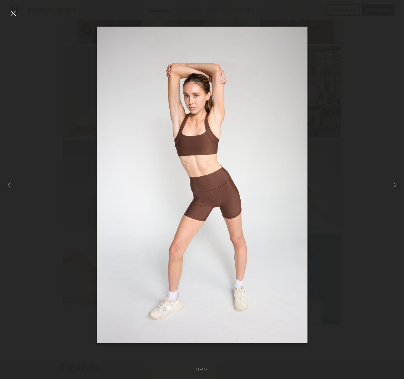
click at [12, 10] on div at bounding box center [13, 13] width 9 height 9
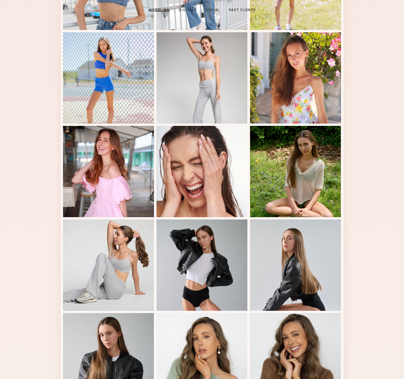
scroll to position [0, 0]
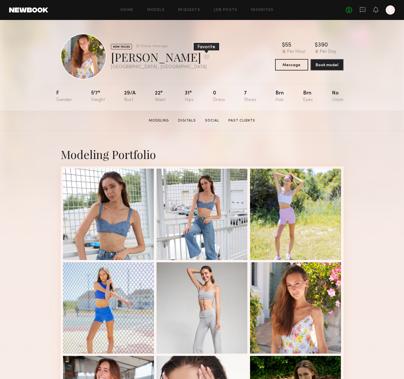
click at [204, 58] on button at bounding box center [207, 56] width 6 height 5
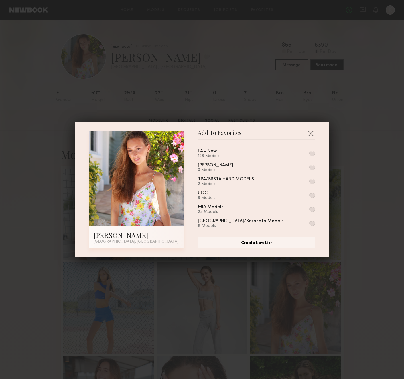
click at [315, 153] on button "button" at bounding box center [312, 153] width 6 height 5
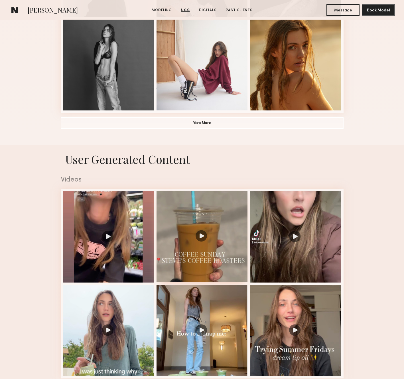
scroll to position [331, 0]
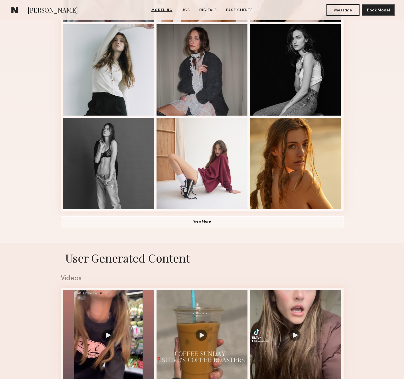
click at [200, 233] on div "Modeling Portfolio View More" at bounding box center [202, 21] width 283 height 444
click at [200, 226] on button "View More" at bounding box center [202, 221] width 283 height 11
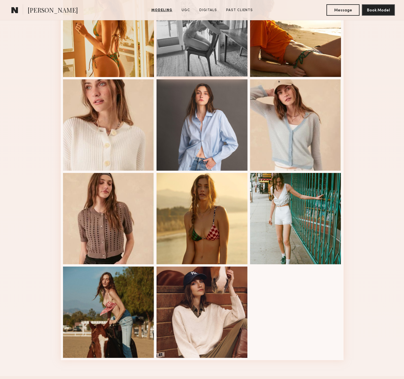
scroll to position [659, 0]
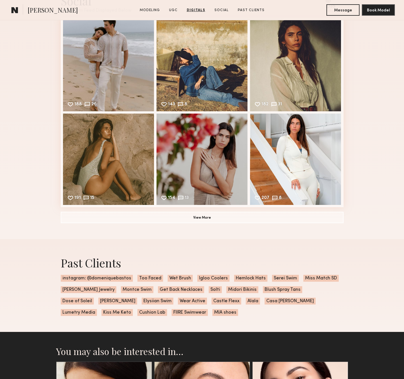
scroll to position [1279, 0]
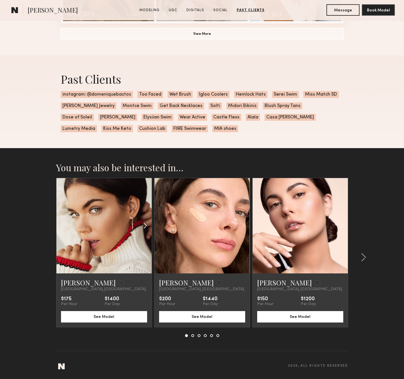
click at [131, 235] on div at bounding box center [135, 225] width 31 height 95
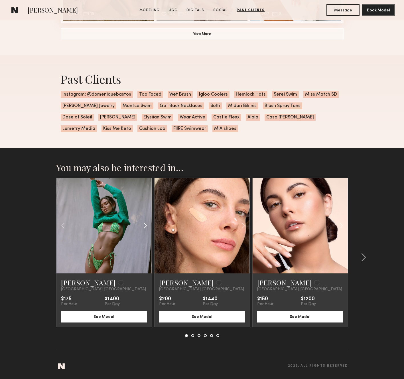
click at [139, 225] on div at bounding box center [135, 225] width 31 height 95
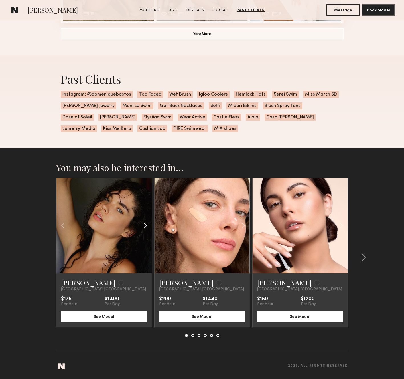
click at [140, 225] on div at bounding box center [135, 225] width 31 height 95
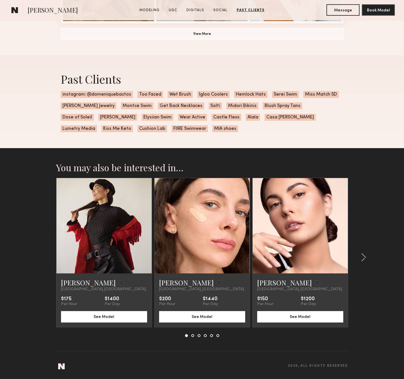
click at [140, 225] on div at bounding box center [103, 225] width 95 height 95
click at [361, 258] on common-icon at bounding box center [364, 257] width 6 height 9
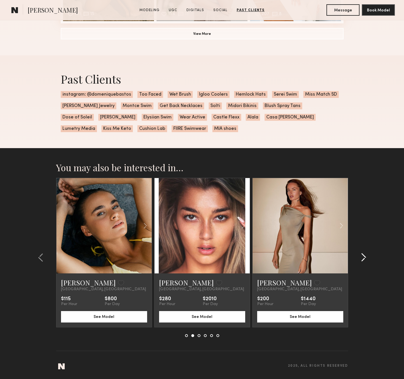
click at [361, 258] on common-icon at bounding box center [364, 257] width 6 height 9
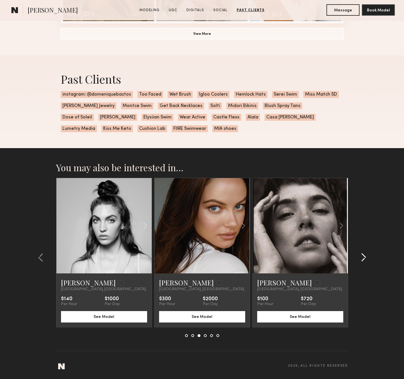
click at [361, 258] on common-icon at bounding box center [364, 257] width 6 height 9
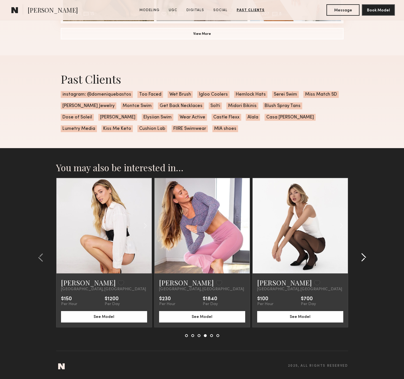
click at [361, 258] on common-icon at bounding box center [364, 257] width 6 height 9
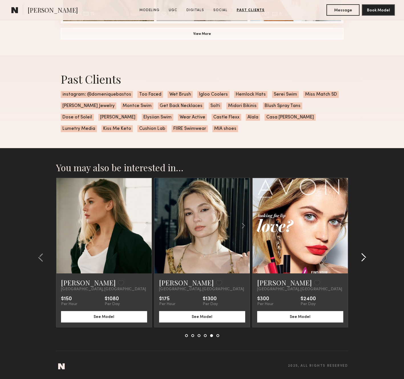
click at [361, 258] on common-icon at bounding box center [364, 257] width 6 height 9
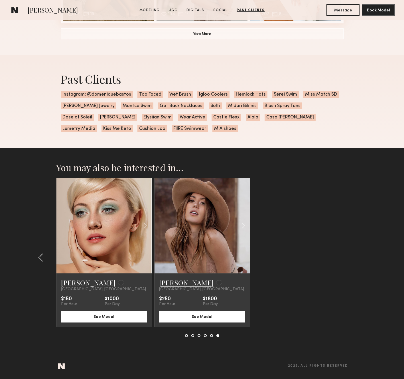
click at [176, 280] on link "Janelle G." at bounding box center [186, 282] width 55 height 9
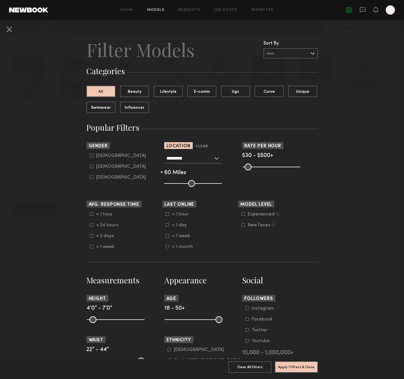
click at [284, 360] on section "Apply 1 Filters & Close Clear All Filters Apply 1 Filters & Close" at bounding box center [201, 369] width 231 height 20
click at [282, 364] on button "Apply 1 Filters & Close" at bounding box center [296, 366] width 43 height 11
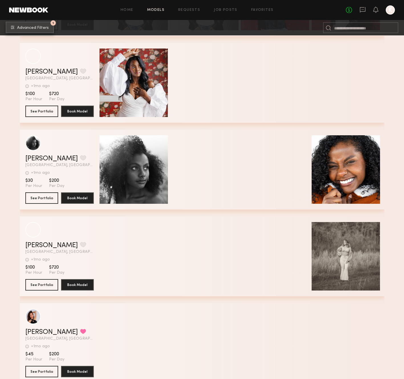
scroll to position [2184, 0]
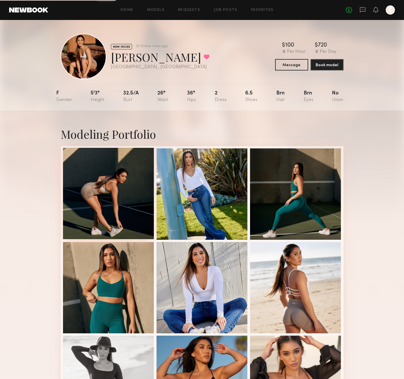
click at [113, 182] on div at bounding box center [108, 193] width 91 height 91
